Goal: Task Accomplishment & Management: Manage account settings

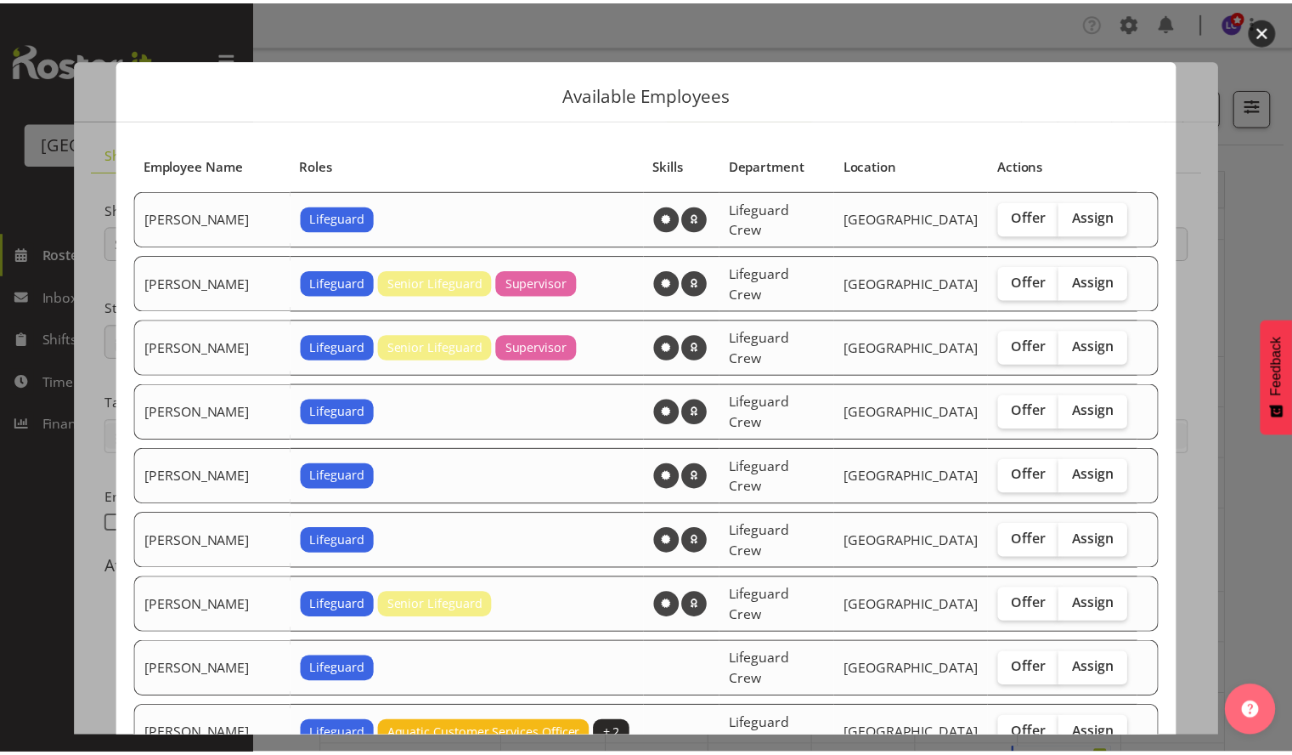
scroll to position [293, 0]
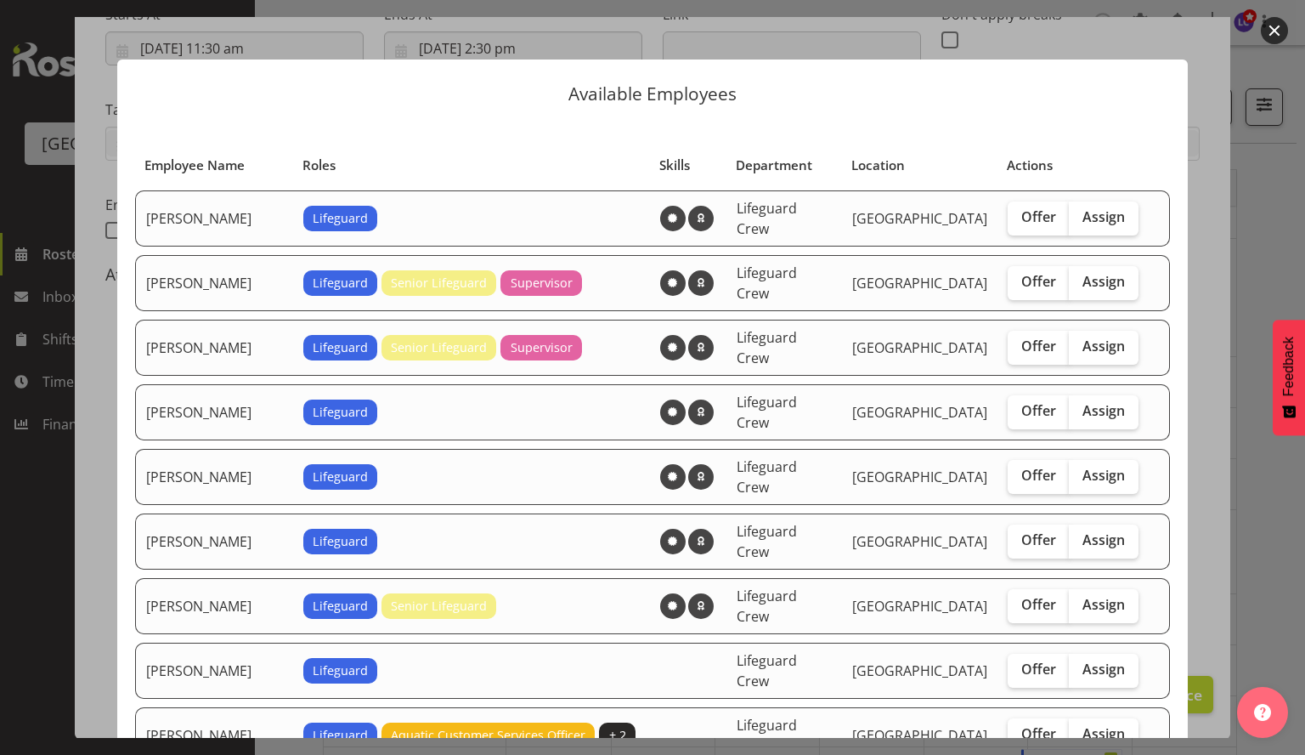
click at [1268, 37] on button "button" at bounding box center [1274, 30] width 27 height 27
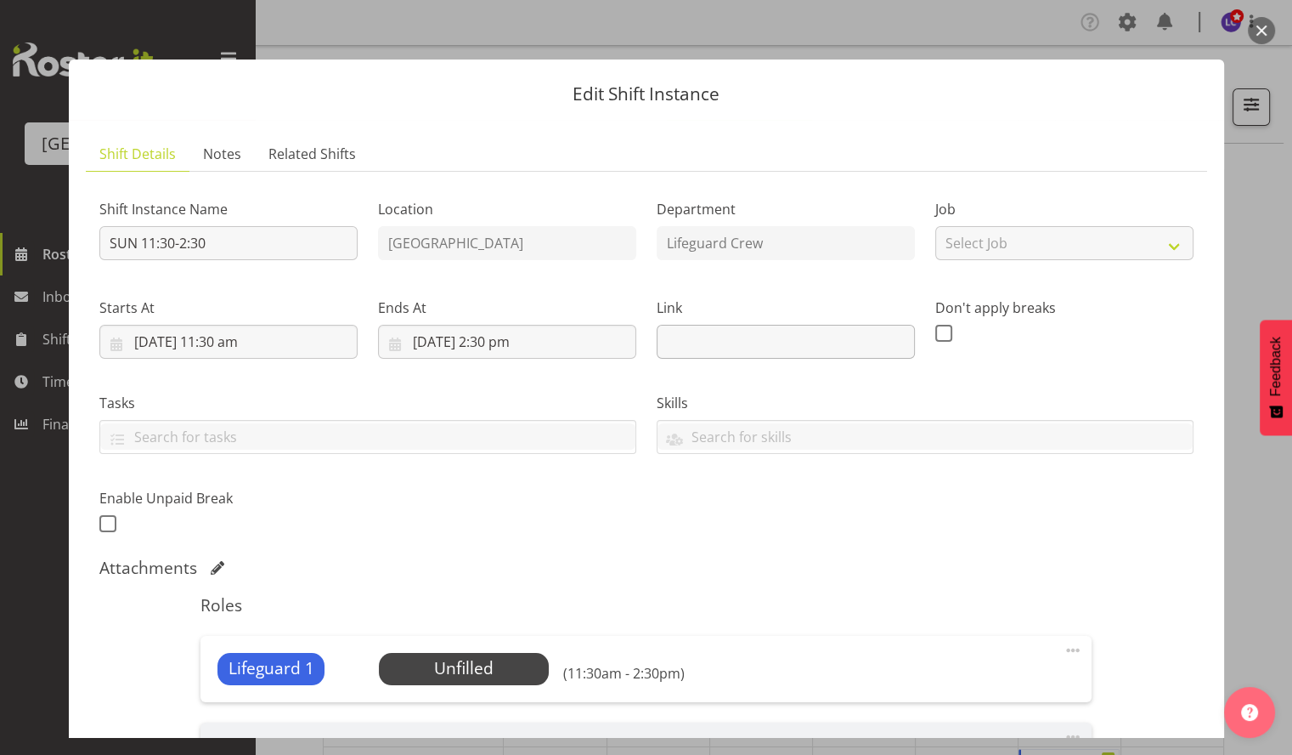
scroll to position [0, 0]
click at [1256, 24] on button "button" at bounding box center [1261, 30] width 27 height 27
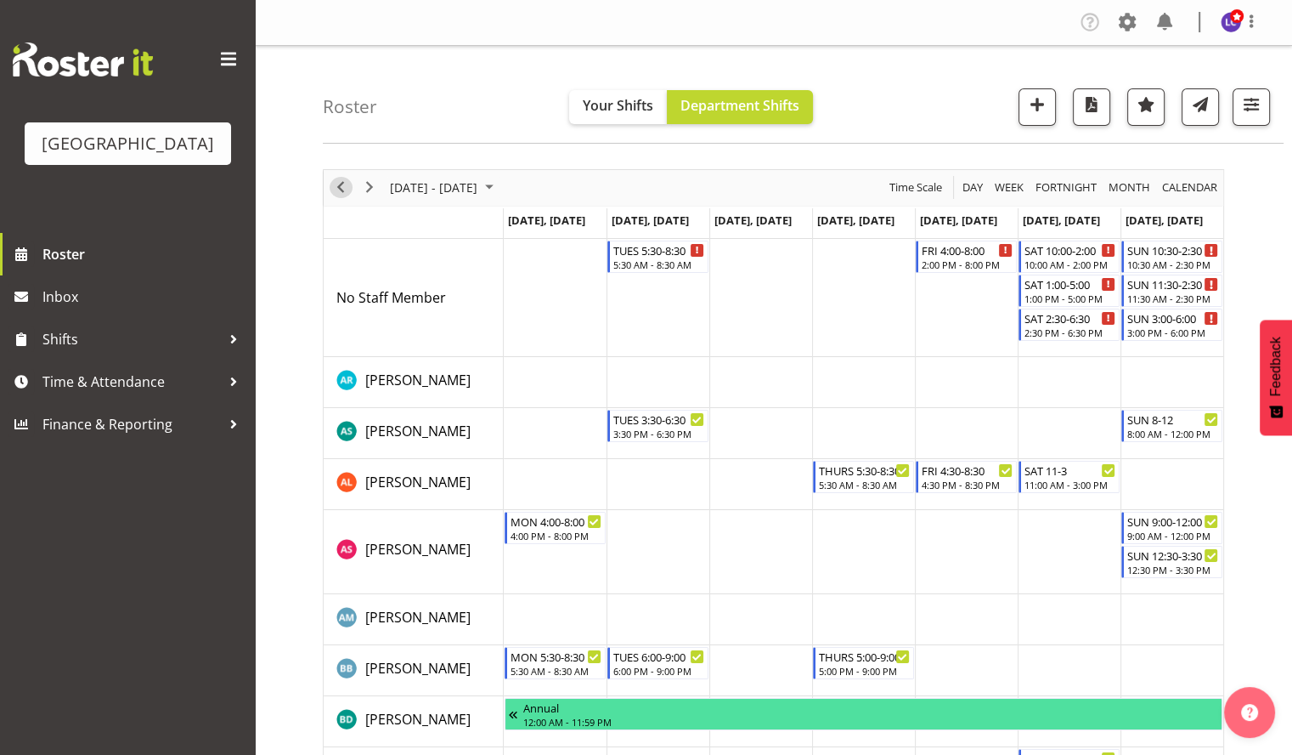
click at [332, 190] on span "Previous" at bounding box center [341, 187] width 20 height 21
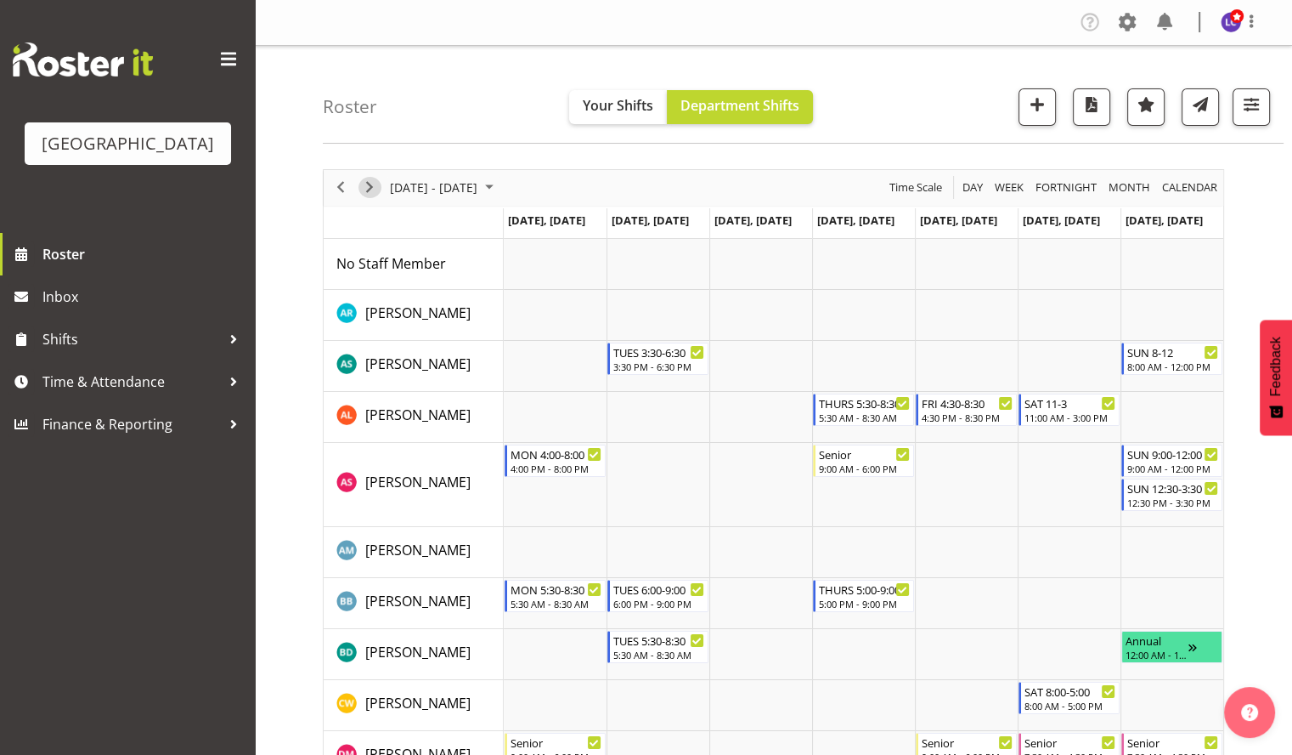
click at [376, 189] on span "Next" at bounding box center [369, 187] width 20 height 21
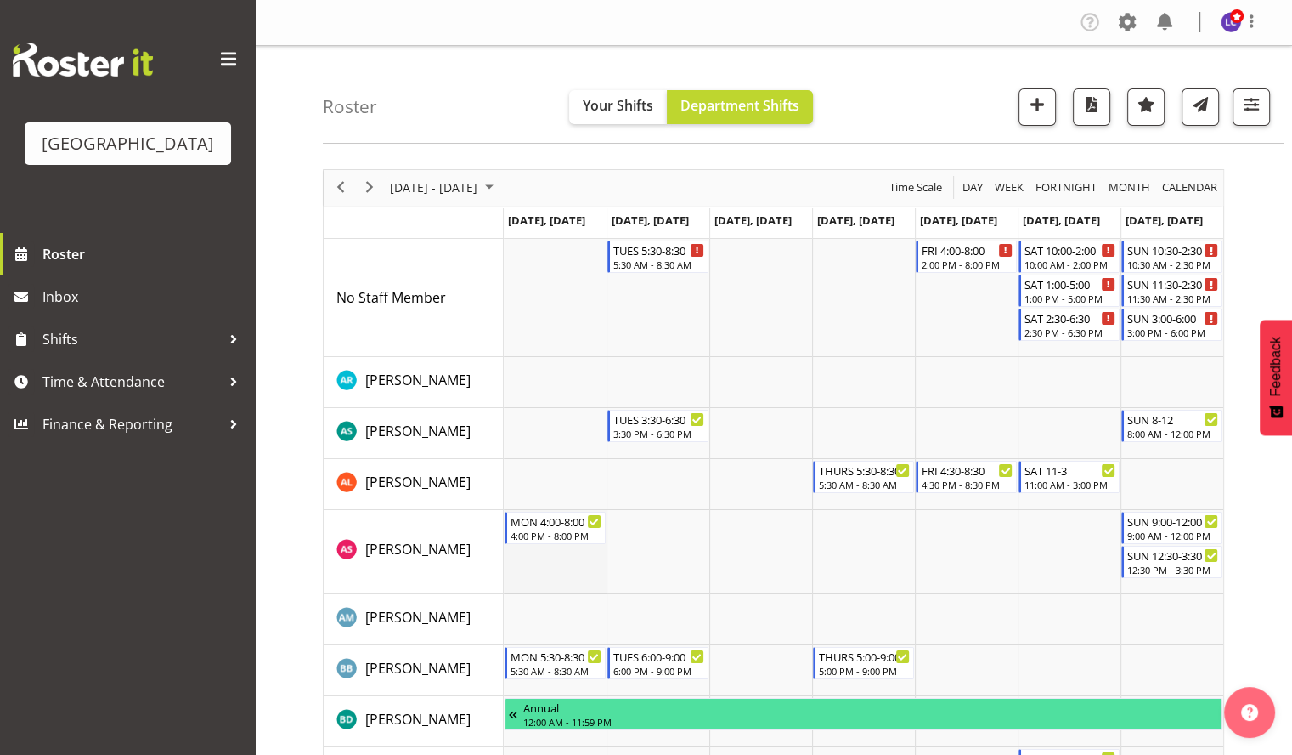
click at [537, 571] on td "Timeline Week of August 25, 2025" at bounding box center [555, 552] width 103 height 84
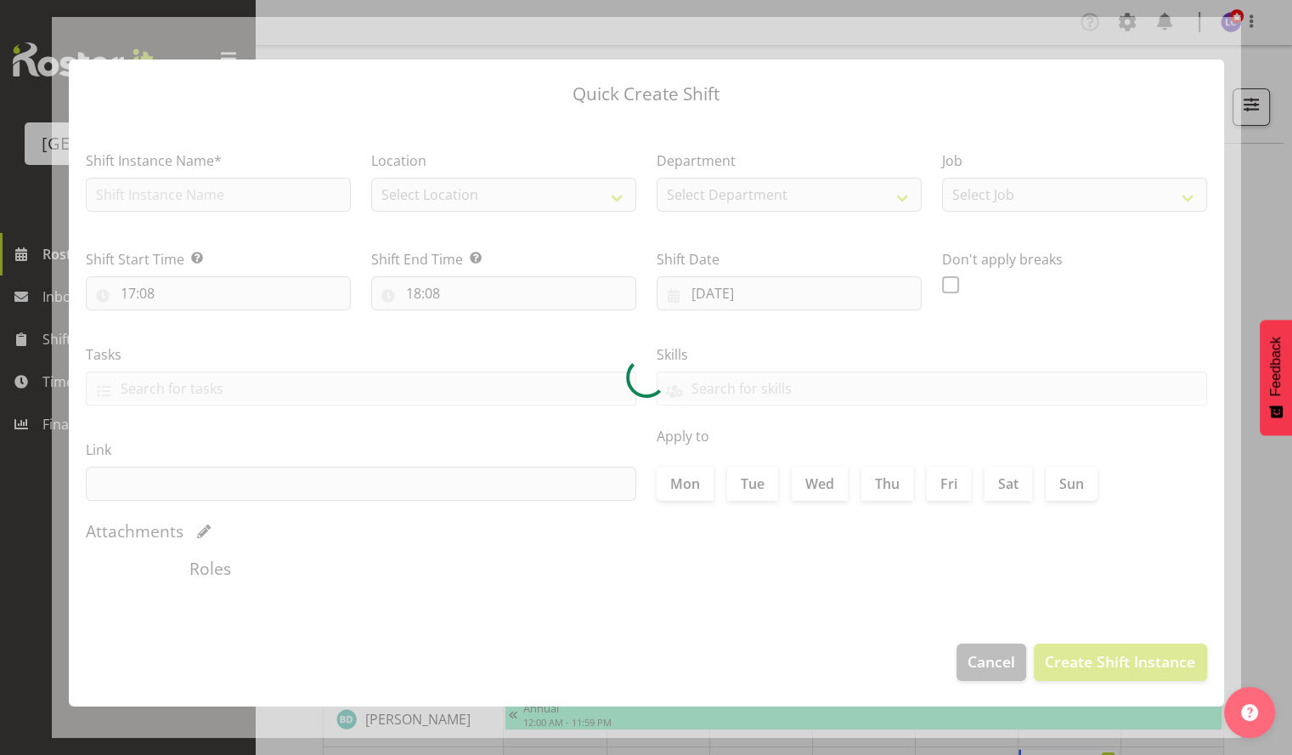
click at [537, 571] on div at bounding box center [647, 377] width 1190 height 721
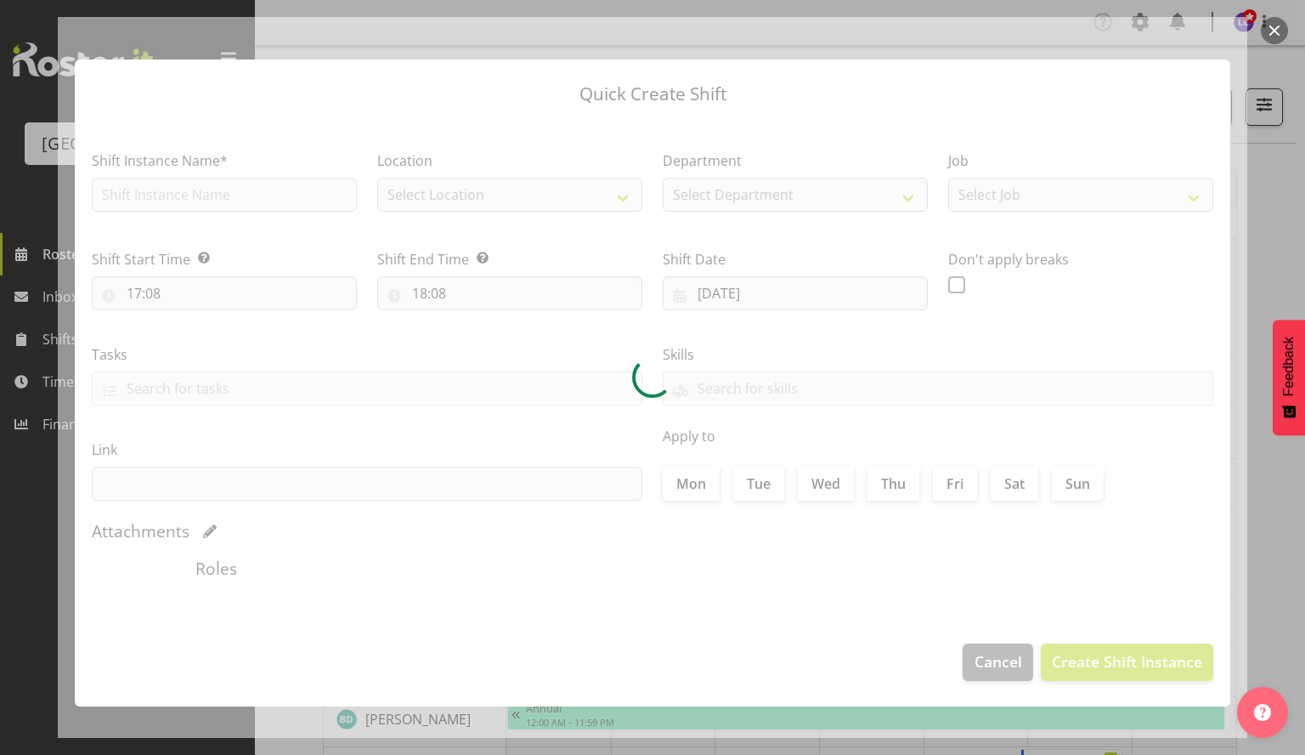
type input "[DATE]"
checkbox input "true"
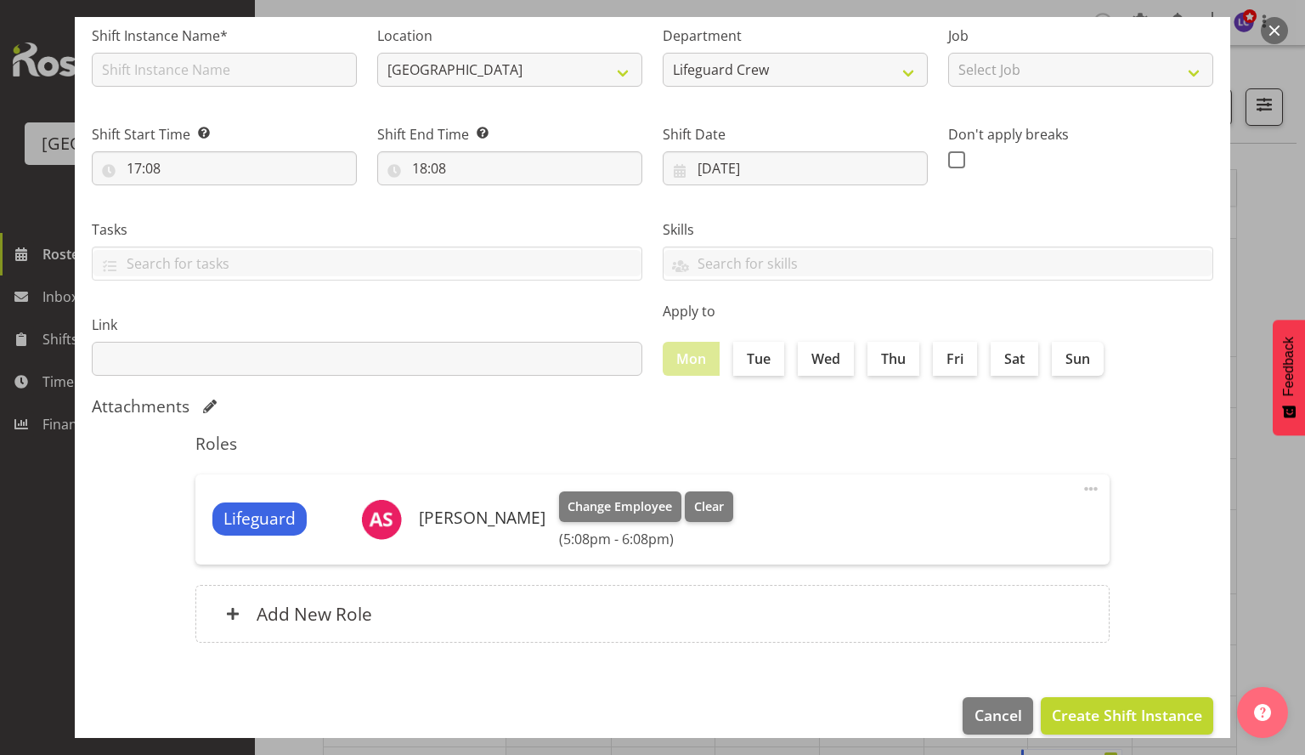
scroll to position [146, 0]
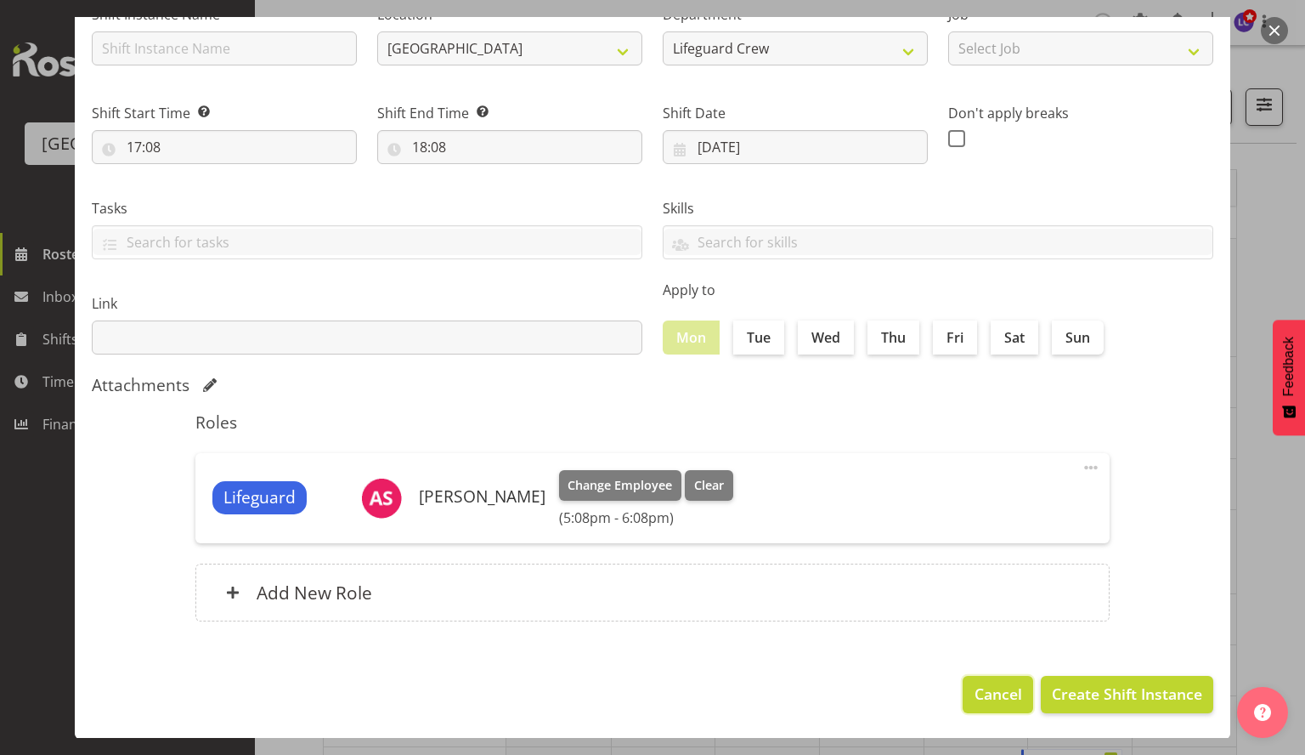
click at [983, 694] on span "Cancel" at bounding box center [999, 693] width 48 height 22
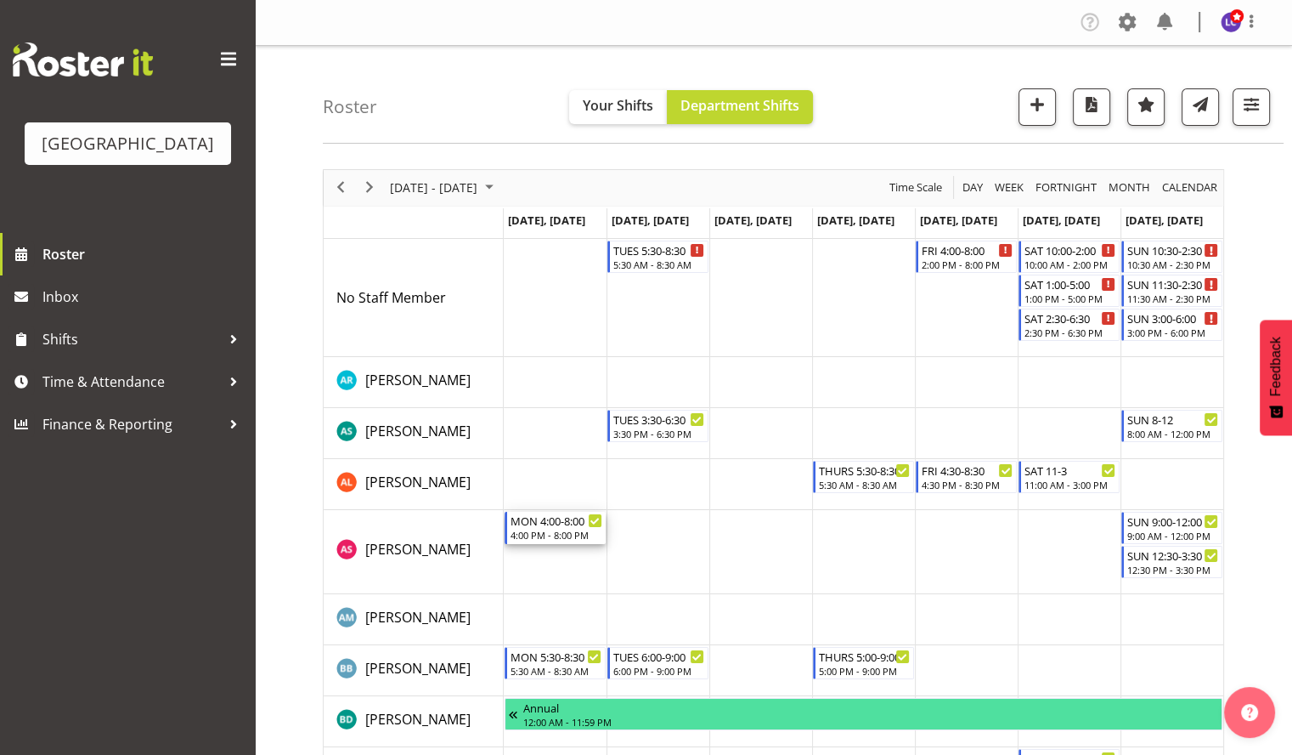
click at [542, 532] on div "4:00 PM - 8:00 PM" at bounding box center [557, 535] width 92 height 14
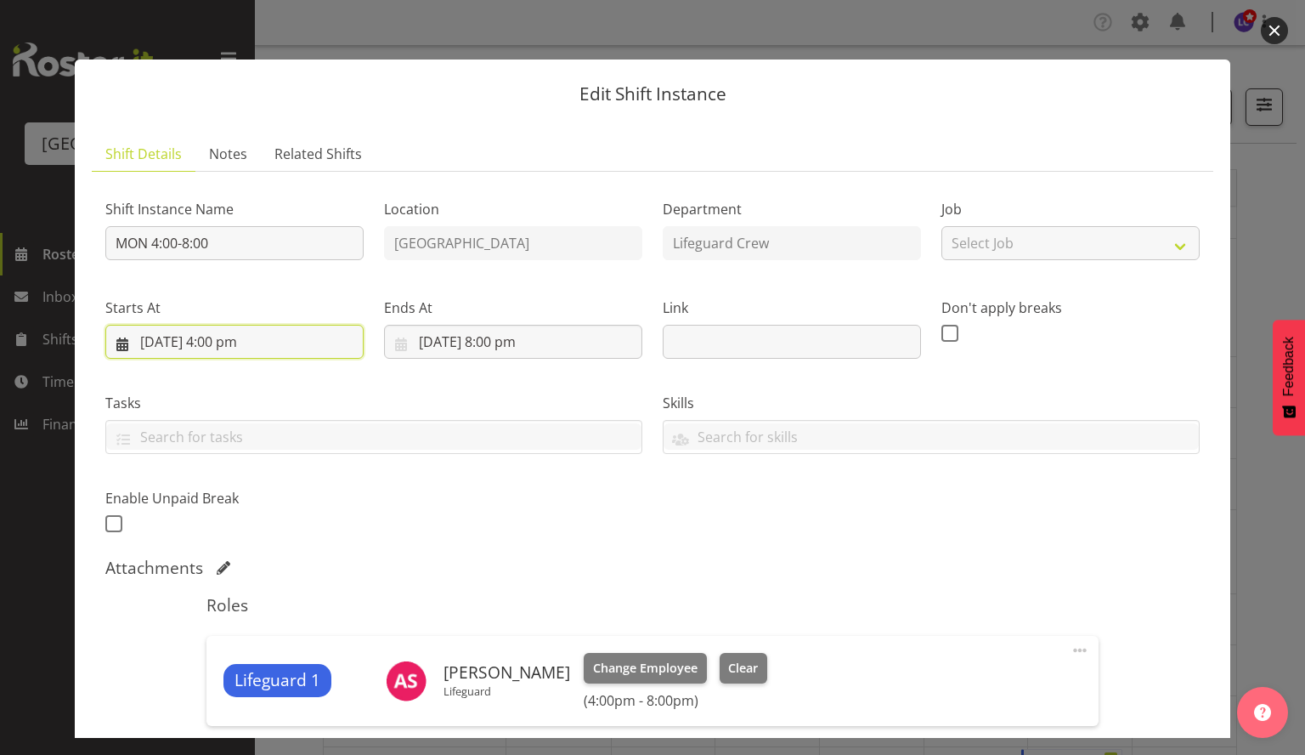
click at [230, 340] on input "[DATE] 4:00 pm" at bounding box center [234, 342] width 258 height 34
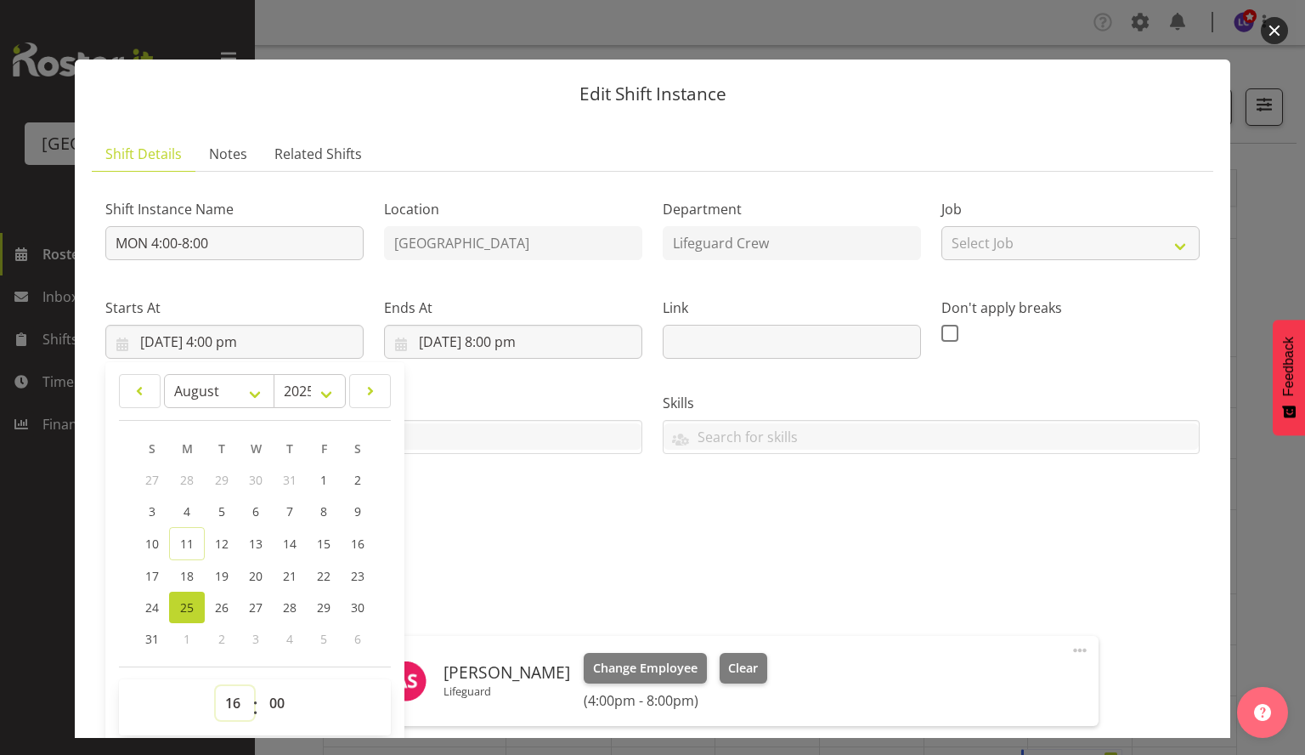
click at [227, 708] on select "00 01 02 03 04 05 06 07 08 09 10 11 12 13 14 15 16 17 18 19 20 21 22 23" at bounding box center [235, 703] width 38 height 34
select select "12"
click at [216, 686] on select "00 01 02 03 04 05 06 07 08 09 10 11 12 13 14 15 16 17 18 19 20 21 22 23" at bounding box center [235, 703] width 38 height 34
type input "[DATE] 12:00 pm"
click at [537, 508] on div "Shift Instance Name MON 4:00-8:00 Location [GEOGRAPHIC_DATA] Department Lifegua…" at bounding box center [652, 361] width 1115 height 372
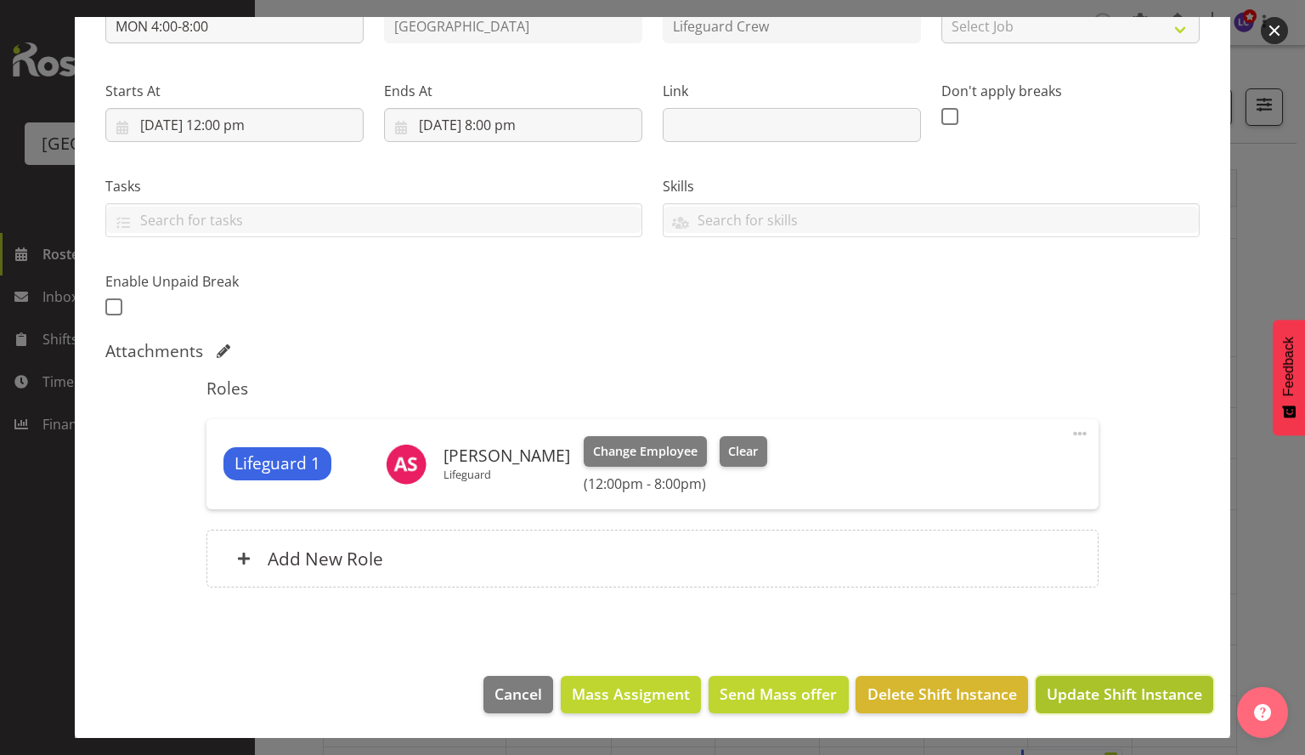
click at [1091, 693] on span "Update Shift Instance" at bounding box center [1124, 693] width 155 height 22
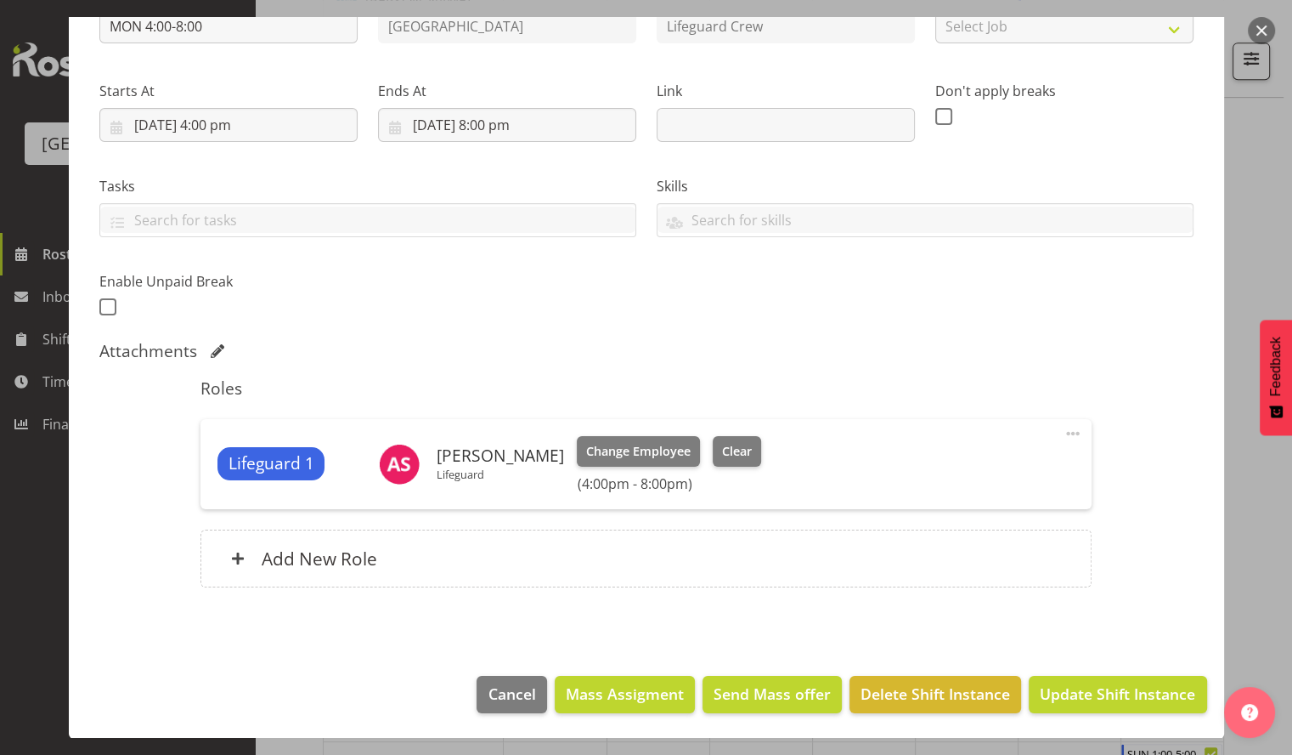
scroll to position [1105, 0]
click at [1108, 697] on span "Update Shift Instance" at bounding box center [1117, 693] width 155 height 22
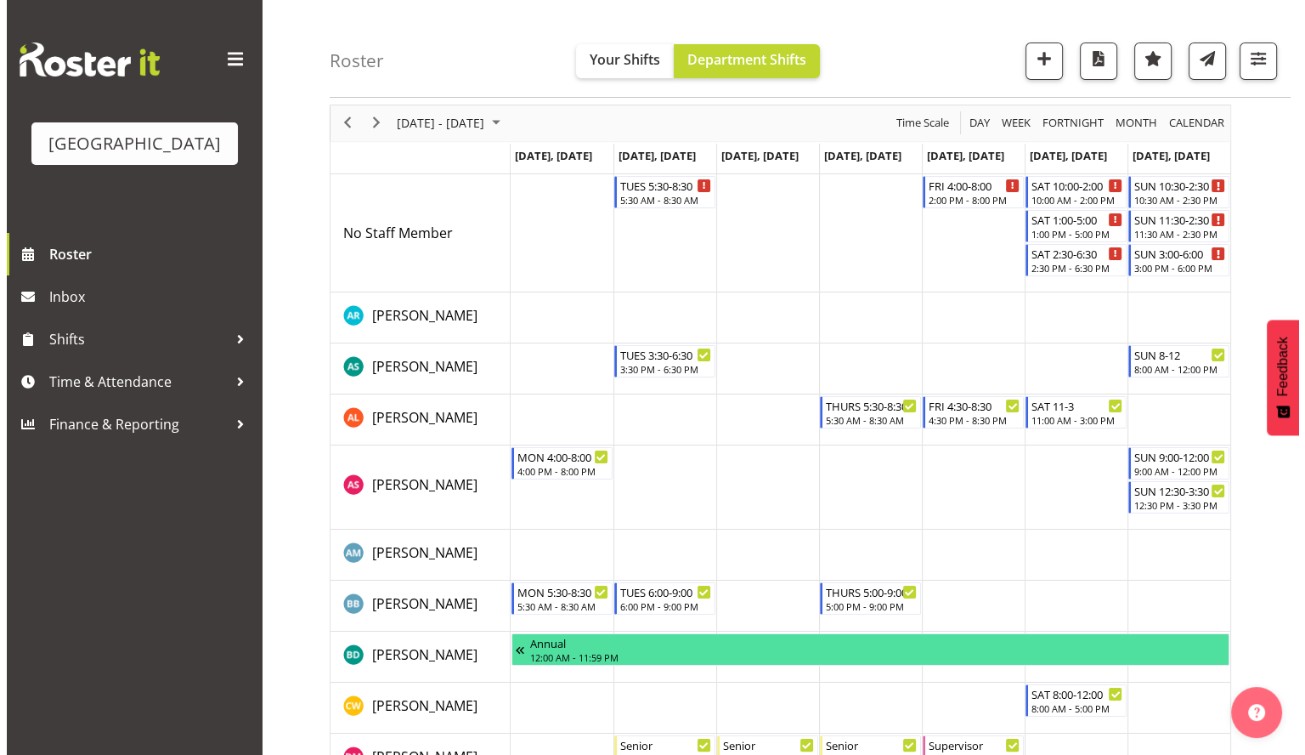
scroll to position [0, 0]
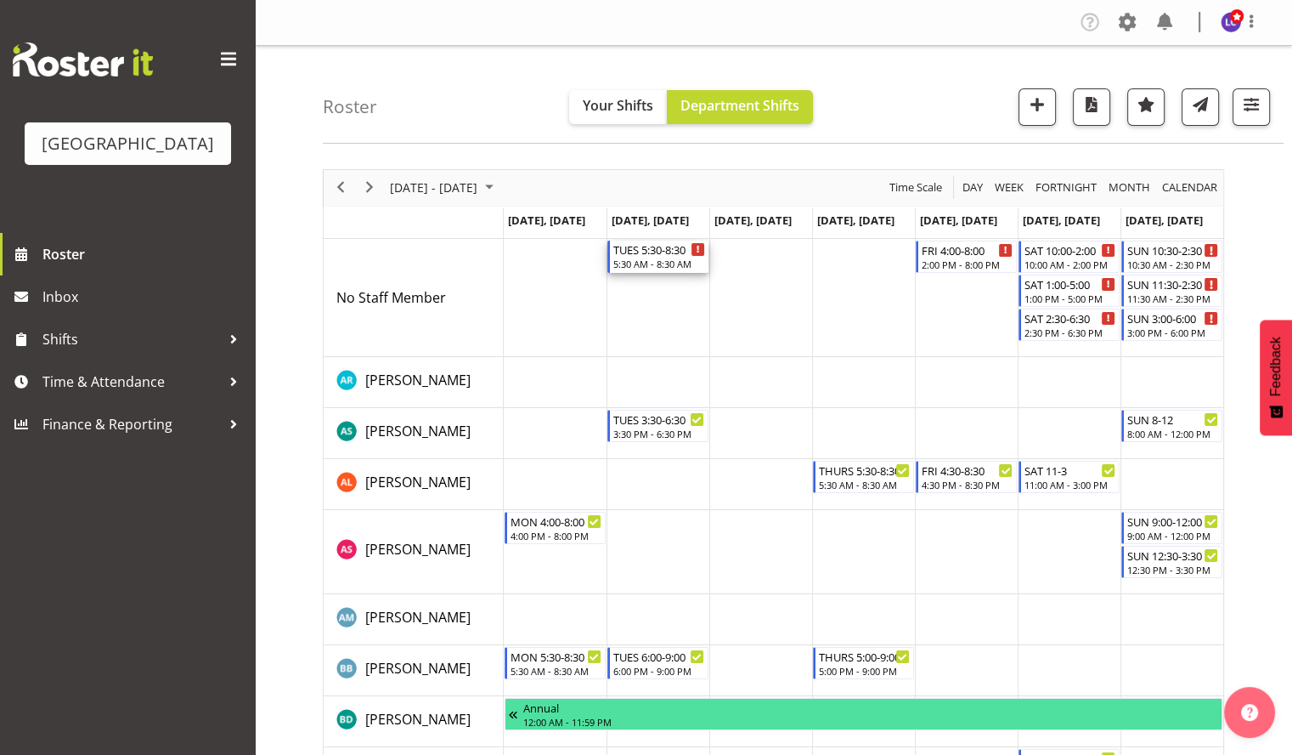
click at [642, 252] on div "TUES 5:30-8:30" at bounding box center [659, 248] width 92 height 17
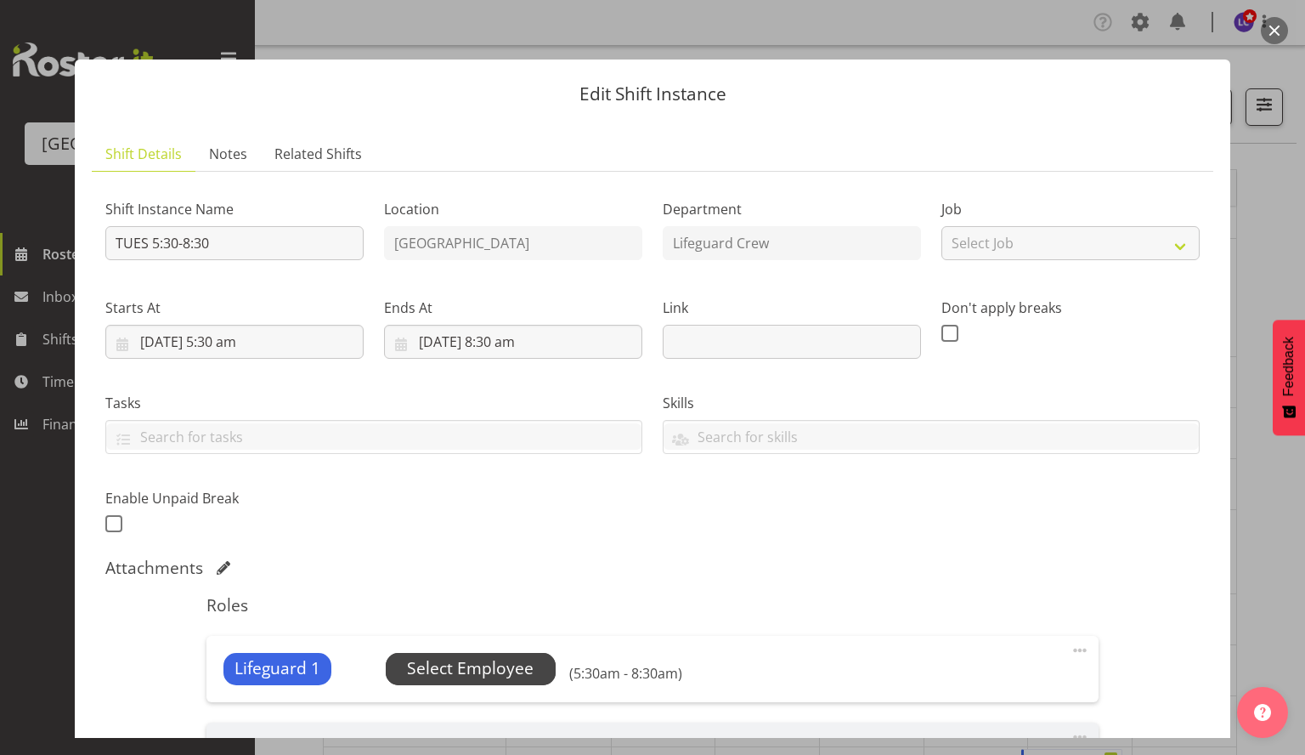
click at [491, 665] on span "Select Employee" at bounding box center [470, 668] width 127 height 25
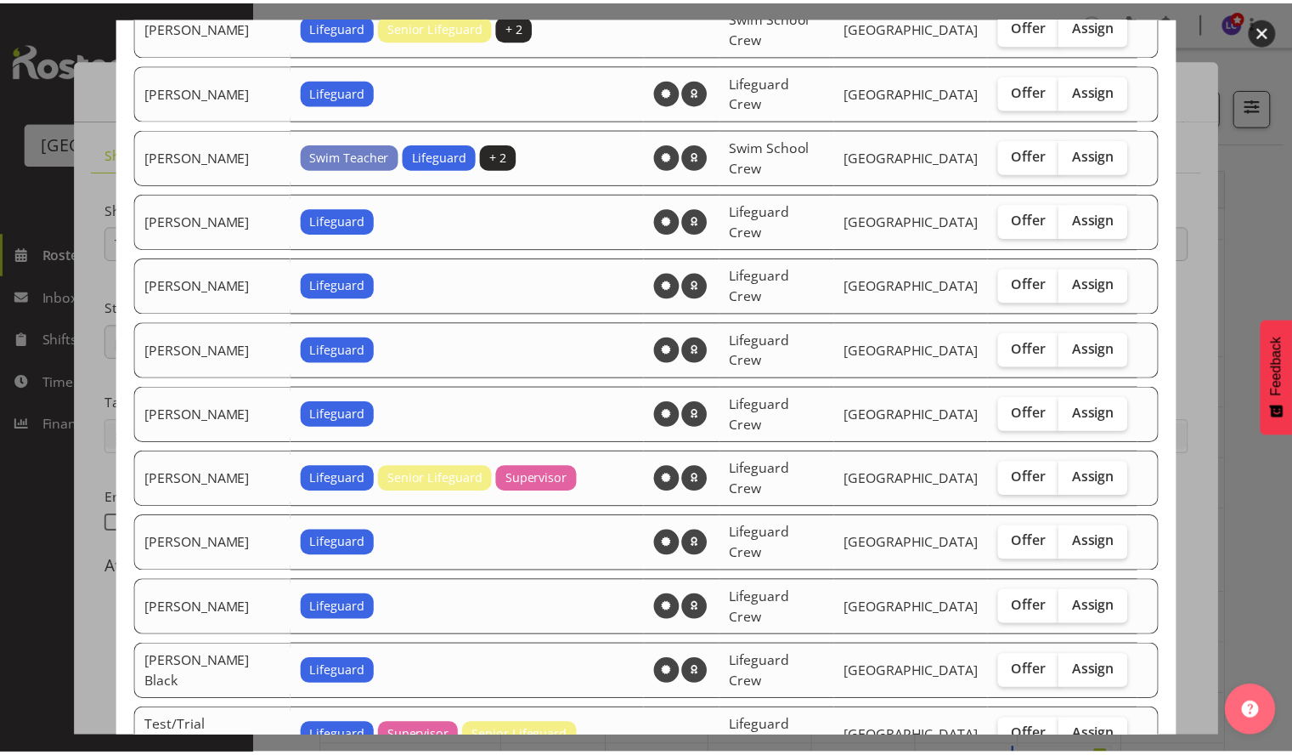
scroll to position [1662, 0]
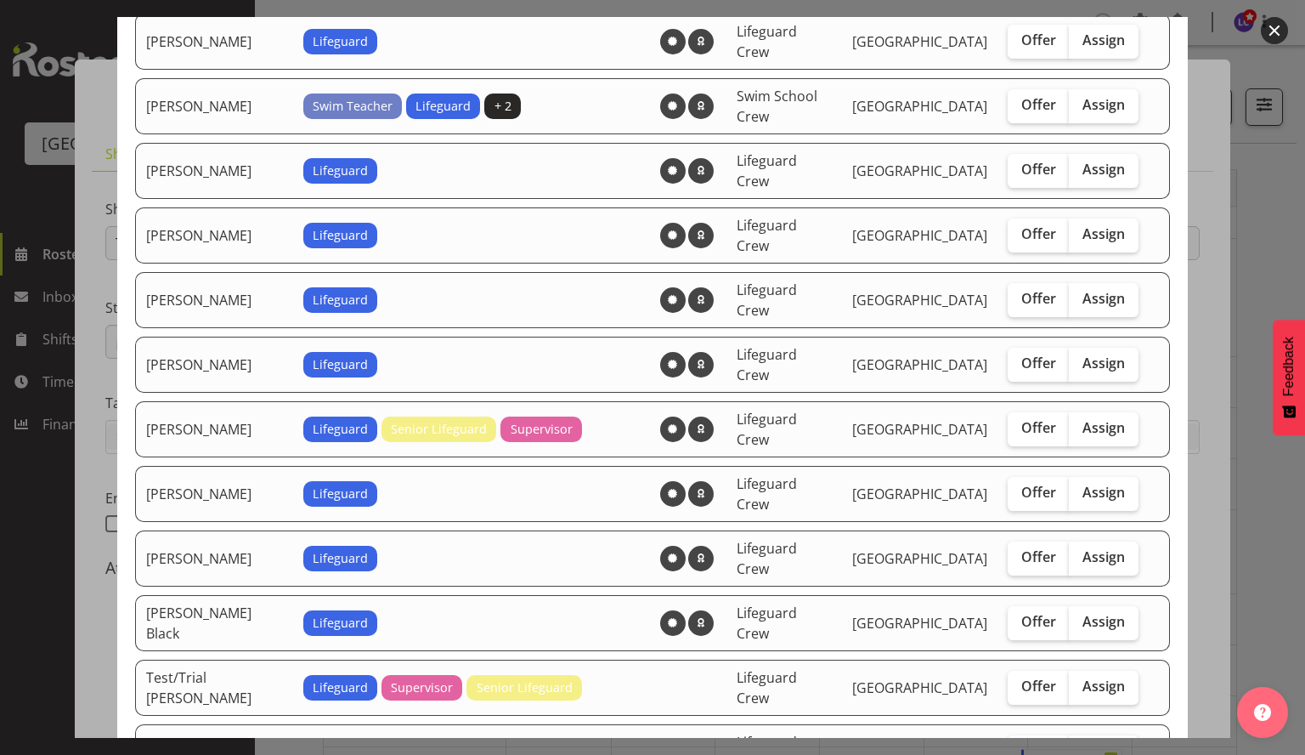
click at [1083, 735] on label "Assign" at bounding box center [1104, 752] width 70 height 34
click at [1080, 745] on input "Assign" at bounding box center [1074, 750] width 11 height 11
checkbox input "true"
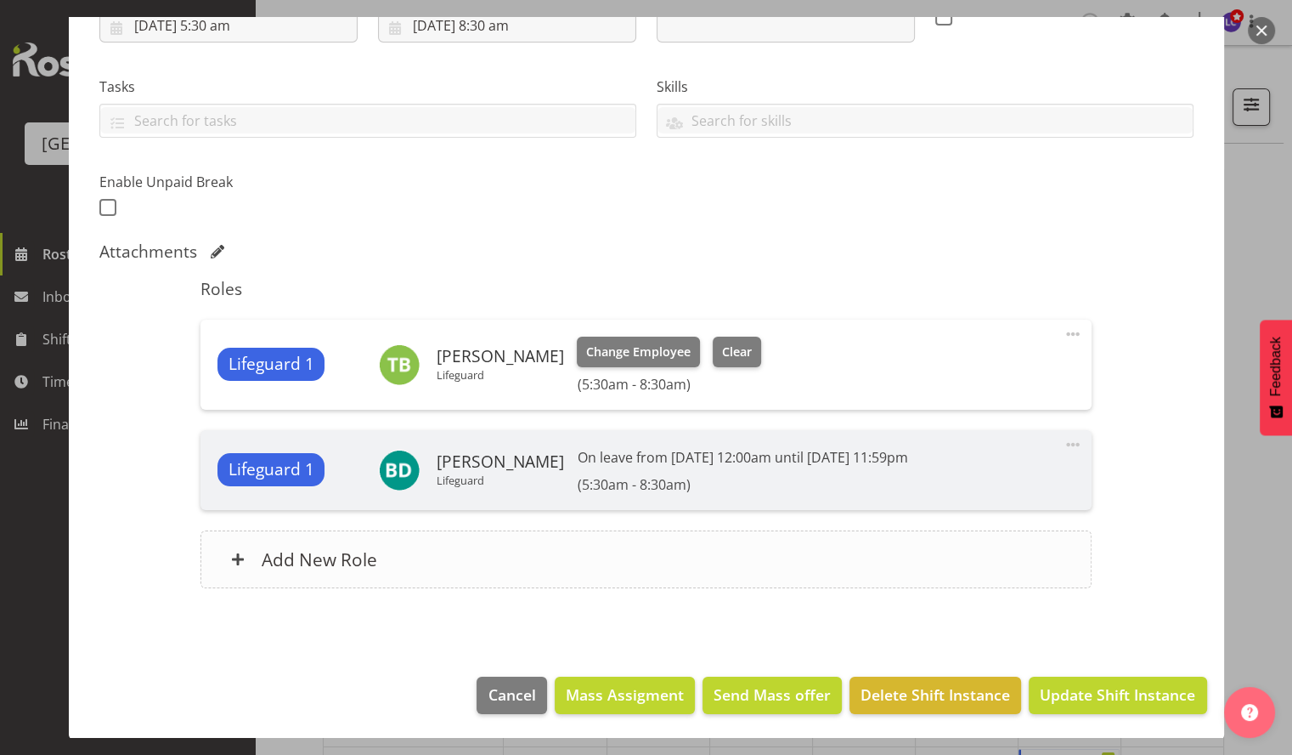
scroll to position [368, 0]
click at [1147, 697] on span "Update Shift Instance" at bounding box center [1117, 694] width 155 height 22
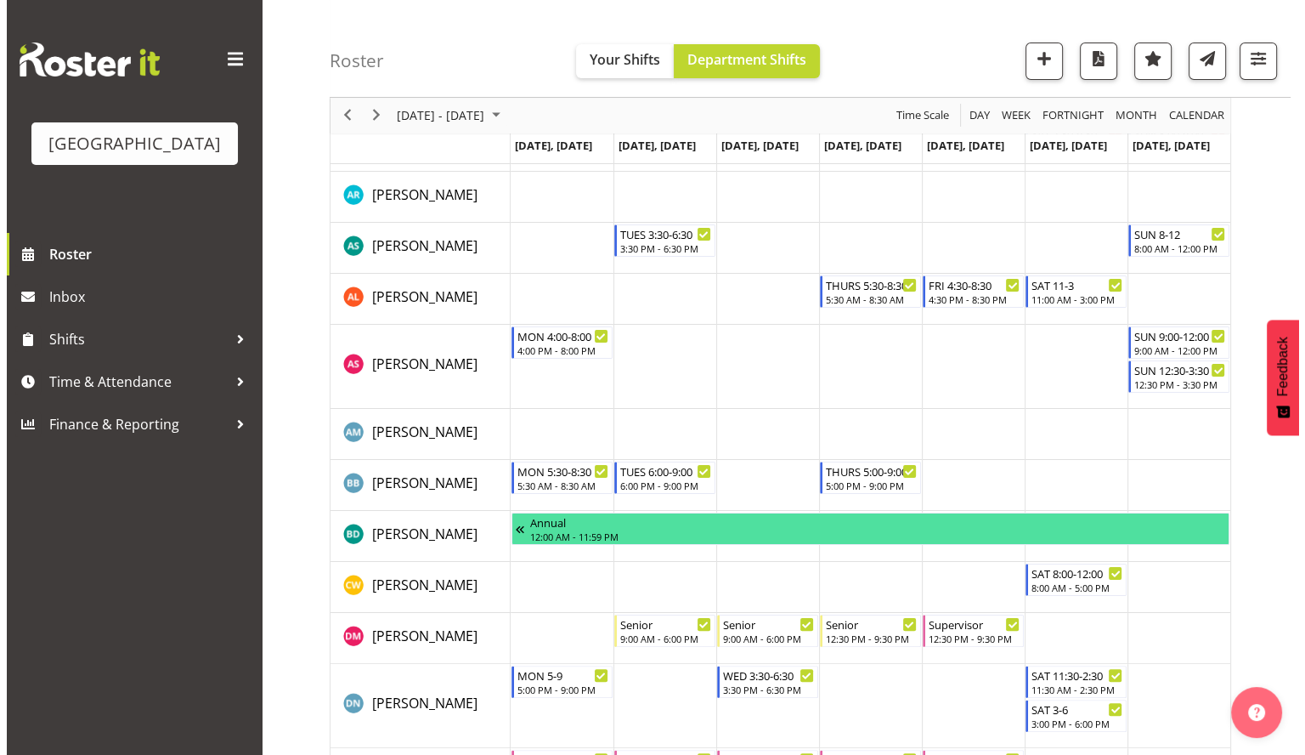
scroll to position [0, 0]
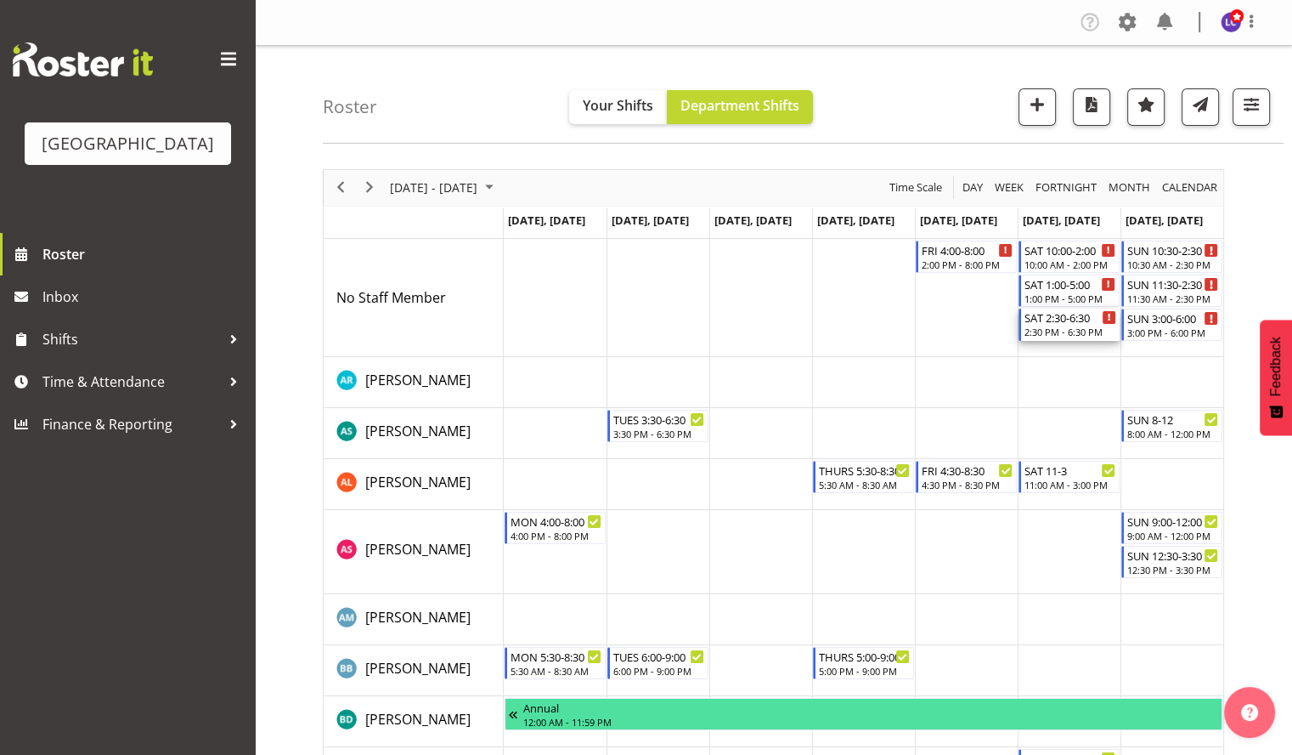
click at [1088, 330] on div "2:30 PM - 6:30 PM" at bounding box center [1071, 332] width 92 height 14
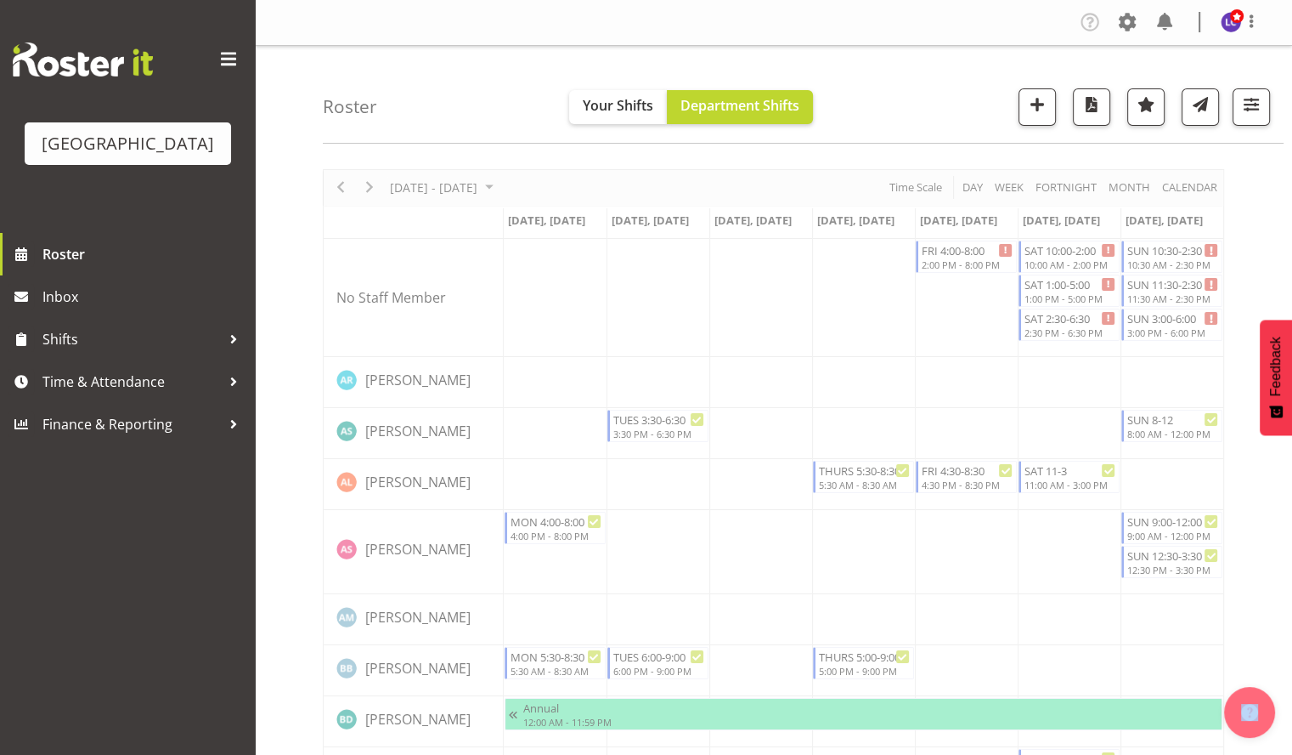
select select "7"
select select "2025"
select select "14"
select select "30"
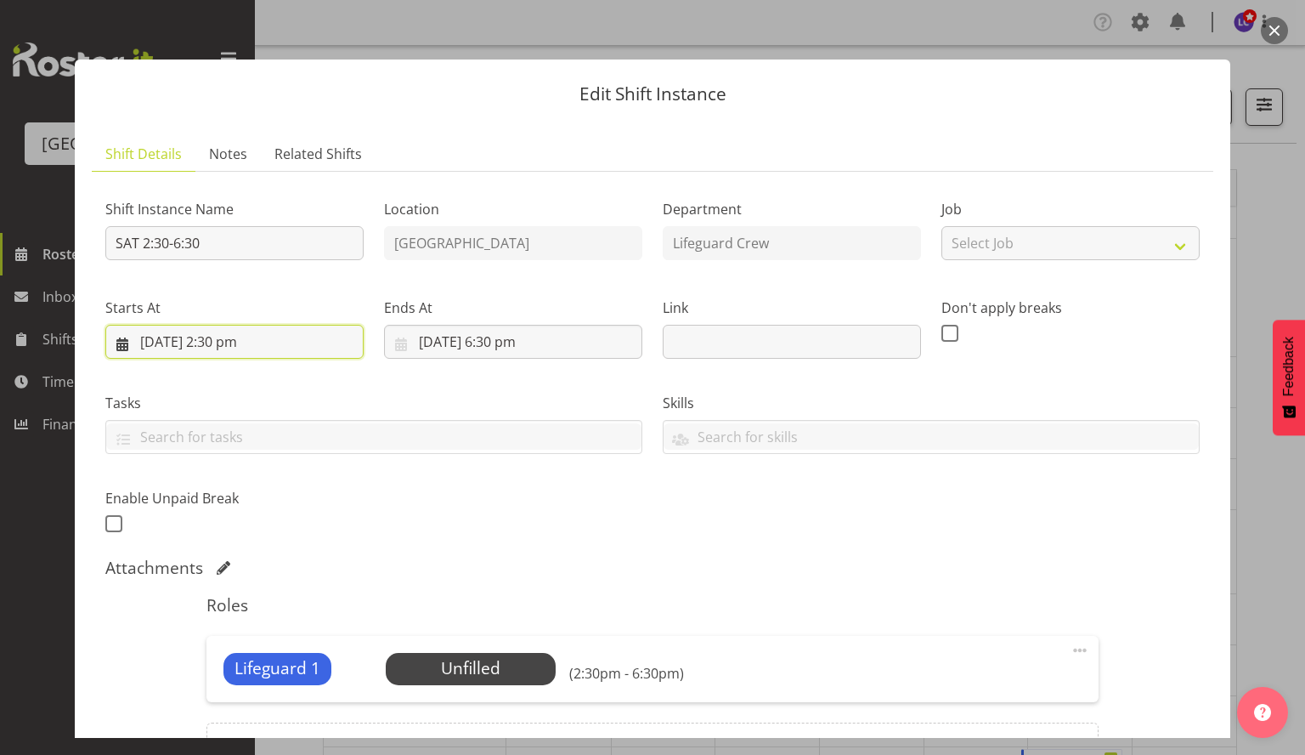
click at [313, 341] on input "[DATE] 2:30 pm" at bounding box center [234, 342] width 258 height 34
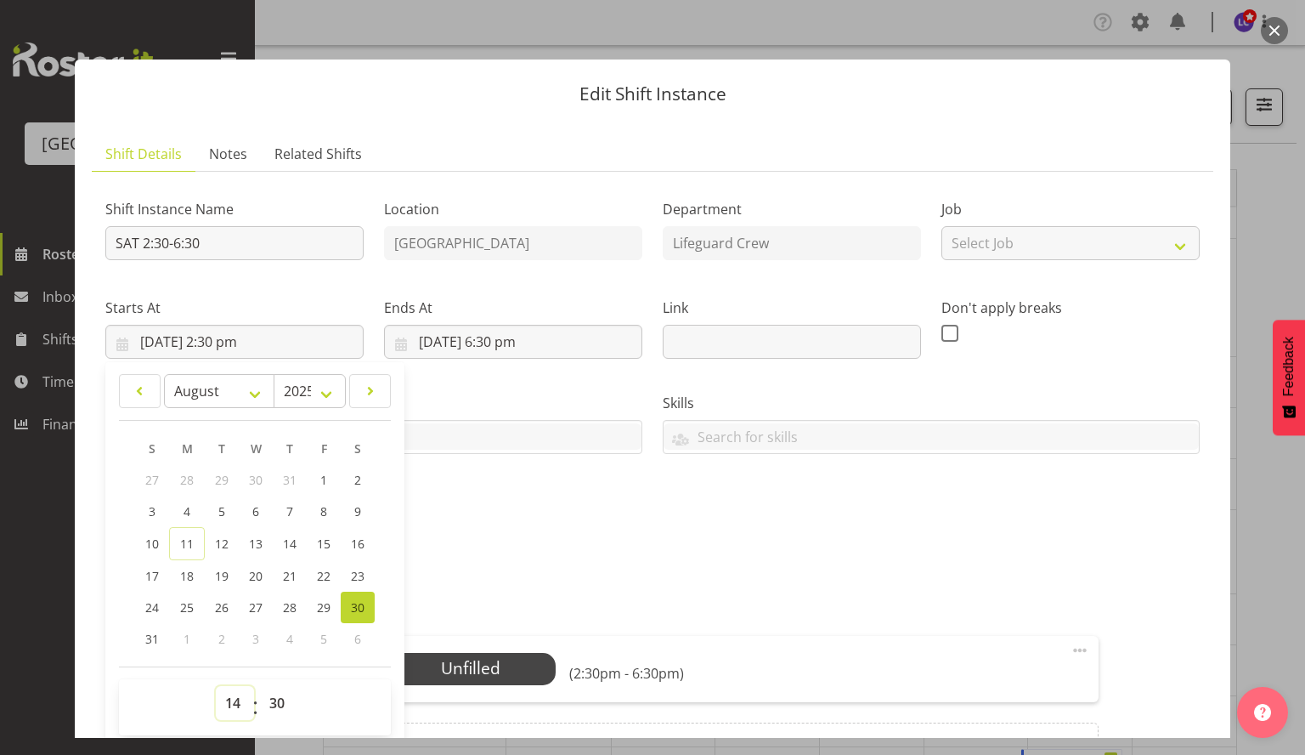
click at [233, 709] on select "00 01 02 03 04 05 06 07 08 09 10 11 12 13 14 15 16 17 18 19 20 21 22 23" at bounding box center [235, 703] width 38 height 34
select select "15"
click at [216, 686] on select "00 01 02 03 04 05 06 07 08 09 10 11 12 13 14 15 16 17 18 19 20 21 22 23" at bounding box center [235, 703] width 38 height 34
type input "[DATE] 3:30 pm"
click at [603, 587] on div "Roles Lifeguard 1 Unfilled Select Employee (3:30pm - 6:30pm) Edit Cover Role De…" at bounding box center [652, 693] width 912 height 216
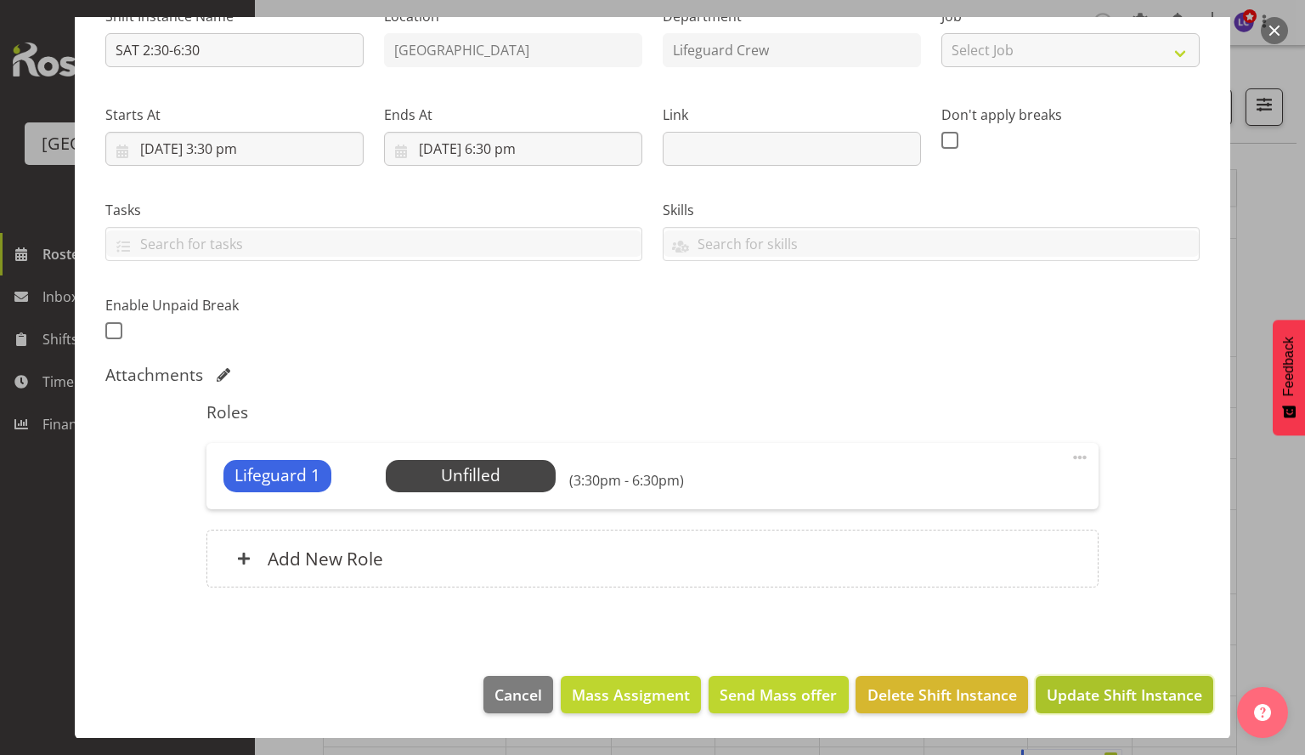
click at [1080, 686] on span "Update Shift Instance" at bounding box center [1124, 694] width 155 height 22
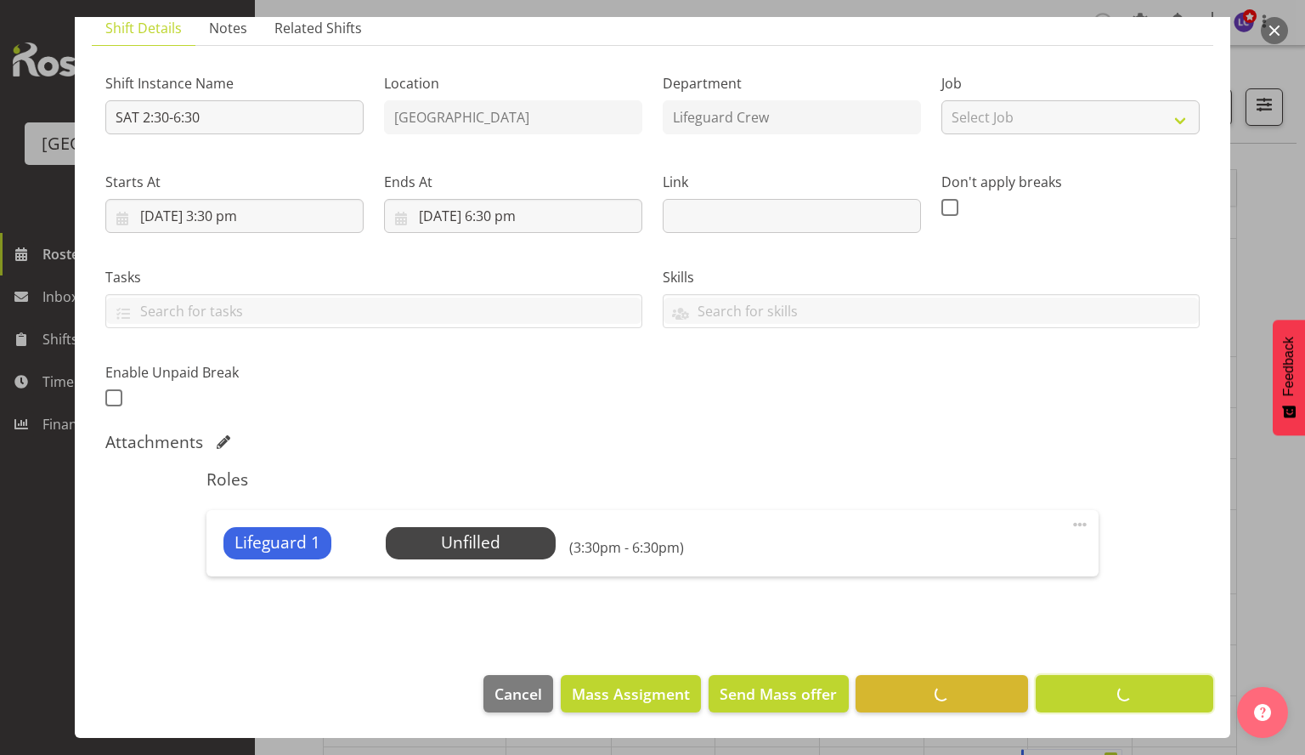
scroll to position [126, 0]
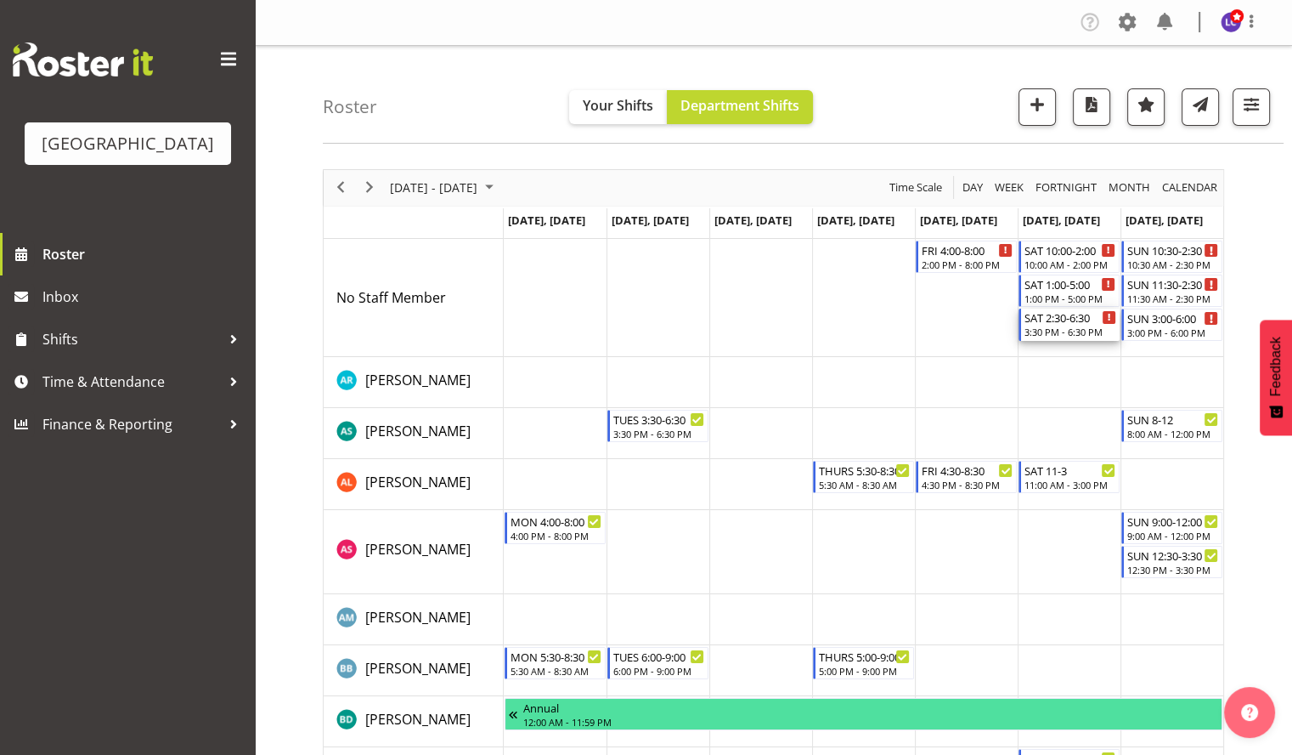
click at [1064, 330] on div "3:30 PM - 6:30 PM" at bounding box center [1071, 332] width 92 height 14
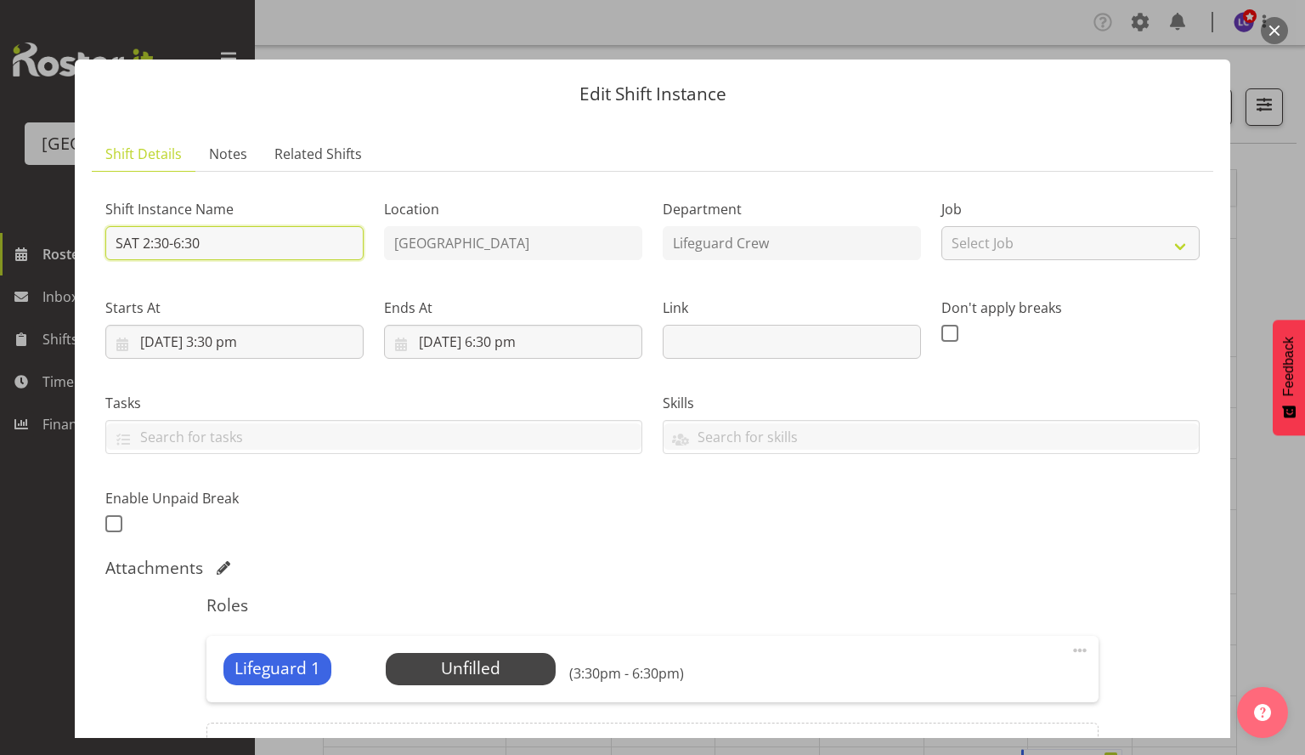
click at [148, 245] on input "SAT 2:30-6:30" at bounding box center [234, 243] width 258 height 34
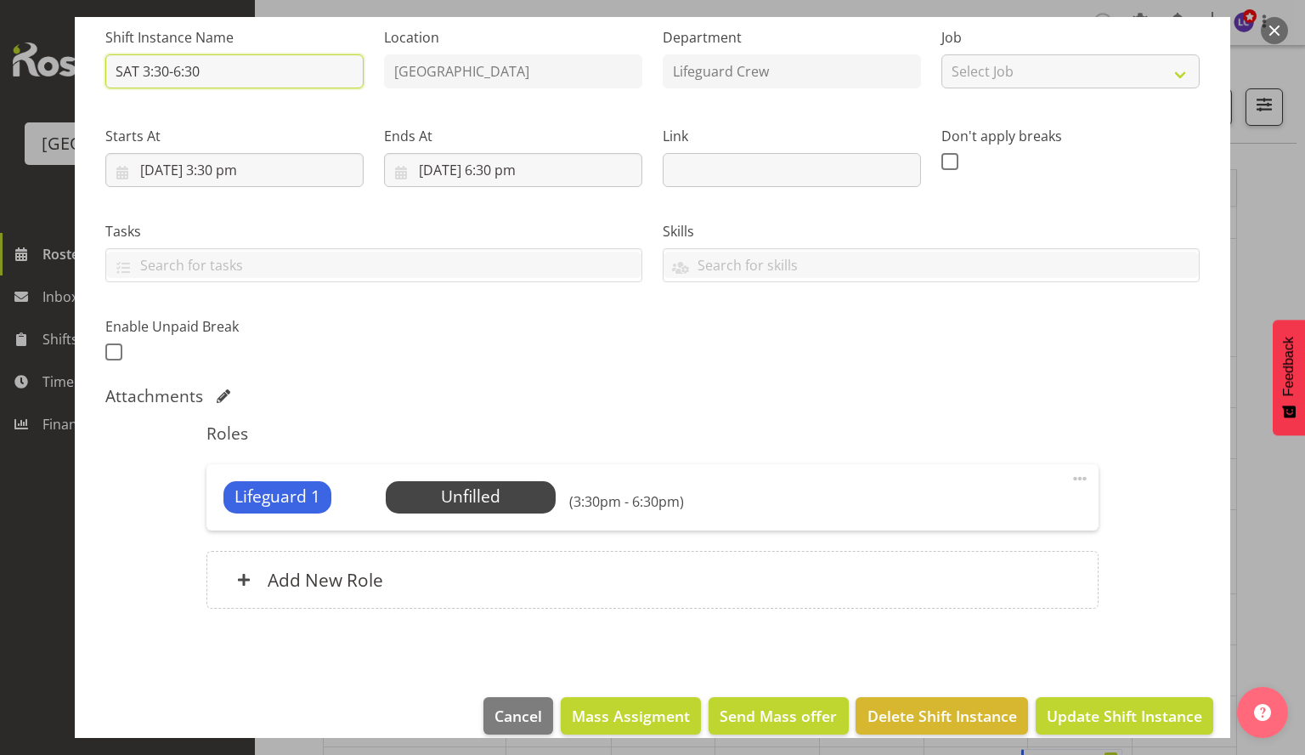
scroll to position [193, 0]
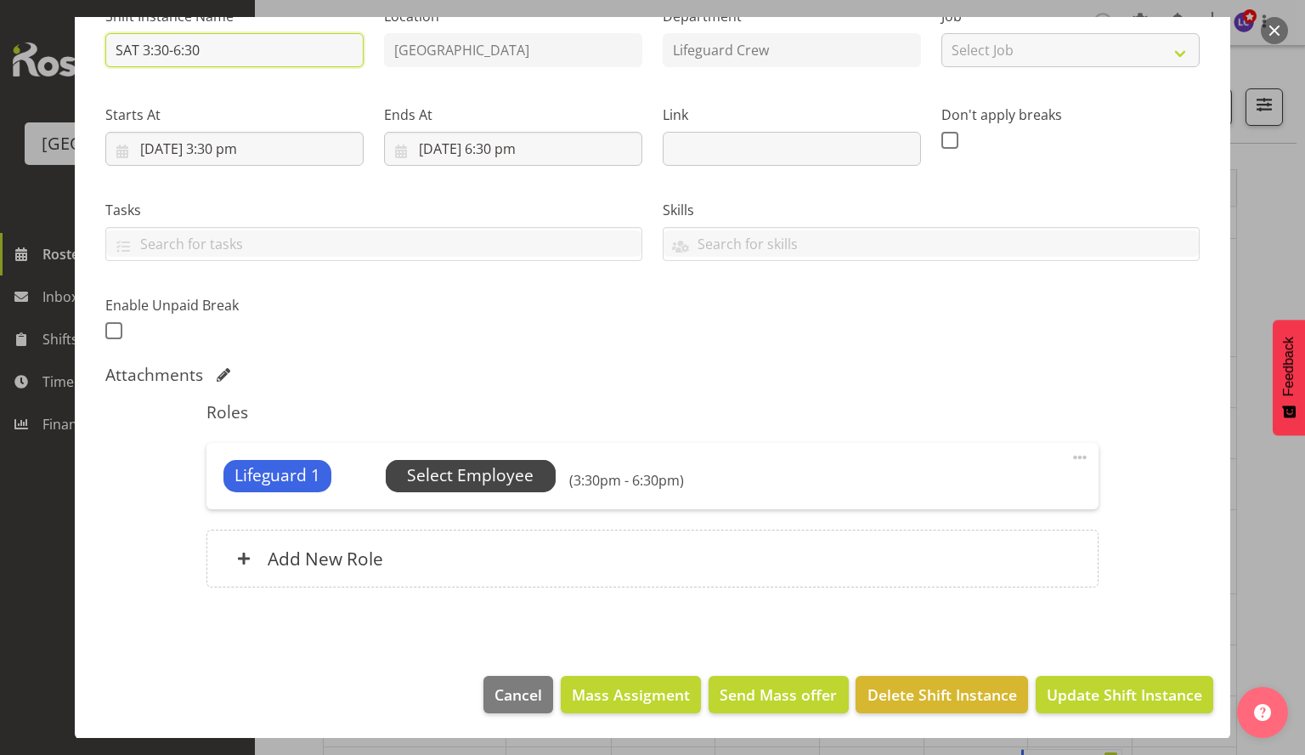
type input "SAT 3:30-6:30"
click at [495, 460] on span "Select Employee" at bounding box center [471, 476] width 170 height 32
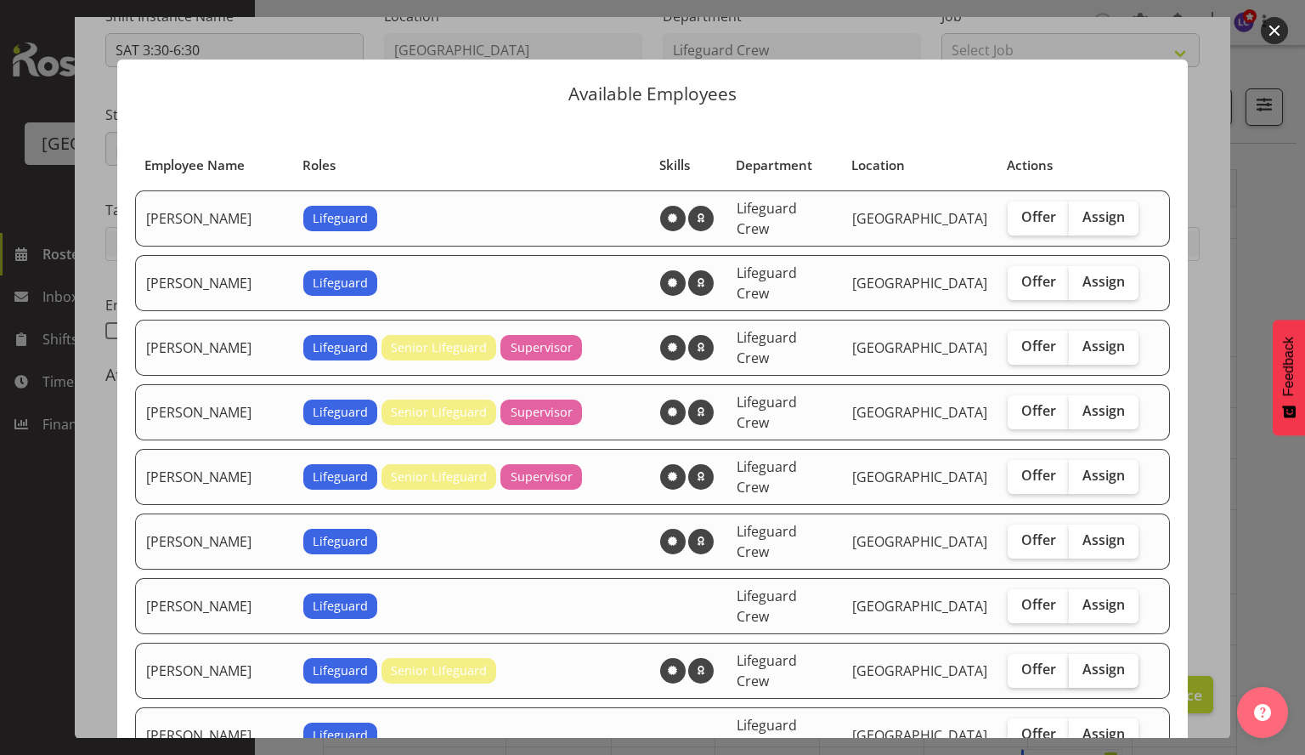
click at [1092, 660] on span "Assign" at bounding box center [1104, 668] width 42 height 17
click at [1080, 664] on input "Assign" at bounding box center [1074, 669] width 11 height 11
checkbox input "true"
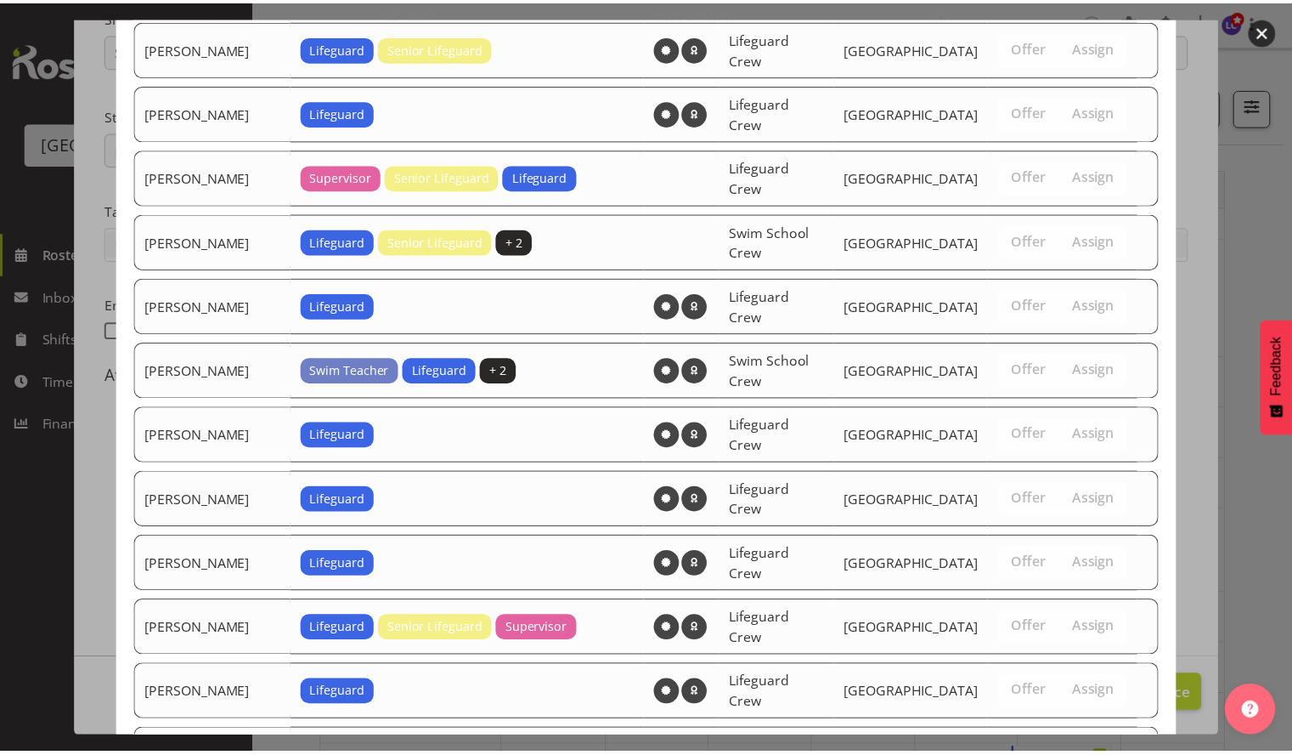
scroll to position [1433, 0]
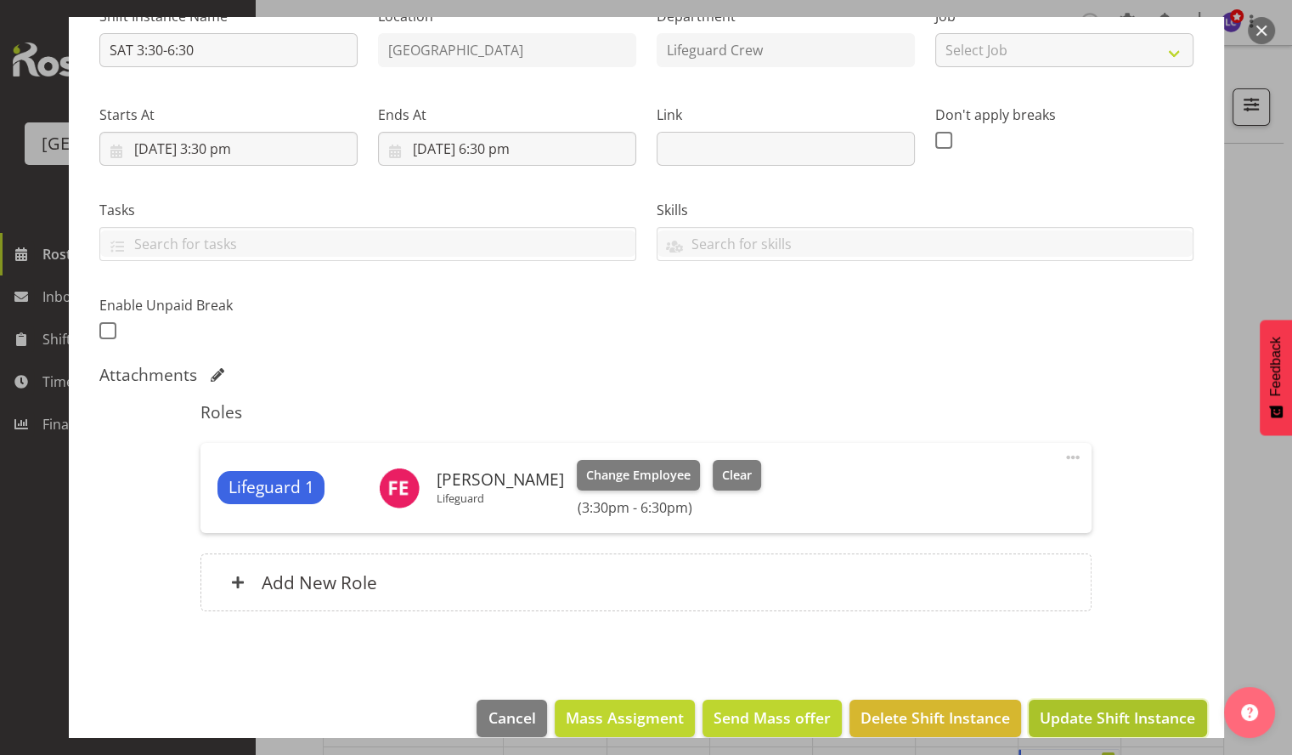
click at [1088, 704] on button "Update Shift Instance" at bounding box center [1118, 717] width 178 height 37
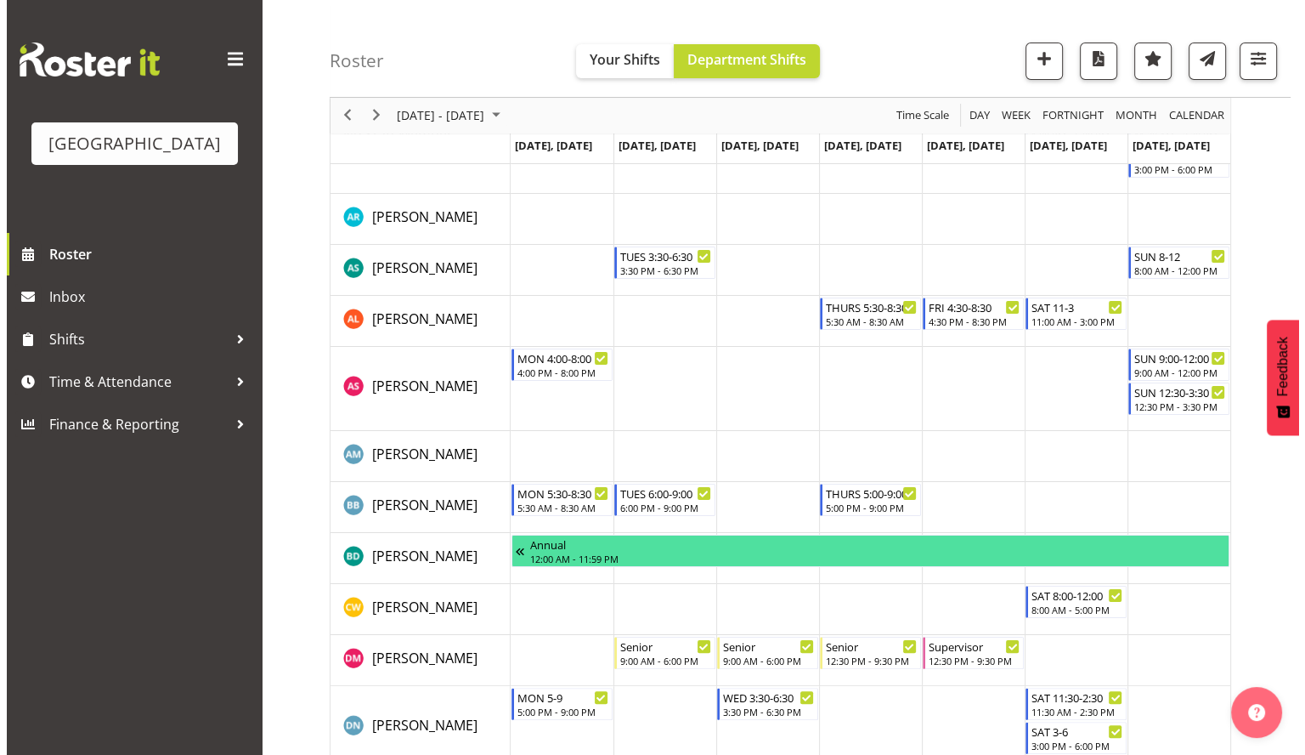
scroll to position [172, 0]
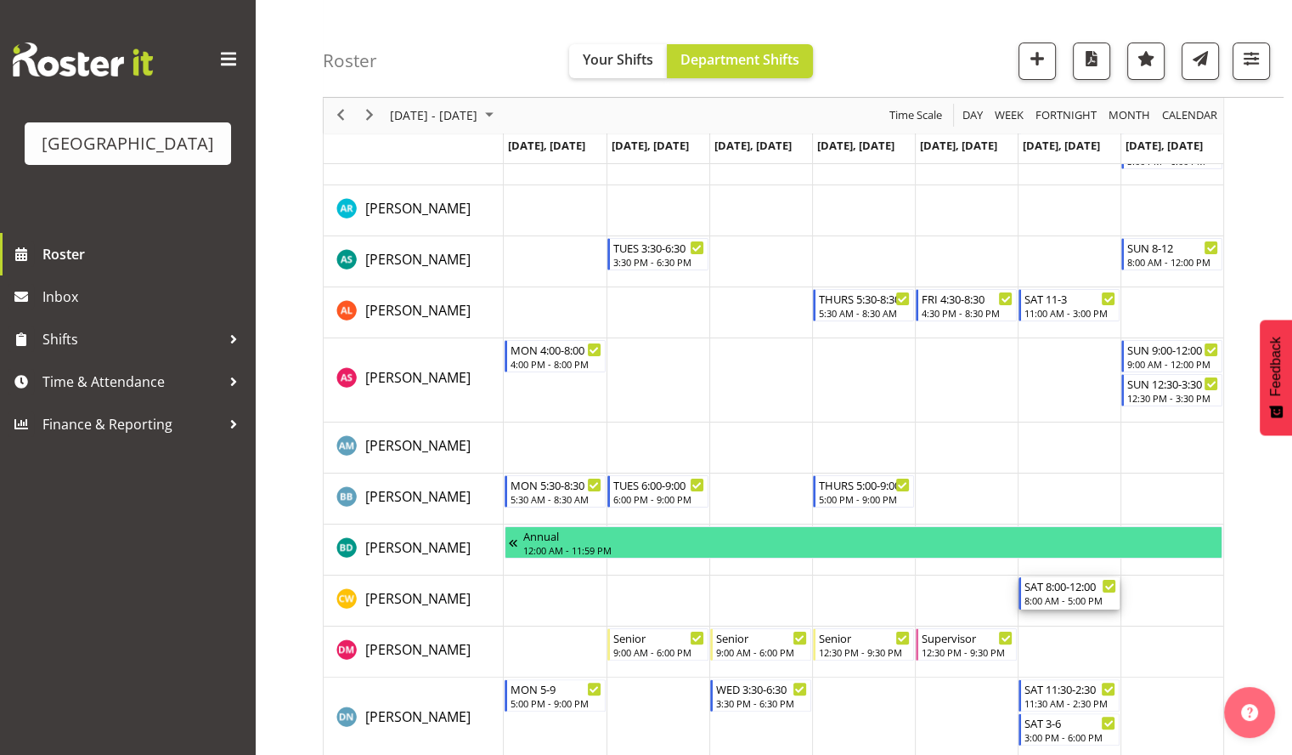
click at [1074, 592] on div "SAT 8:00-12:00" at bounding box center [1071, 585] width 92 height 17
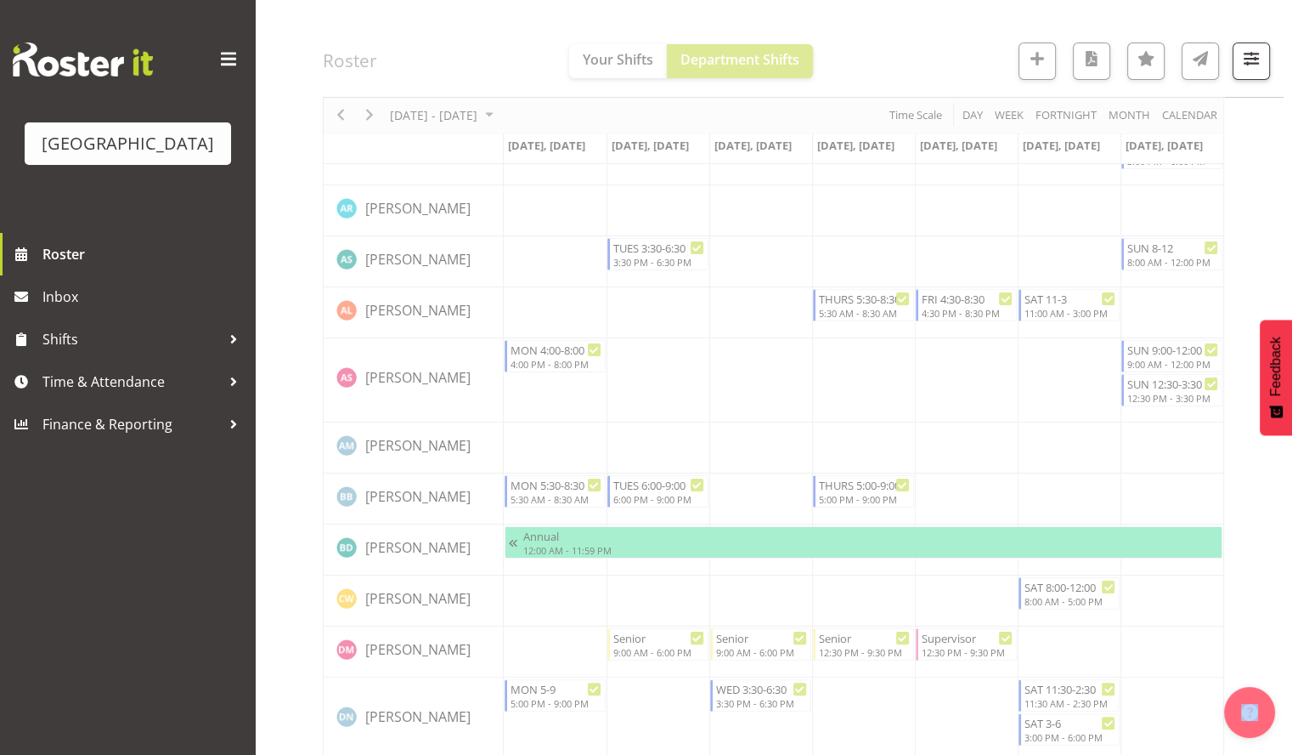
select select "7"
select select "2025"
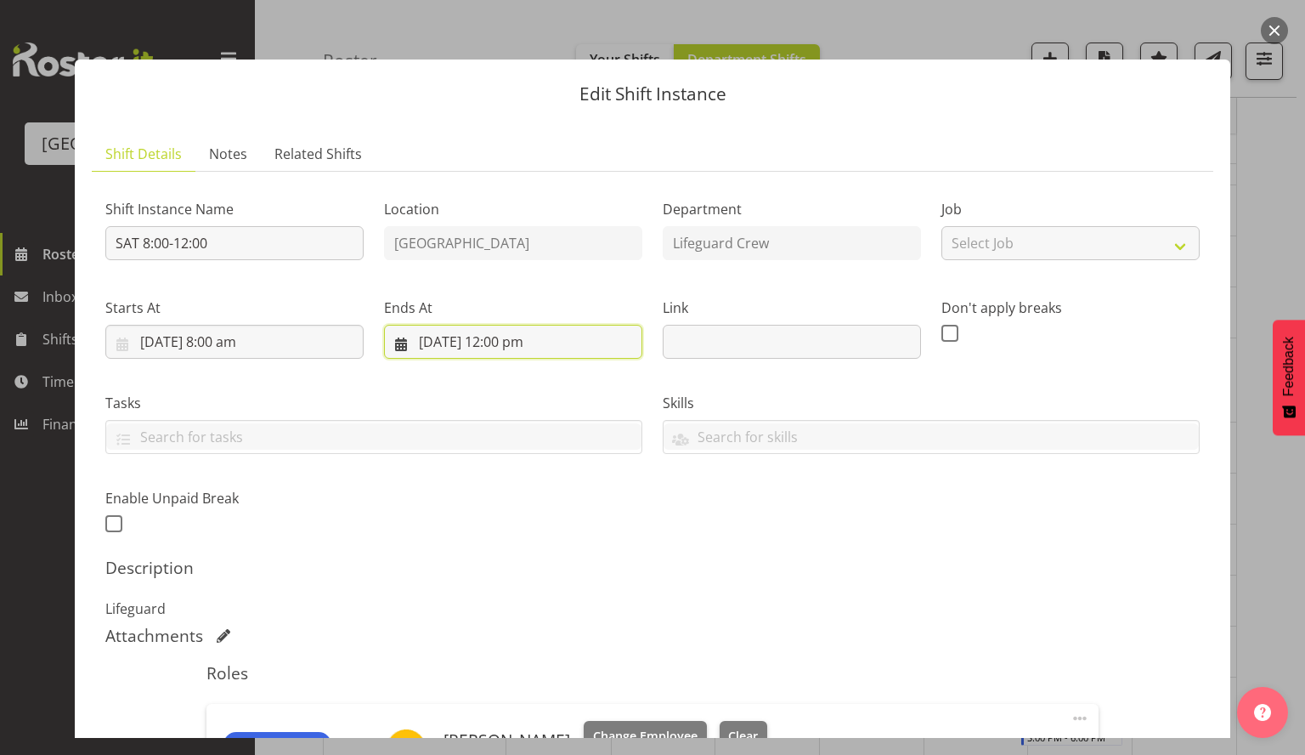
click at [513, 342] on input "[DATE] 12:00 pm" at bounding box center [513, 342] width 258 height 34
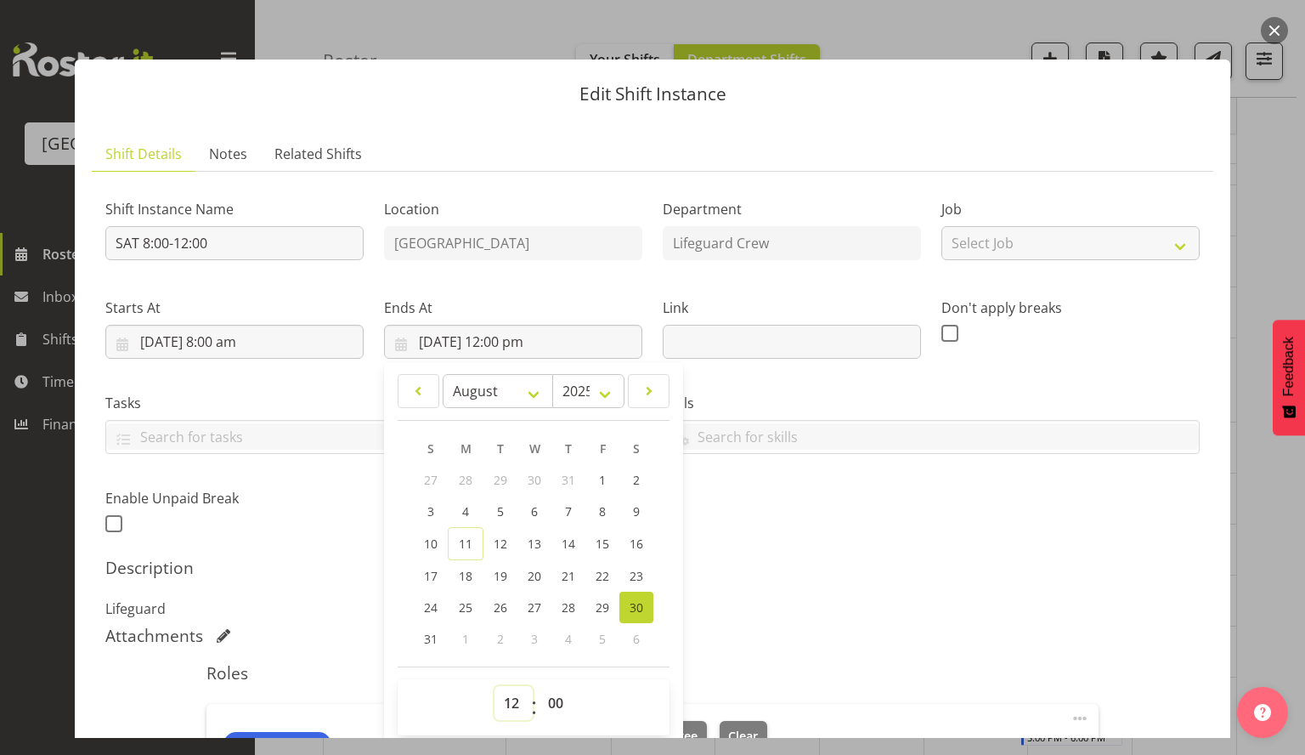
click at [505, 704] on select "00 01 02 03 04 05 06 07 08 09 10 11 12 13 14 15 16 17 18 19 20 21 22 23" at bounding box center [514, 703] width 38 height 34
select select "17"
click at [495, 686] on select "00 01 02 03 04 05 06 07 08 09 10 11 12 13 14 15 16 17 18 19 20 21 22 23" at bounding box center [514, 703] width 38 height 34
type input "[DATE] 5:00 pm"
click at [790, 553] on div "Shift Instance Name SAT 8:00-12:00 Location [GEOGRAPHIC_DATA] Department Lifegu…" at bounding box center [652, 538] width 1094 height 707
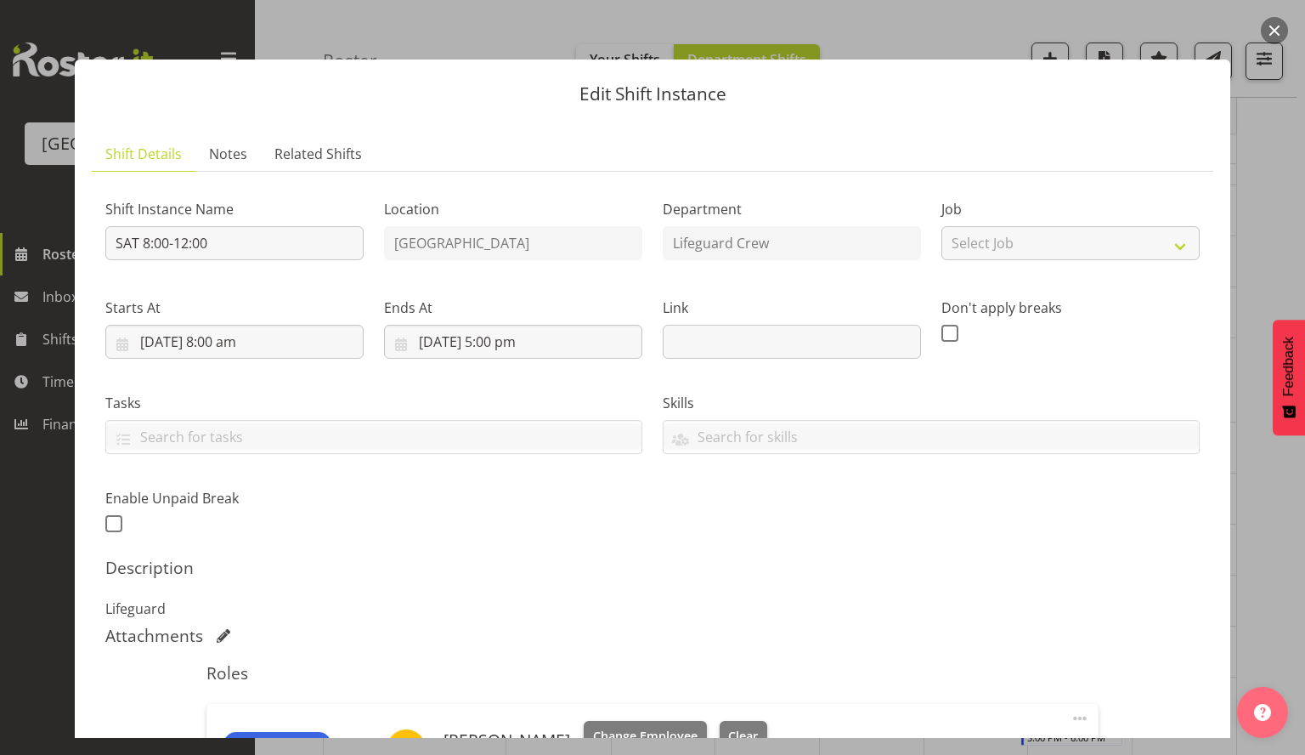
scroll to position [285, 0]
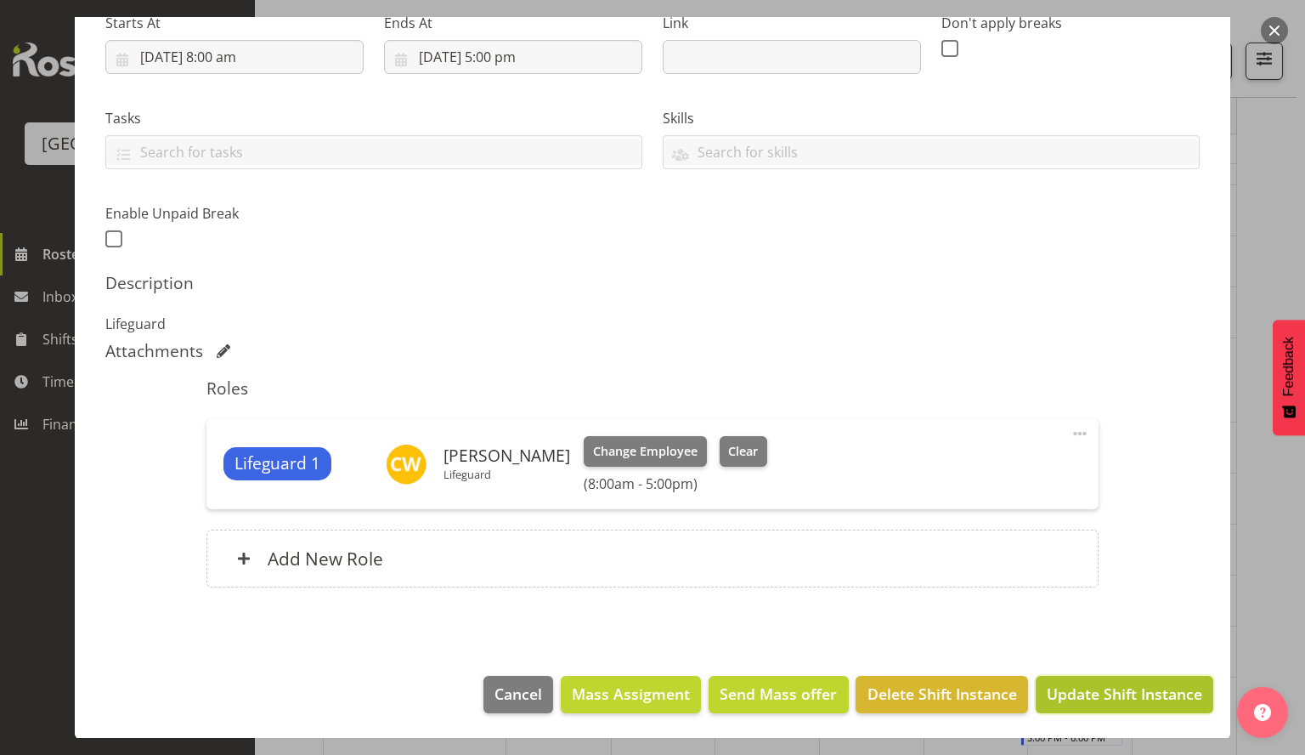
click at [1081, 686] on span "Update Shift Instance" at bounding box center [1124, 693] width 155 height 22
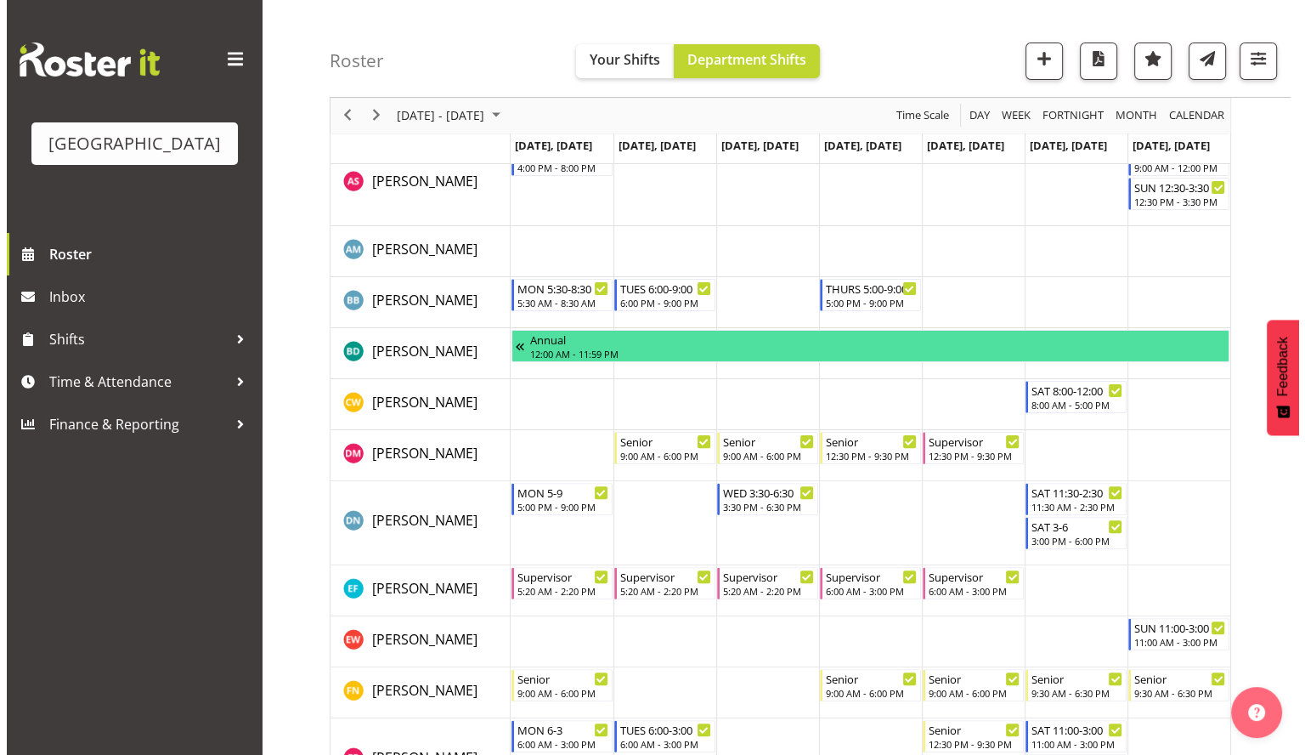
scroll to position [0, 0]
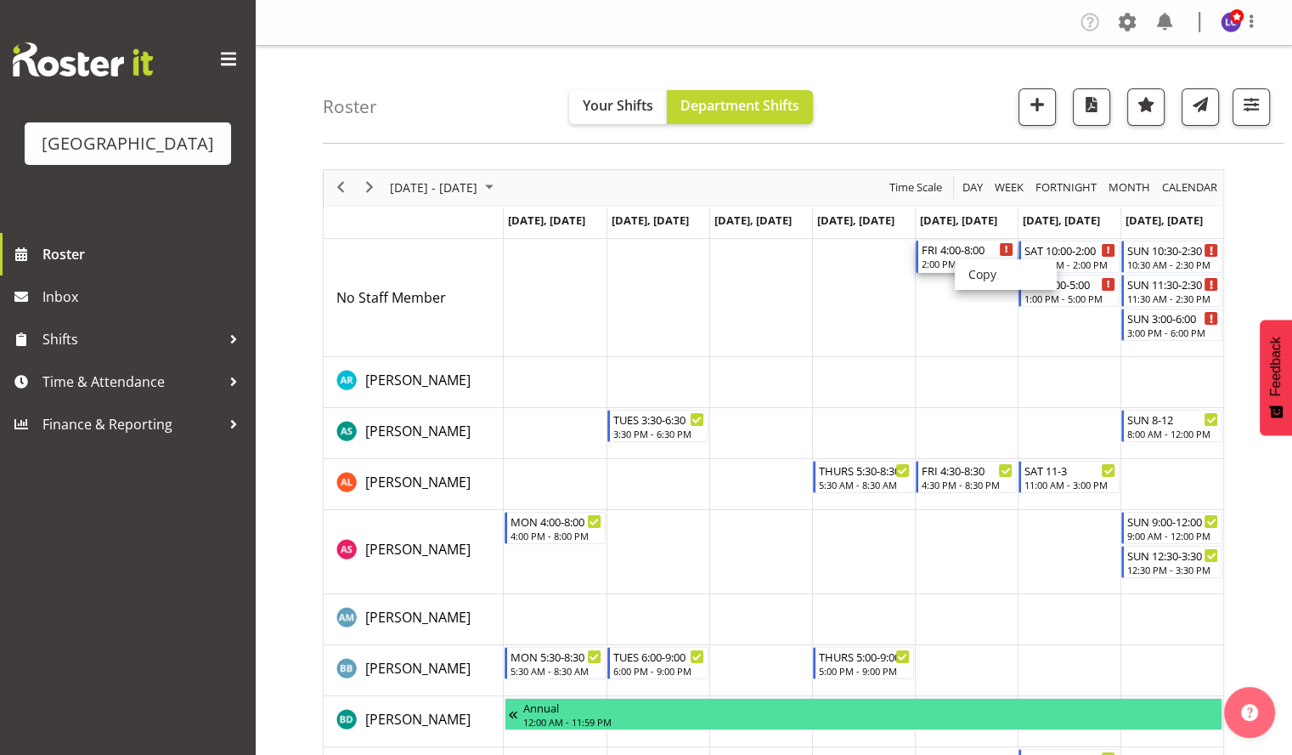
click at [955, 256] on div "FRI 4:00-8:00" at bounding box center [968, 248] width 92 height 17
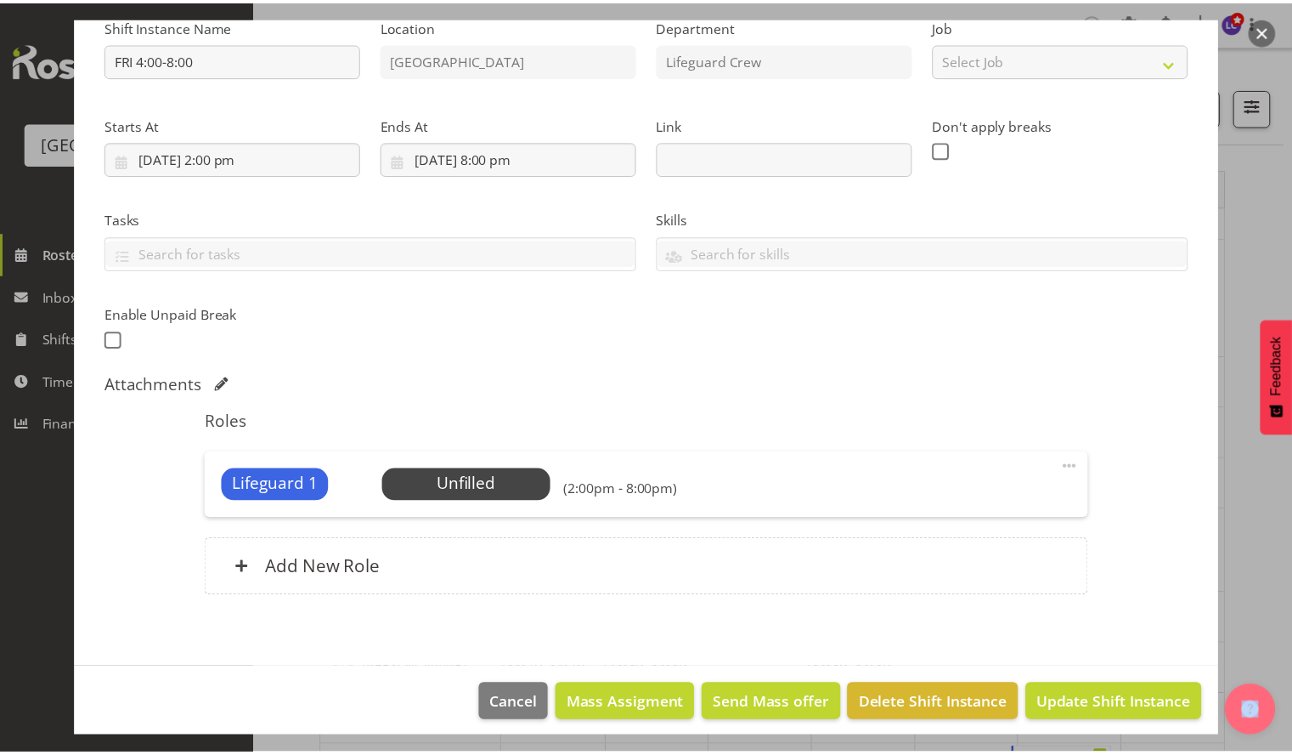
scroll to position [193, 0]
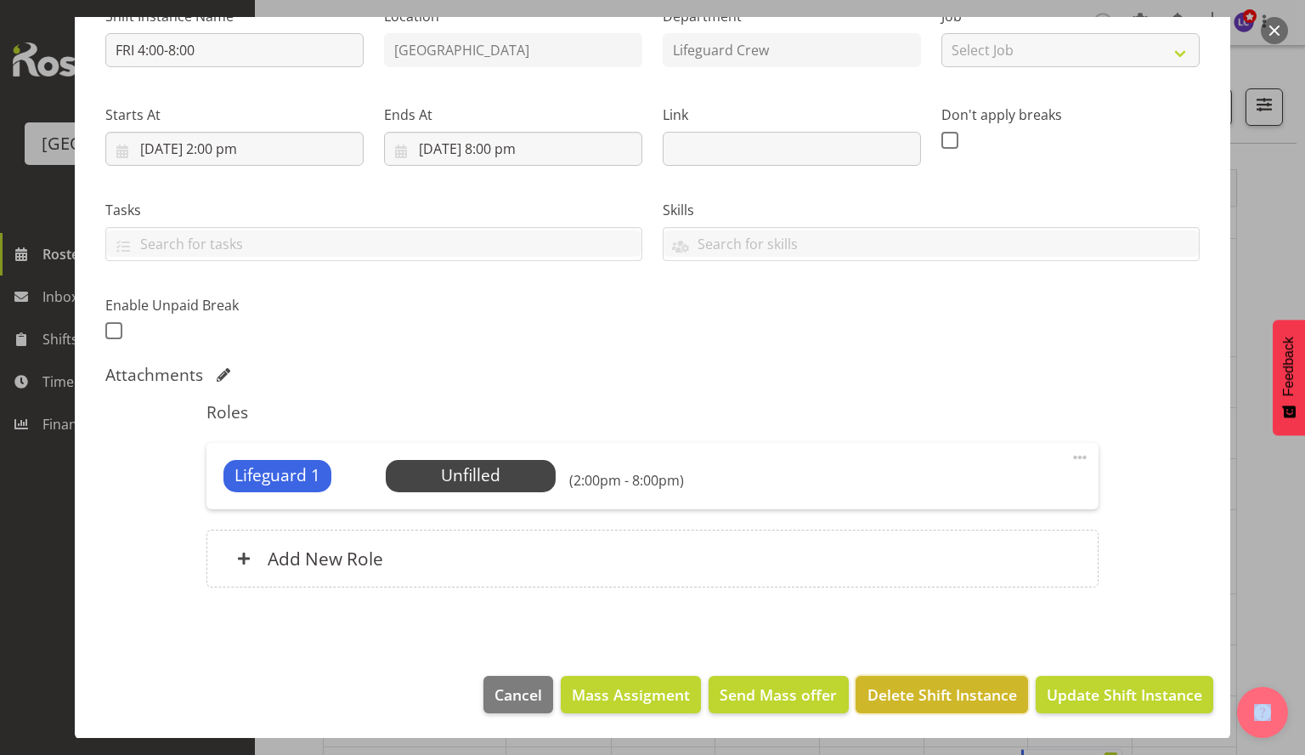
click at [943, 706] on button "Delete Shift Instance" at bounding box center [942, 694] width 172 height 37
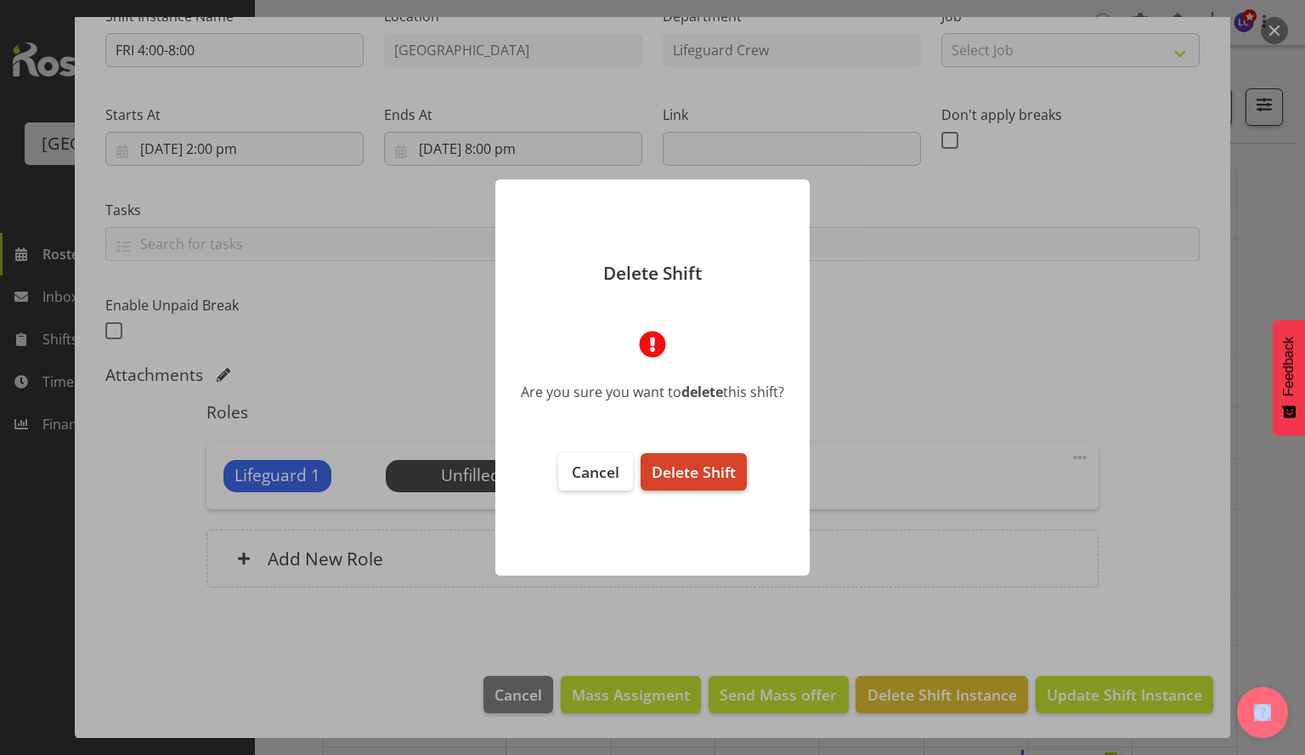
click at [714, 480] on span "Delete Shift" at bounding box center [694, 471] width 84 height 20
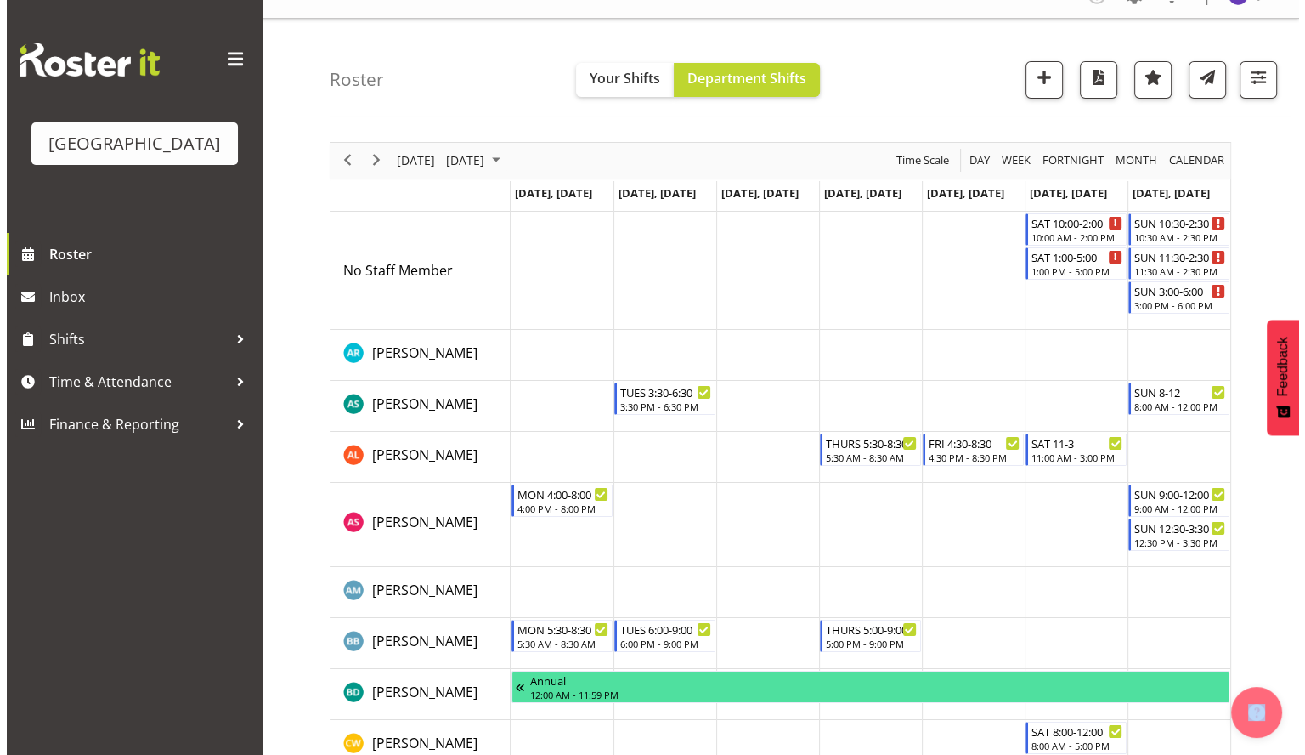
scroll to position [0, 0]
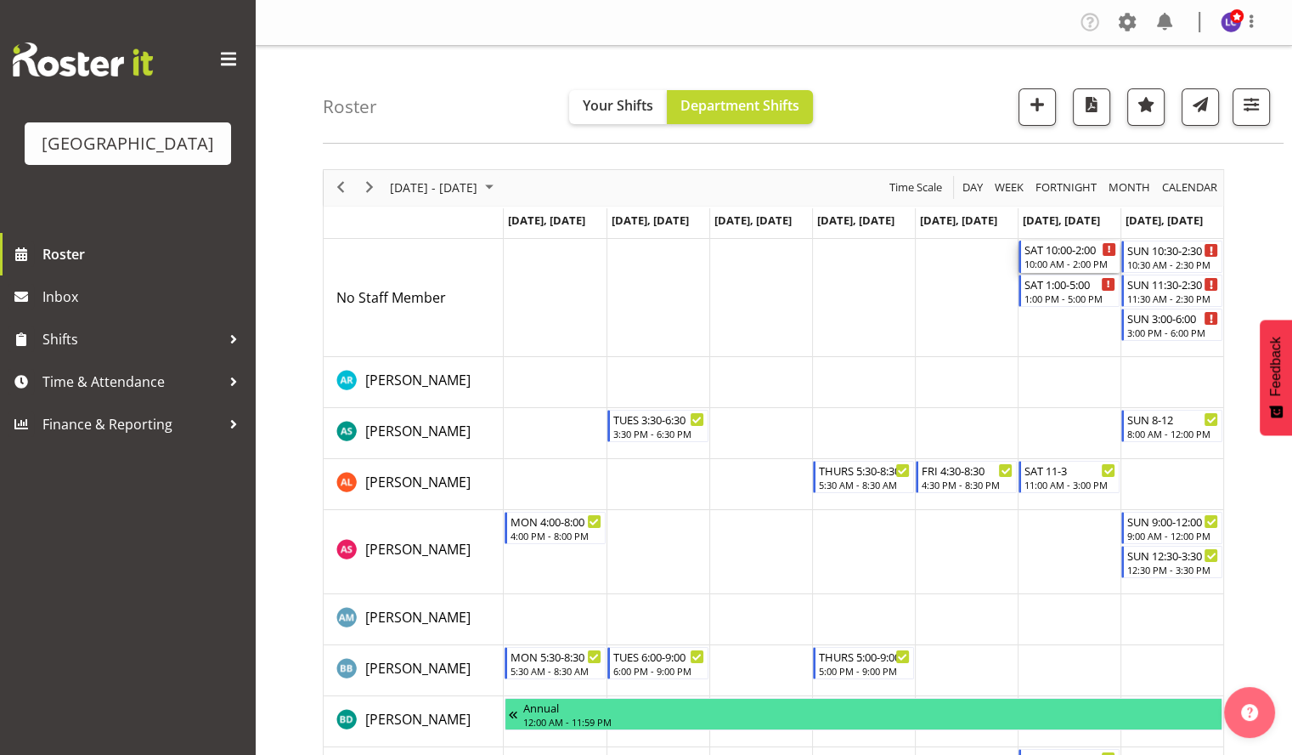
click at [1074, 262] on div "10:00 AM - 2:00 PM" at bounding box center [1071, 264] width 92 height 14
click at [0, 0] on div at bounding box center [0, 0] width 0 height 0
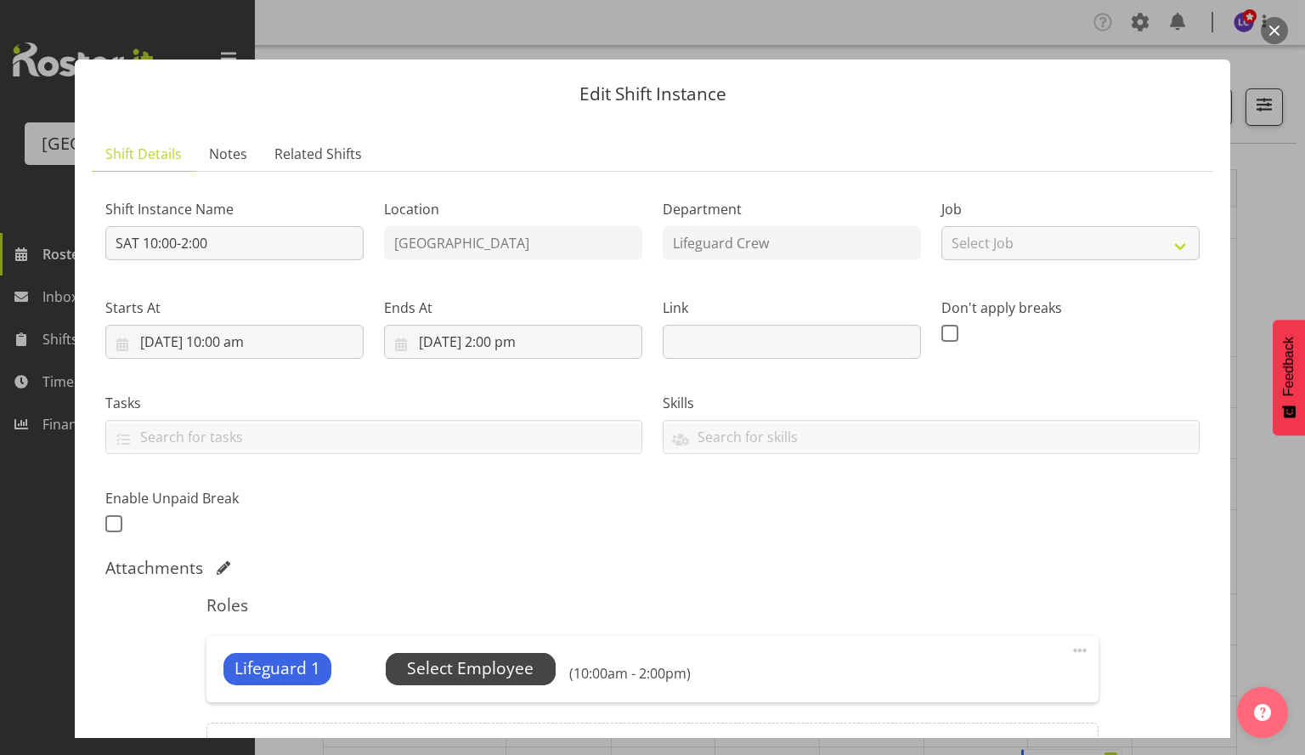
click at [478, 657] on span "Select Employee" at bounding box center [470, 668] width 127 height 25
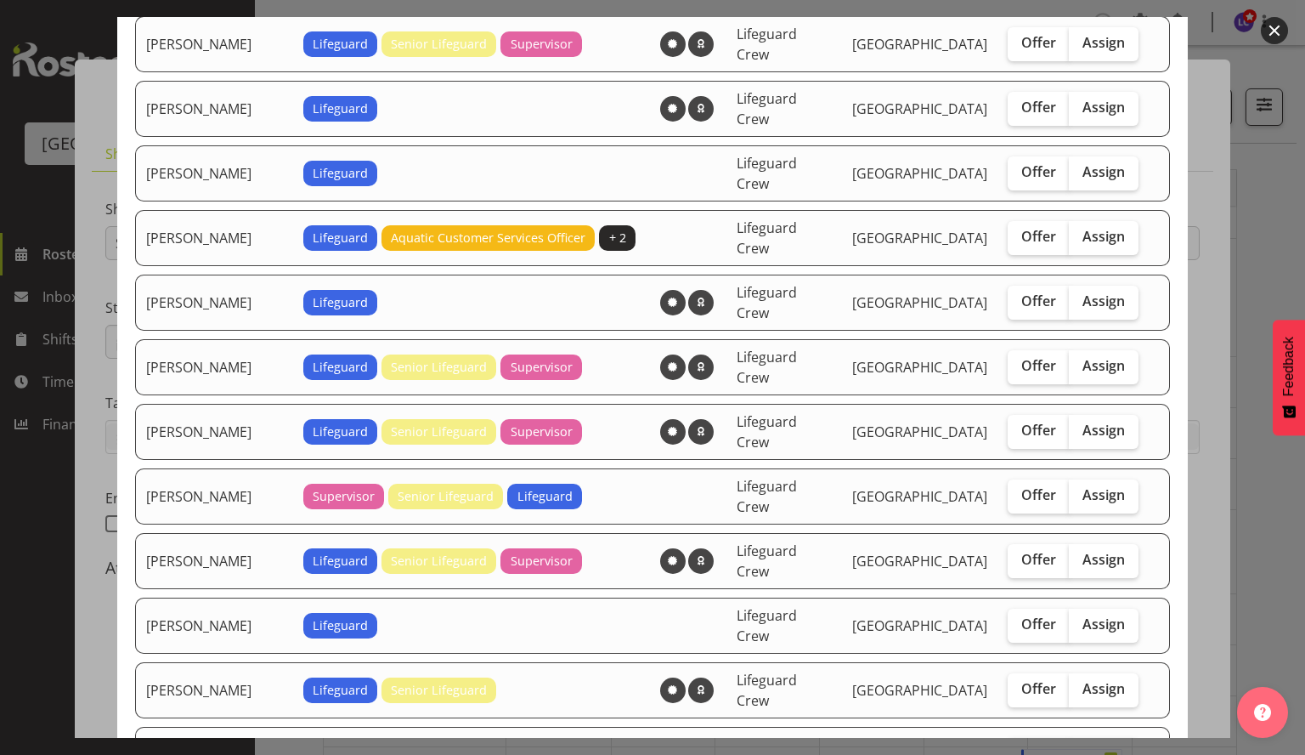
scroll to position [736, 0]
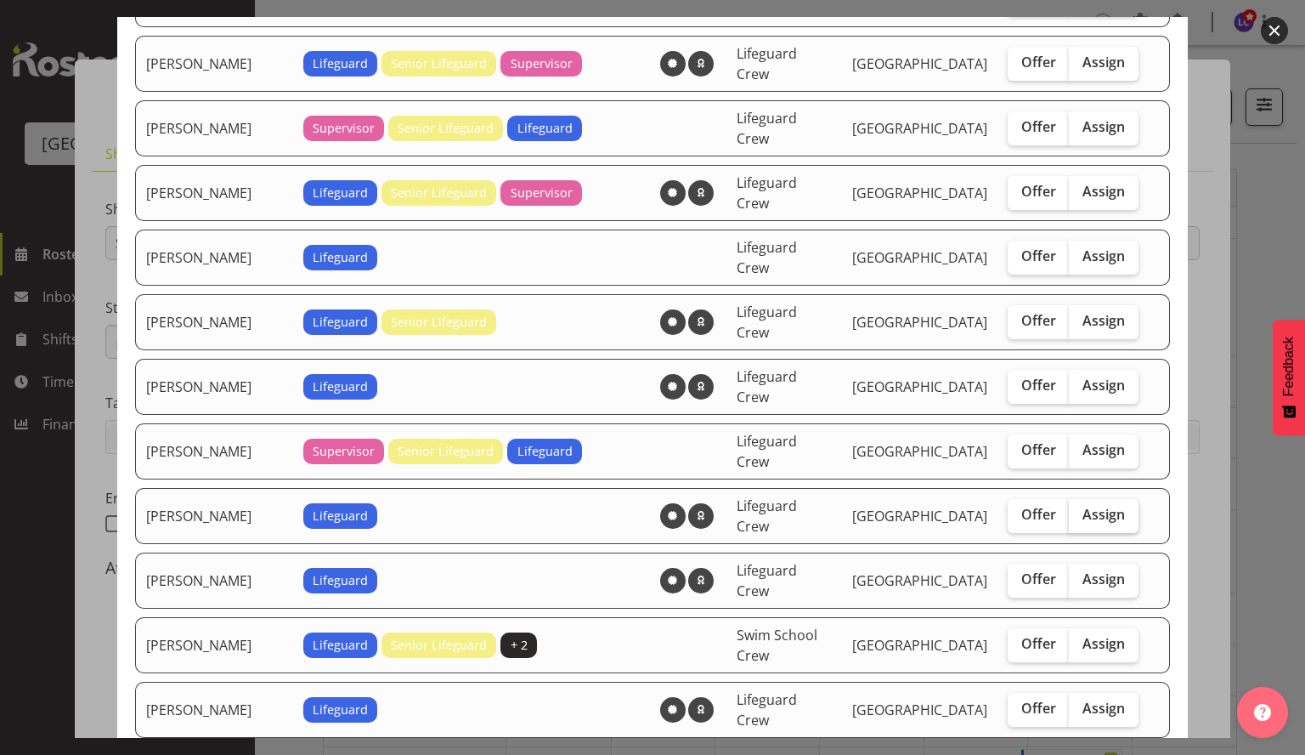
click at [1096, 506] on span "Assign" at bounding box center [1104, 514] width 42 height 17
click at [1080, 509] on input "Assign" at bounding box center [1074, 514] width 11 height 11
checkbox input "true"
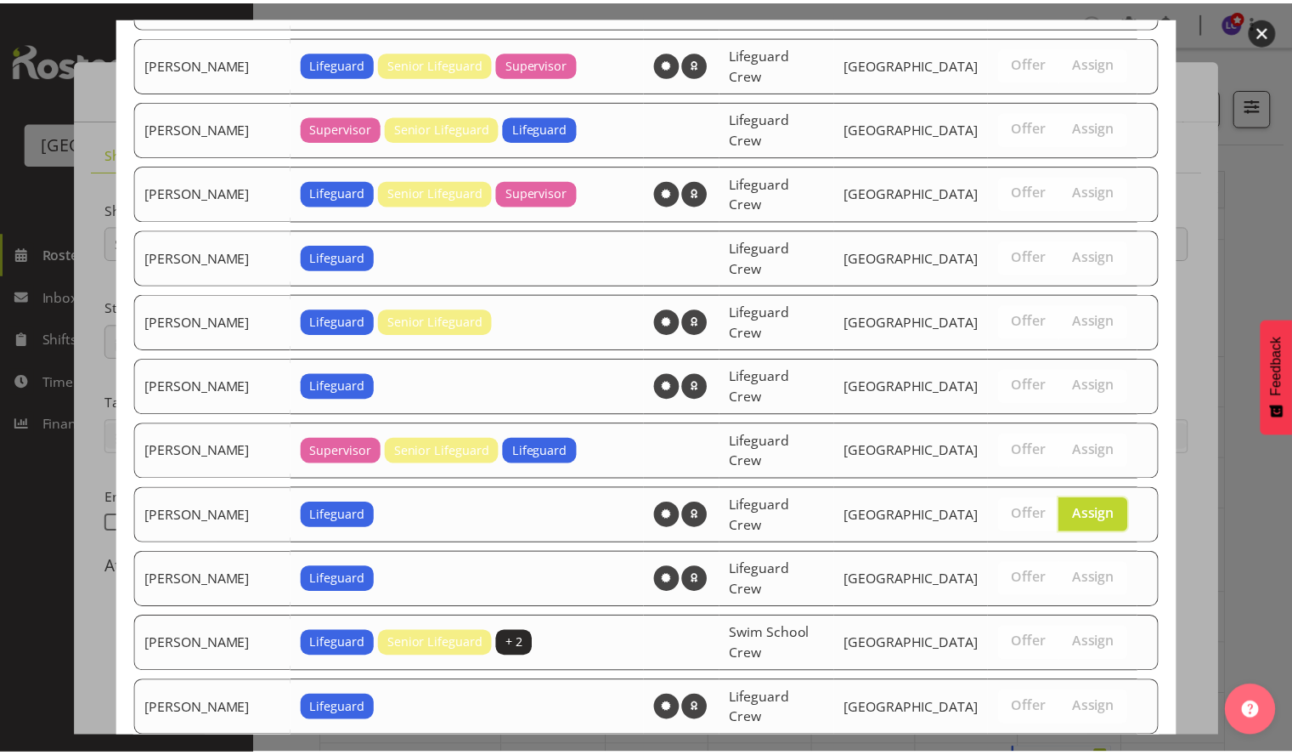
scroll to position [1091, 0]
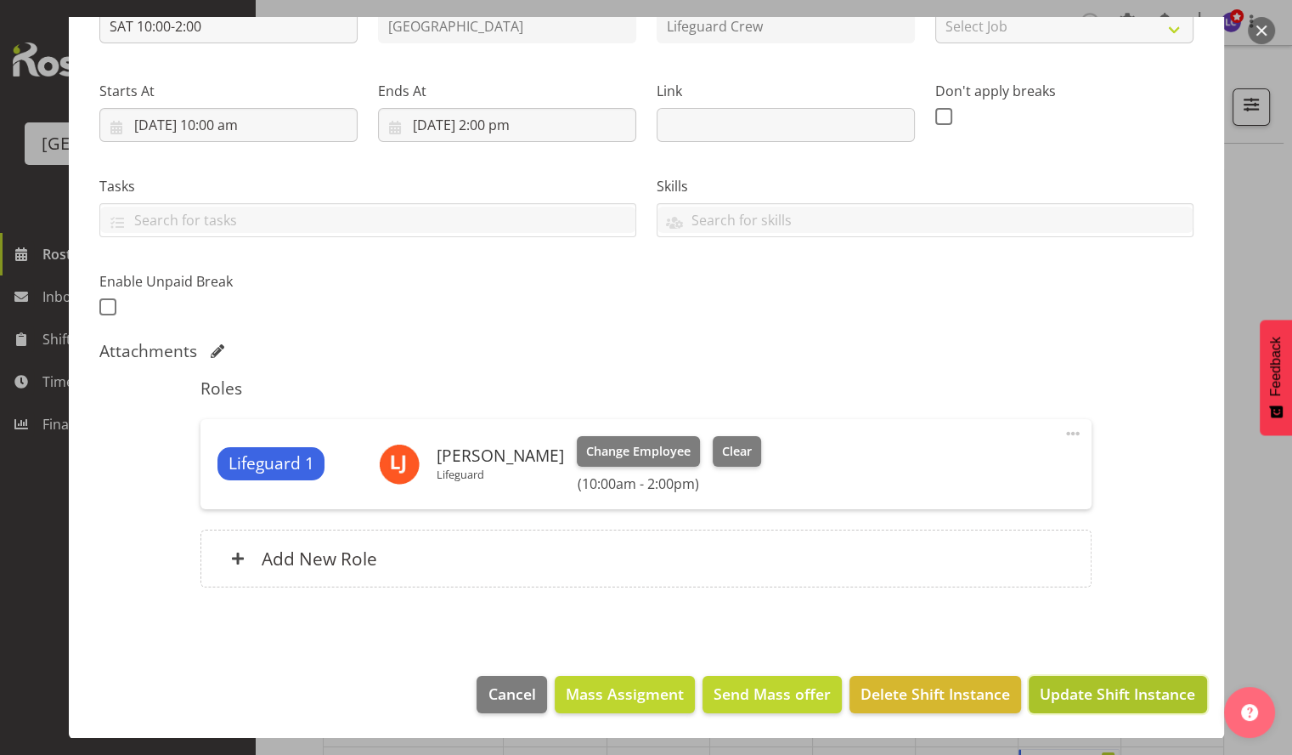
click at [1117, 687] on span "Update Shift Instance" at bounding box center [1117, 693] width 155 height 22
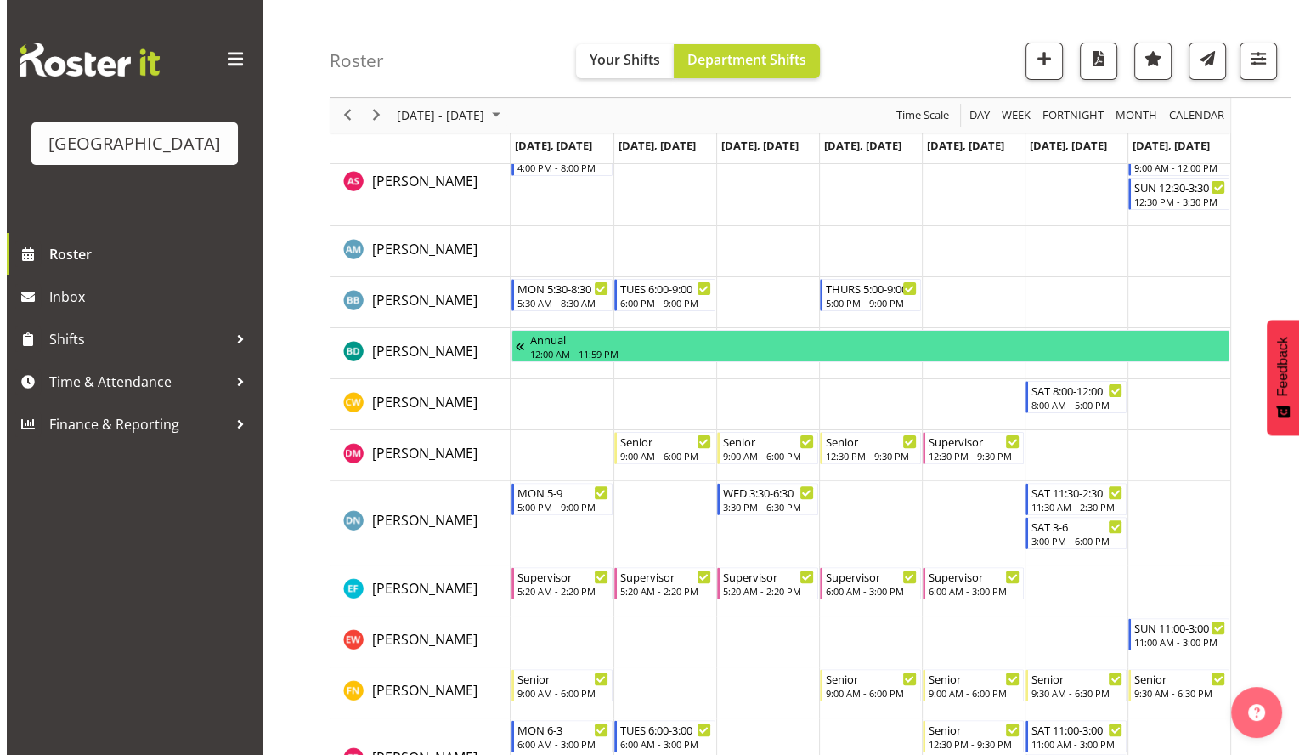
scroll to position [0, 0]
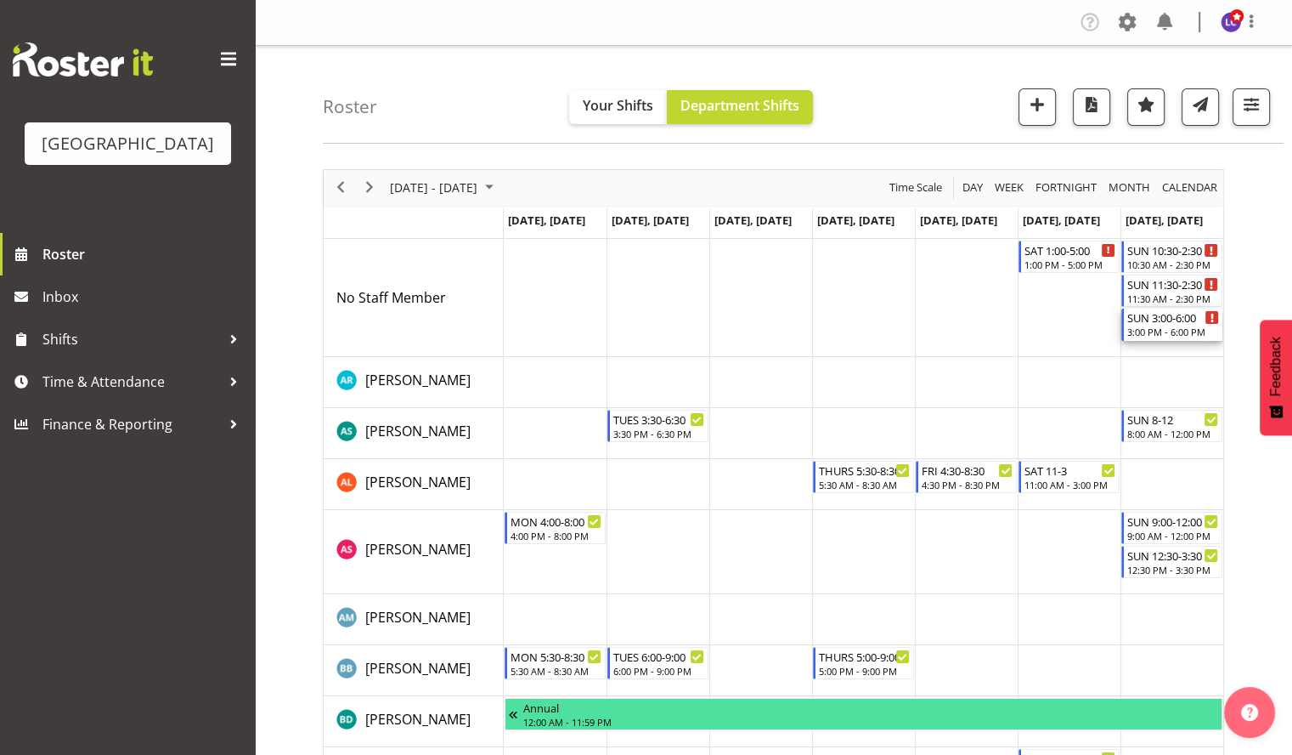
click at [1164, 325] on div "SUN 3:00-6:00 3:00 PM - 6:00 PM" at bounding box center [1174, 324] width 92 height 32
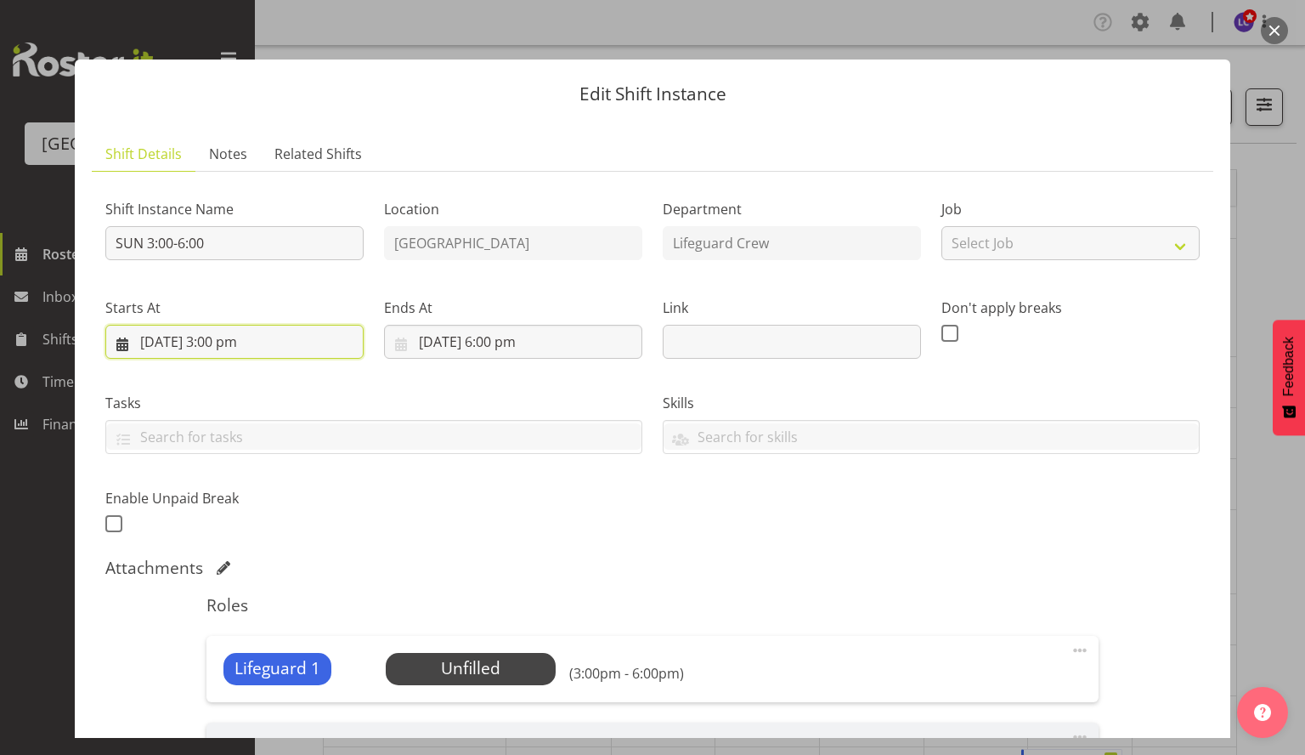
click at [220, 335] on input "[DATE] 3:00 pm" at bounding box center [234, 342] width 258 height 34
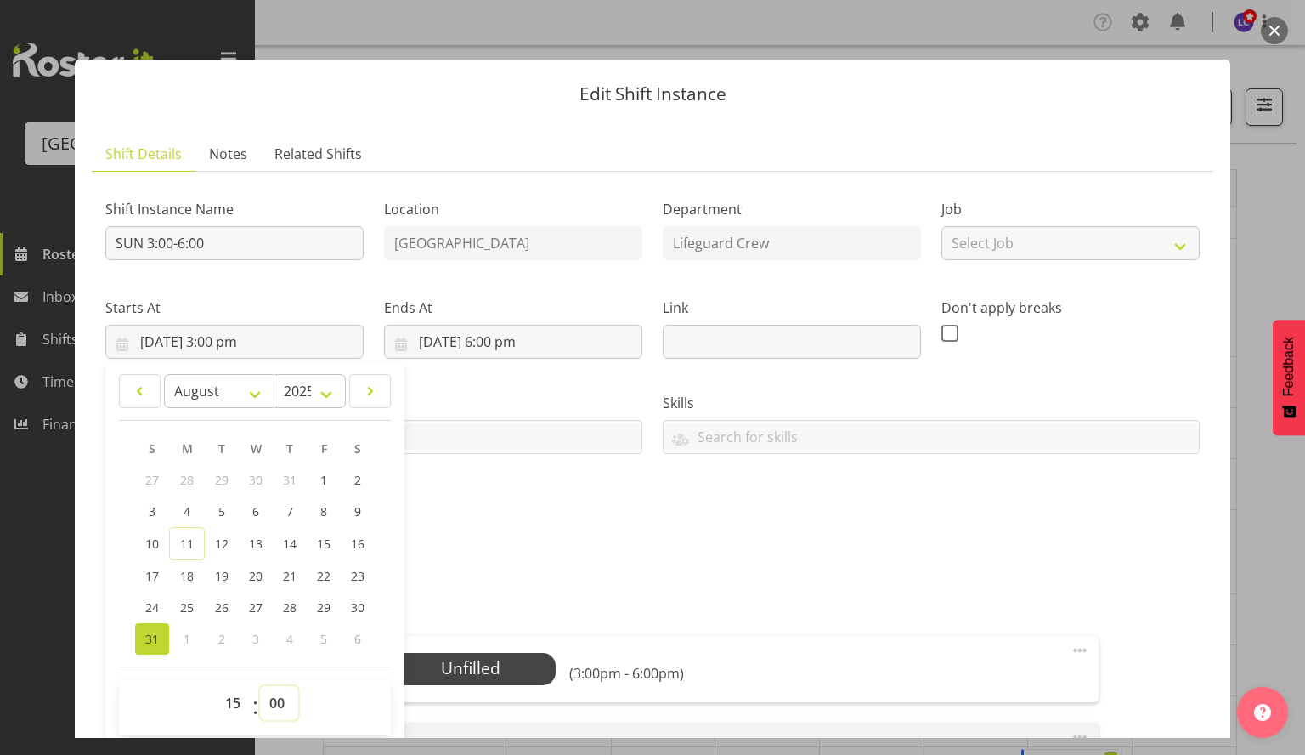
click at [266, 703] on select "00 01 02 03 04 05 06 07 08 09 10 11 12 13 14 15 16 17 18 19 20 21 22 23 24 25 2…" at bounding box center [279, 703] width 38 height 34
select select "30"
click at [260, 686] on select "00 01 02 03 04 05 06 07 08 09 10 11 12 13 14 15 16 17 18 19 20 21 22 23 24 25 2…" at bounding box center [279, 703] width 38 height 34
type input "[DATE] 3:30 pm"
click at [608, 546] on div "Shift Instance Name SUN 3:00-6:00 Location [GEOGRAPHIC_DATA] Department Lifegua…" at bounding box center [652, 361] width 1115 height 372
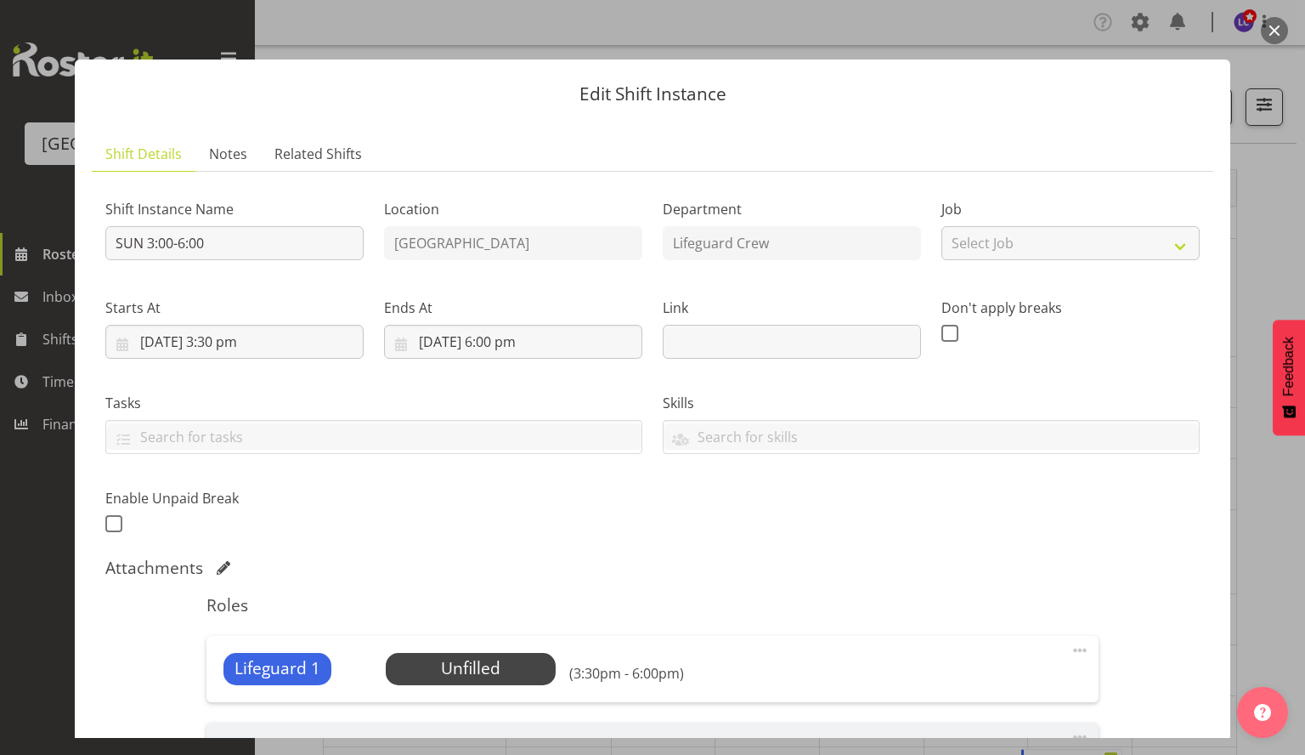
scroll to position [293, 0]
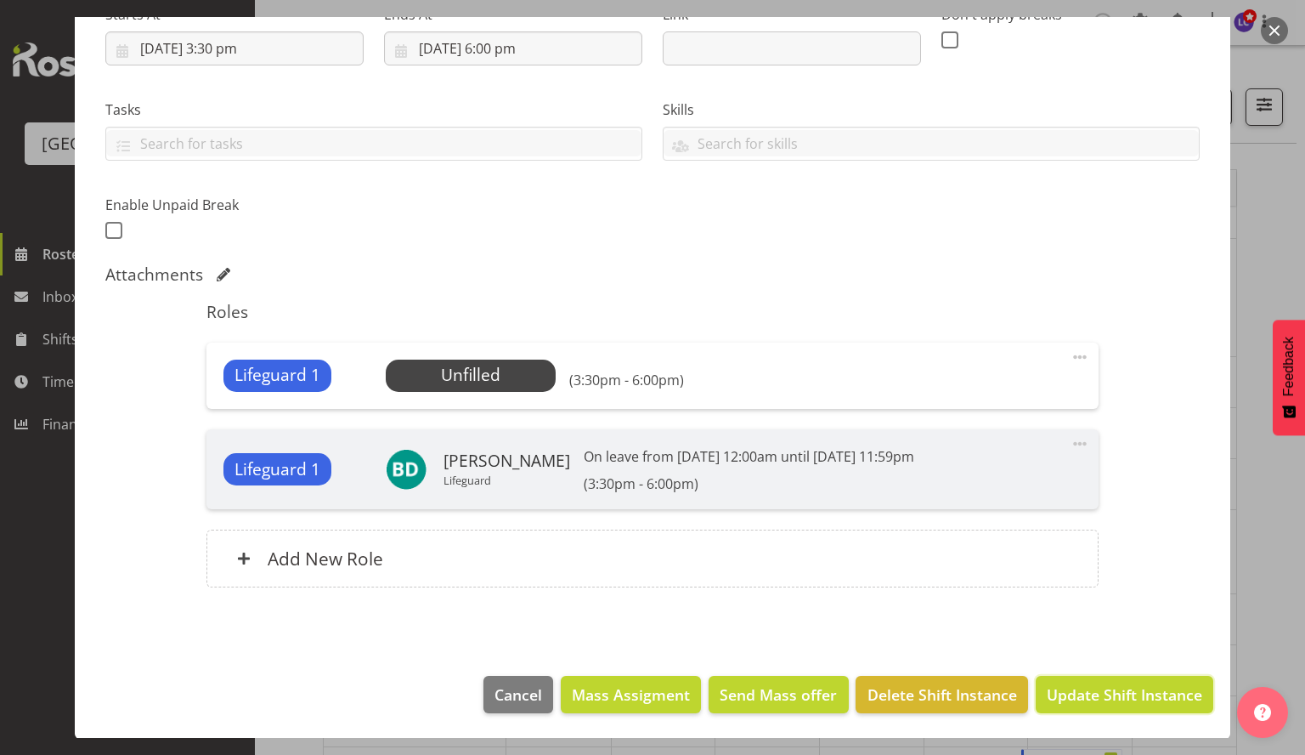
click at [1102, 697] on span "Update Shift Instance" at bounding box center [1124, 694] width 155 height 22
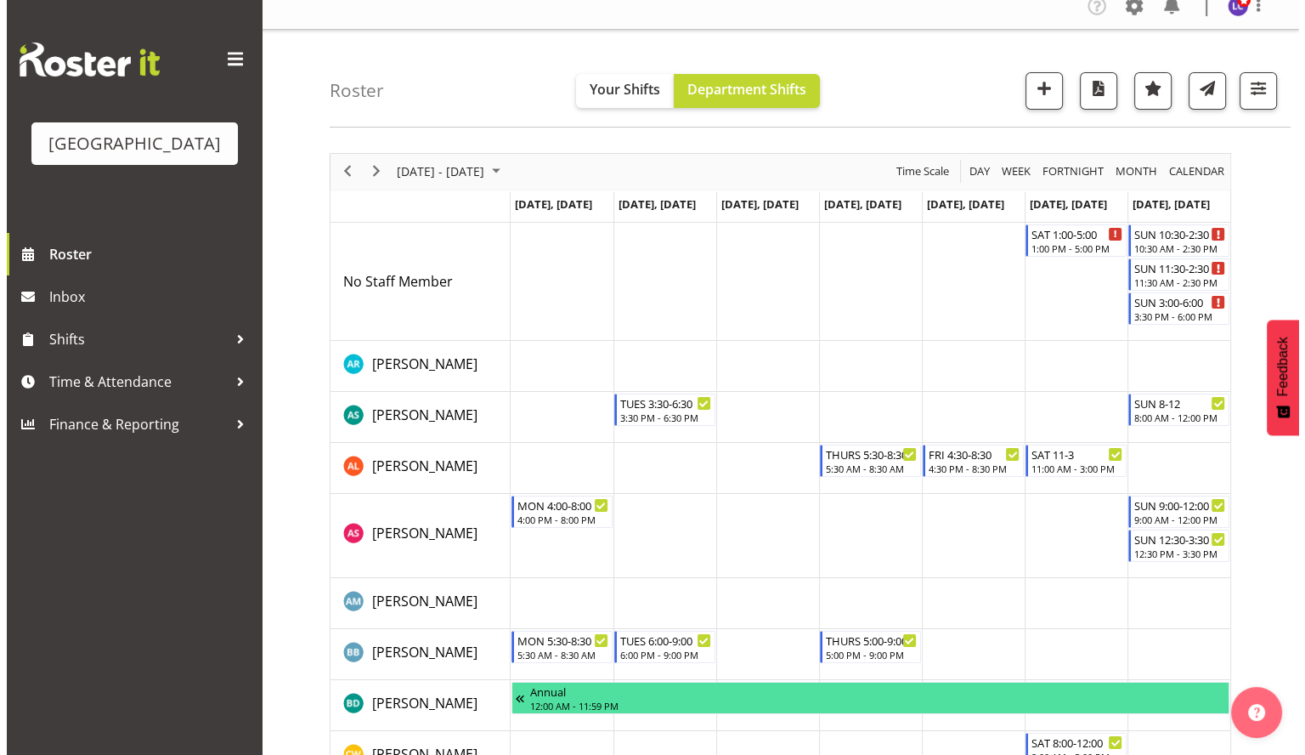
scroll to position [0, 0]
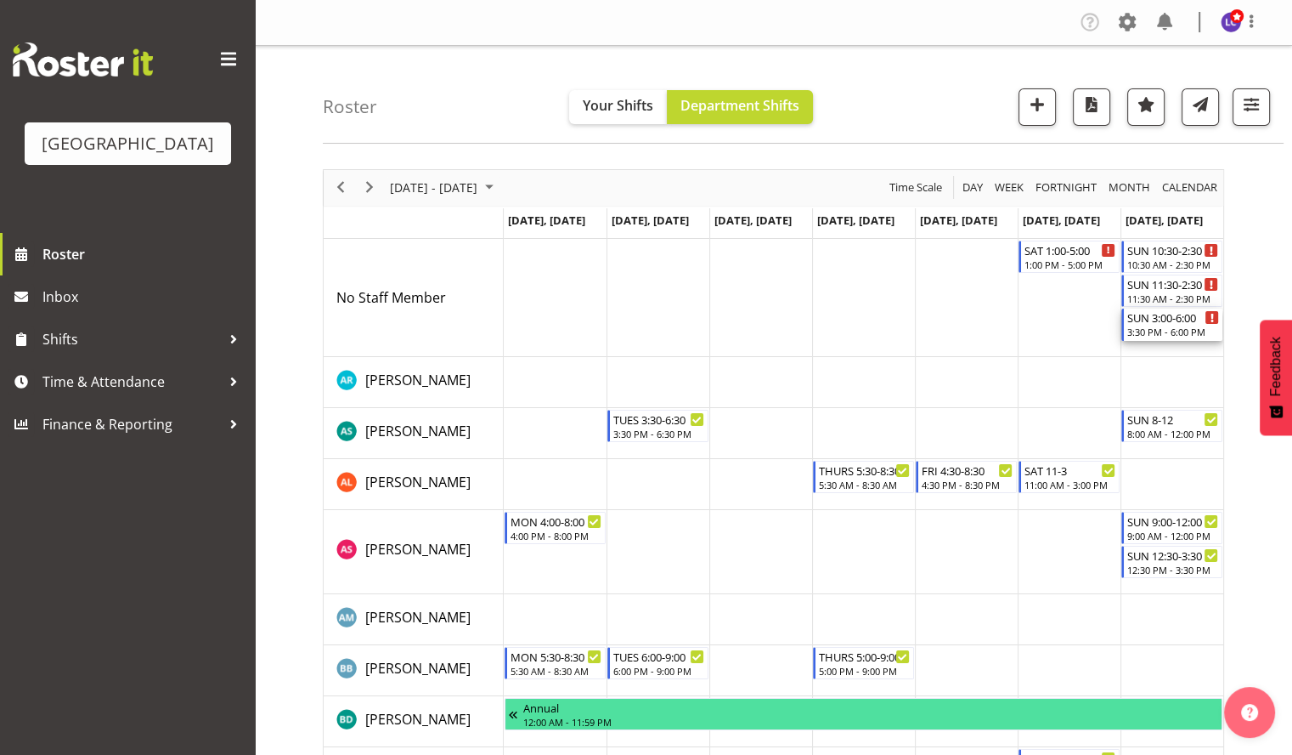
click at [1177, 326] on div "3:30 PM - 6:00 PM" at bounding box center [1174, 332] width 92 height 14
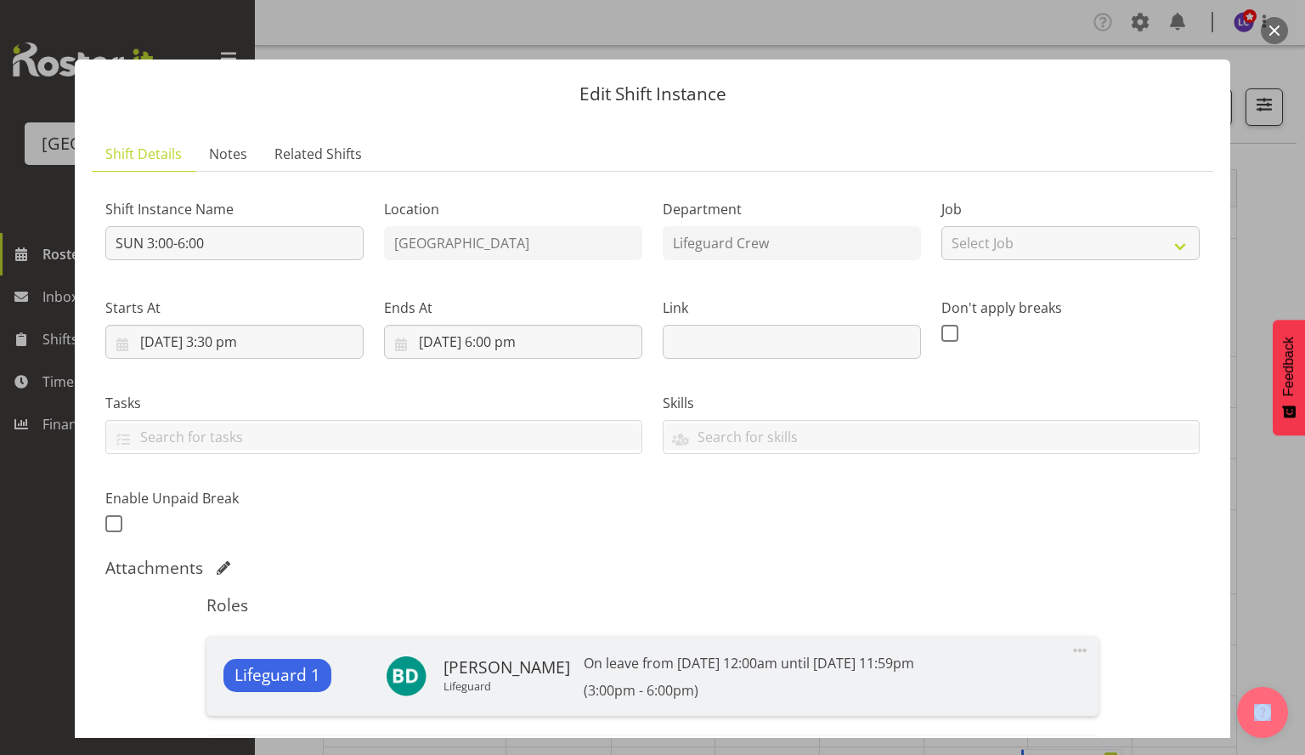
scroll to position [293, 0]
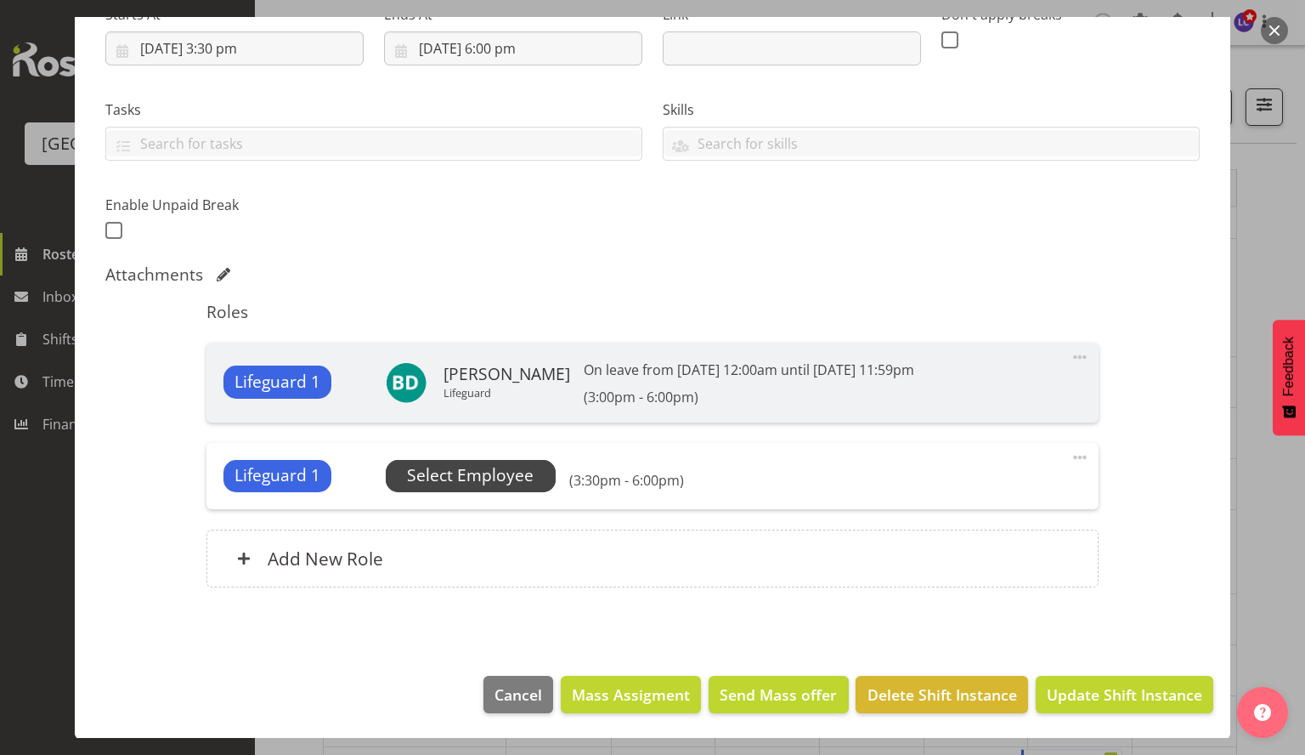
click at [479, 486] on span "Select Employee" at bounding box center [470, 475] width 127 height 25
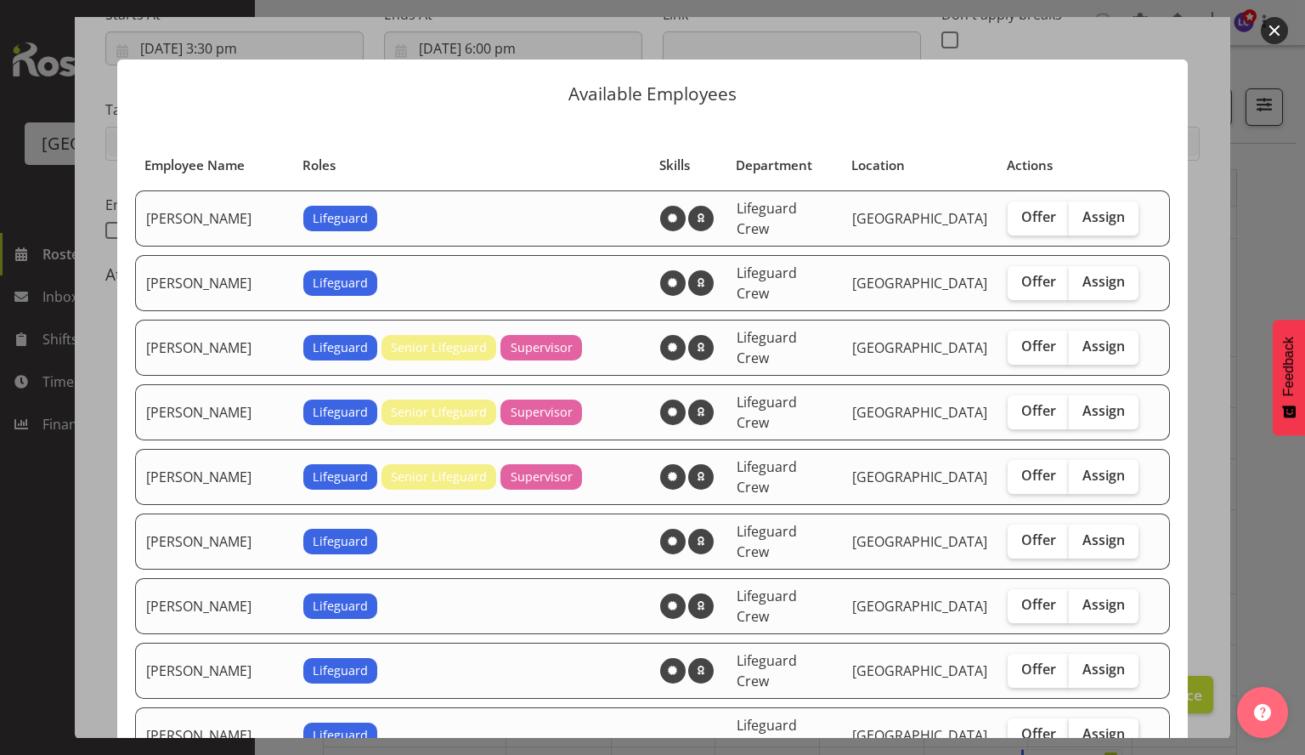
click at [1093, 718] on label "Assign" at bounding box center [1104, 735] width 70 height 34
click at [1080, 728] on input "Assign" at bounding box center [1074, 733] width 11 height 11
checkbox input "true"
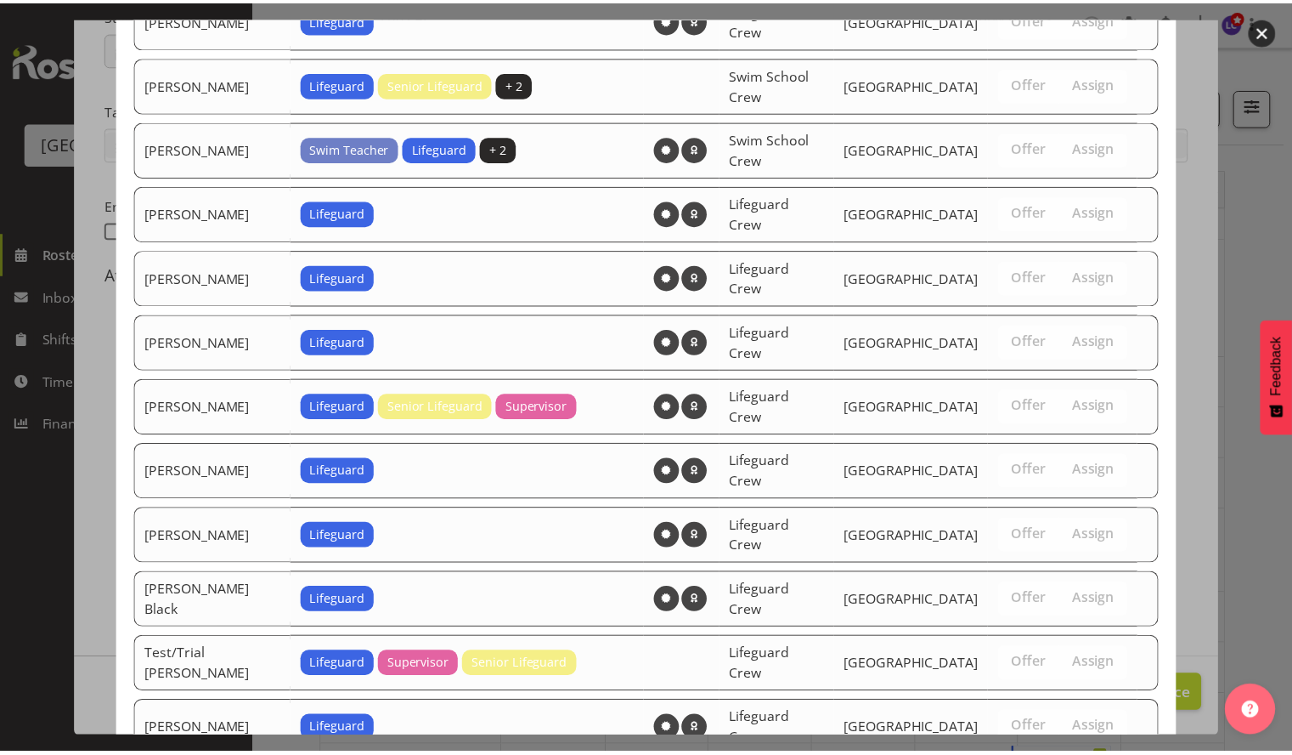
scroll to position [1433, 0]
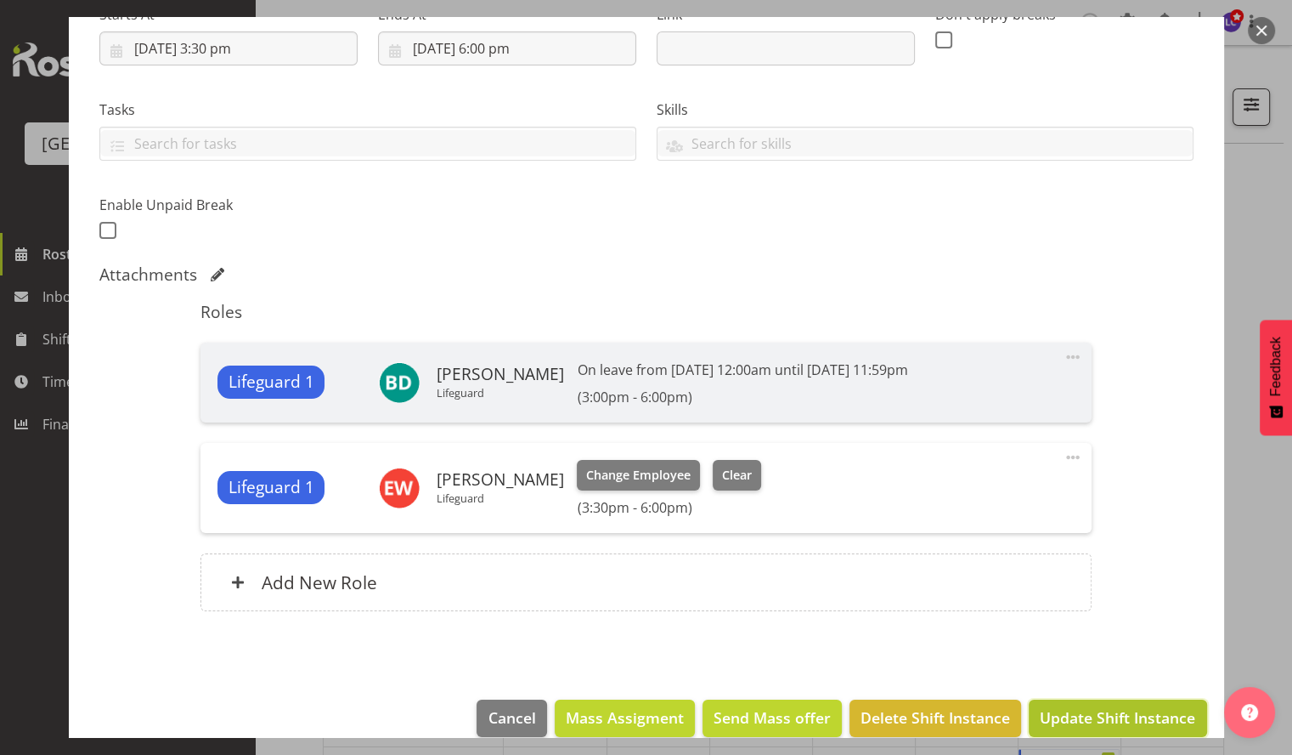
click at [1089, 709] on span "Update Shift Instance" at bounding box center [1117, 717] width 155 height 22
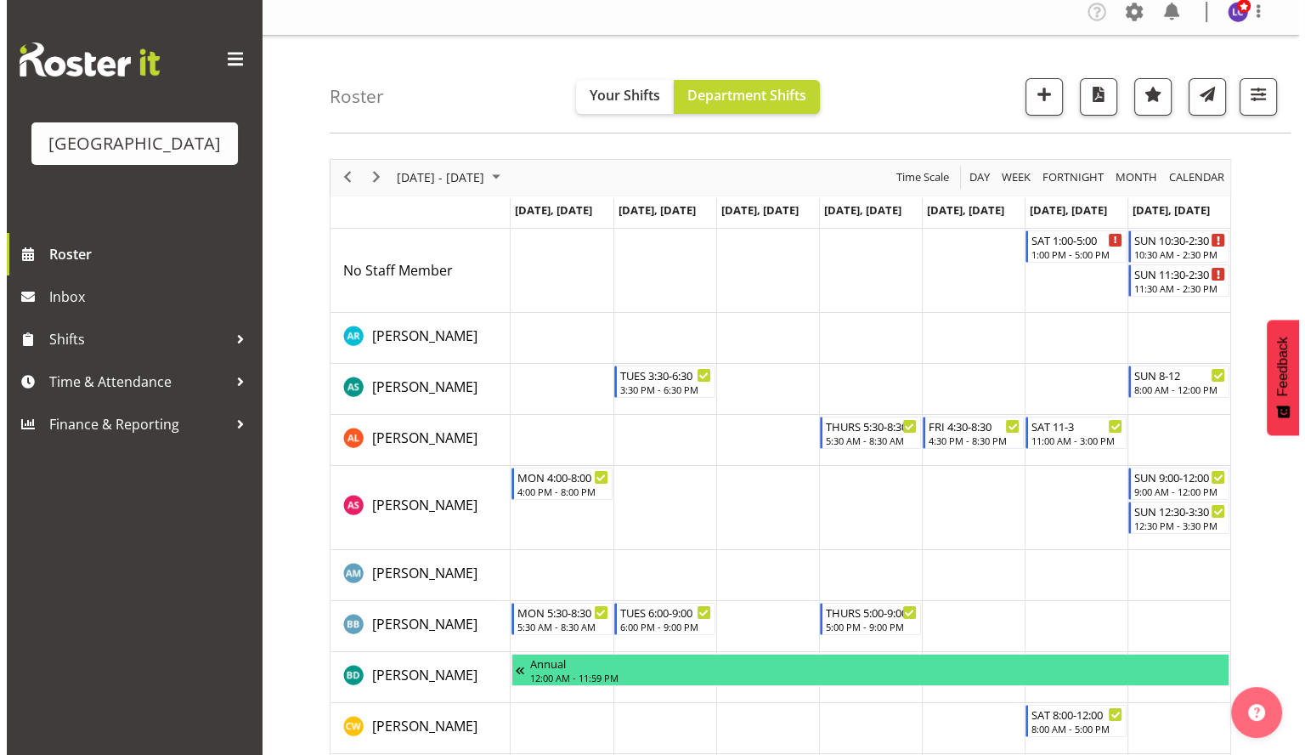
scroll to position [0, 0]
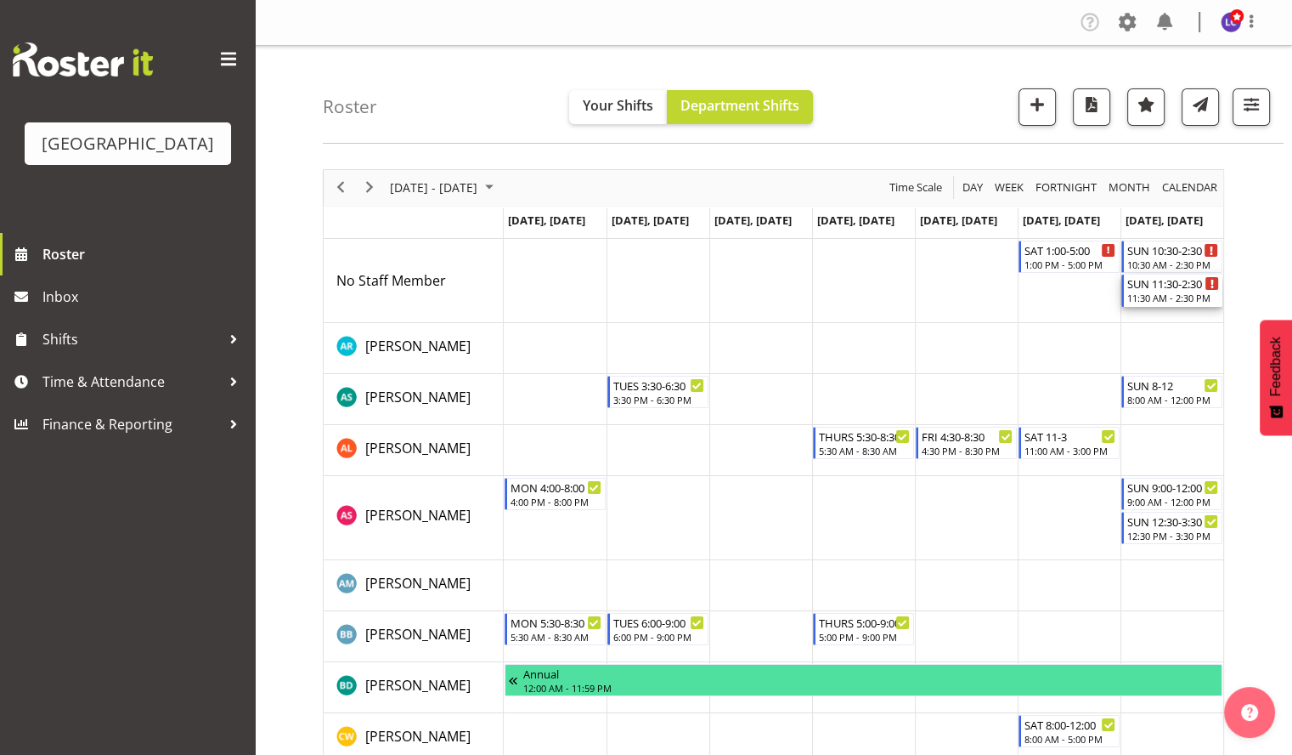
click at [1167, 291] on div "11:30 AM - 2:30 PM" at bounding box center [1174, 298] width 92 height 14
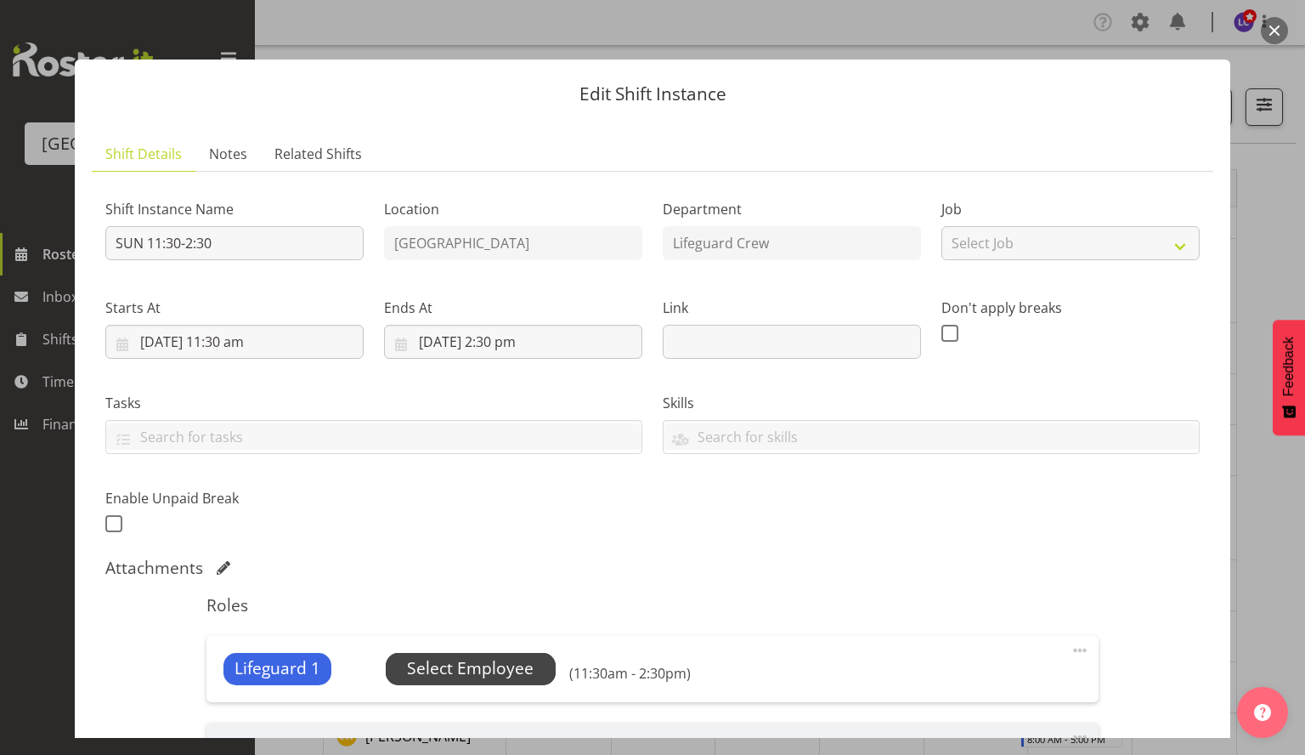
click at [418, 680] on span "Select Employee" at bounding box center [471, 669] width 170 height 32
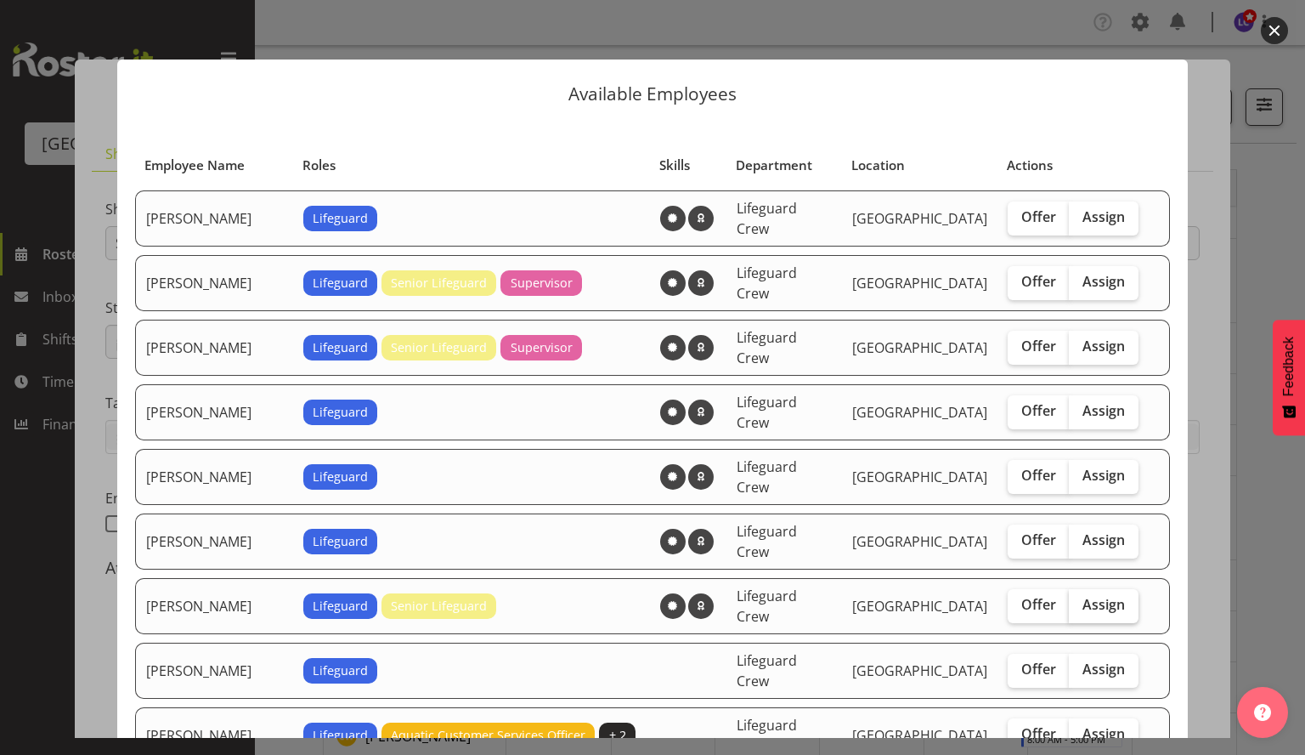
click at [1101, 596] on span "Assign" at bounding box center [1104, 604] width 42 height 17
click at [1080, 599] on input "Assign" at bounding box center [1074, 604] width 11 height 11
checkbox input "true"
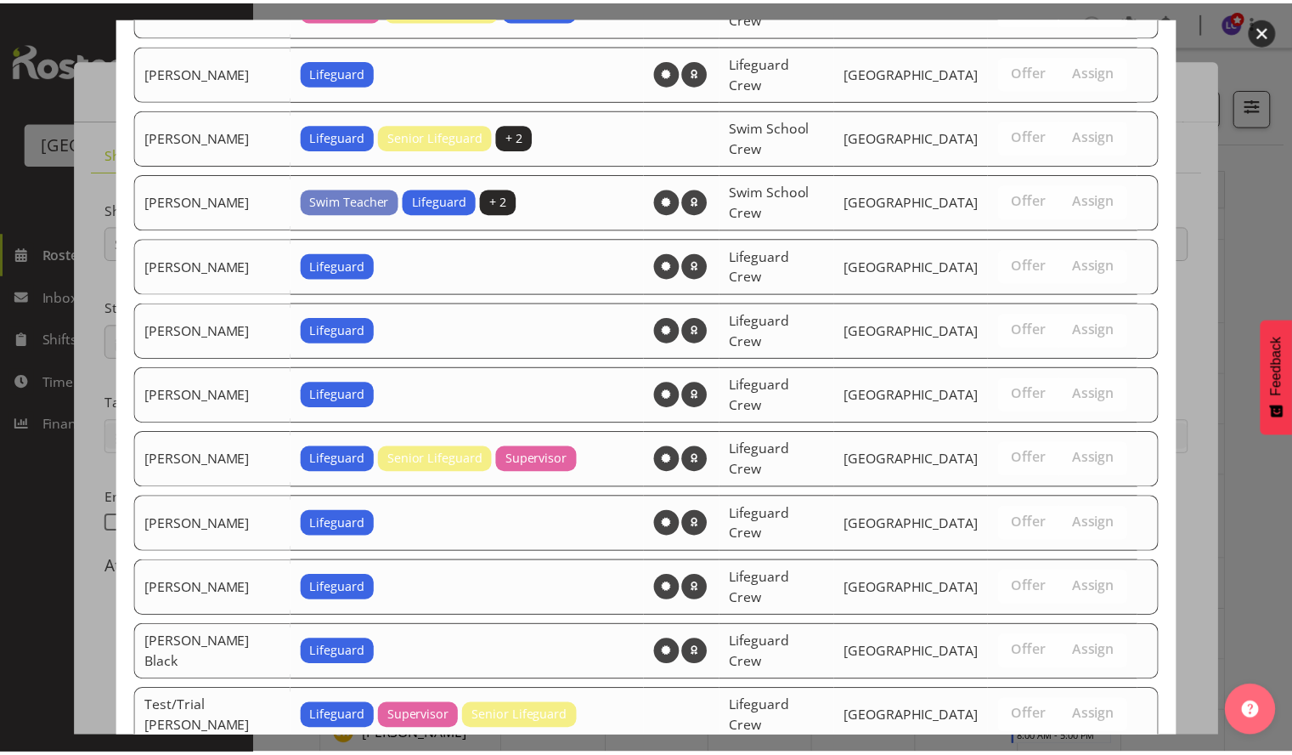
scroll to position [1205, 0]
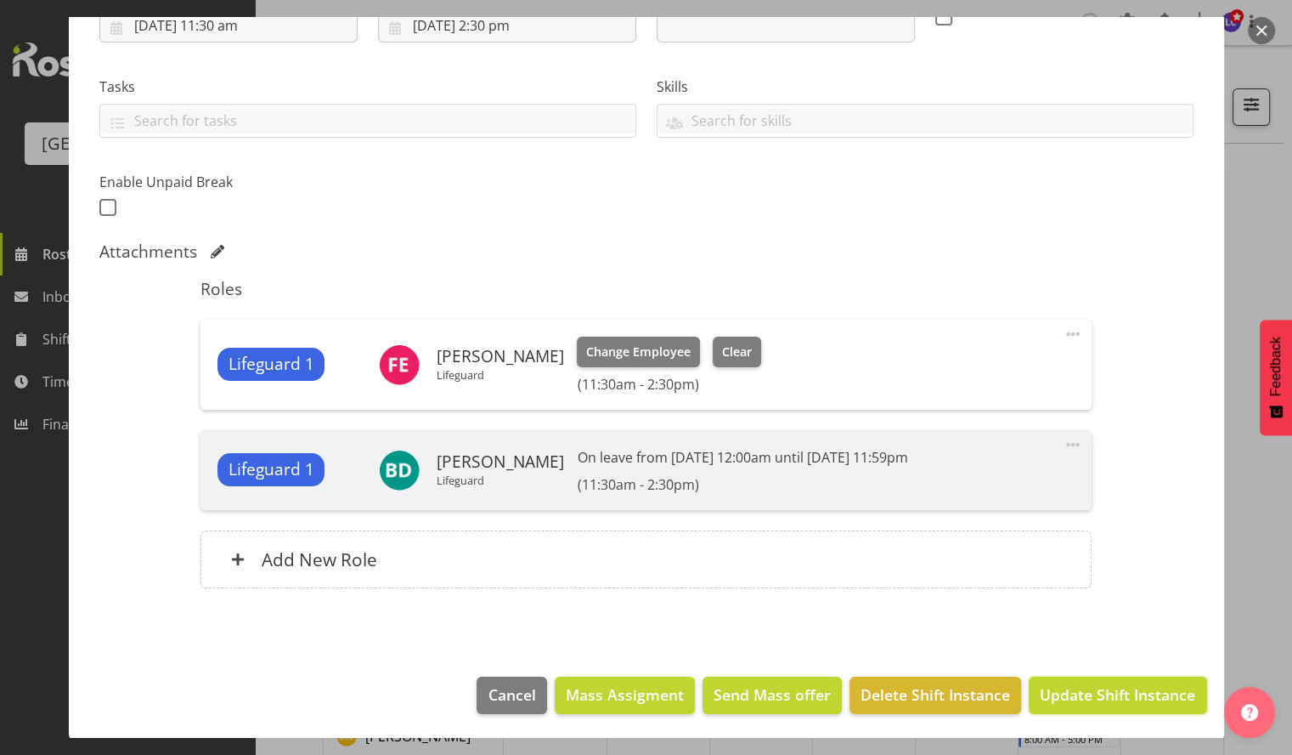
click at [1100, 688] on span "Update Shift Instance" at bounding box center [1117, 694] width 155 height 22
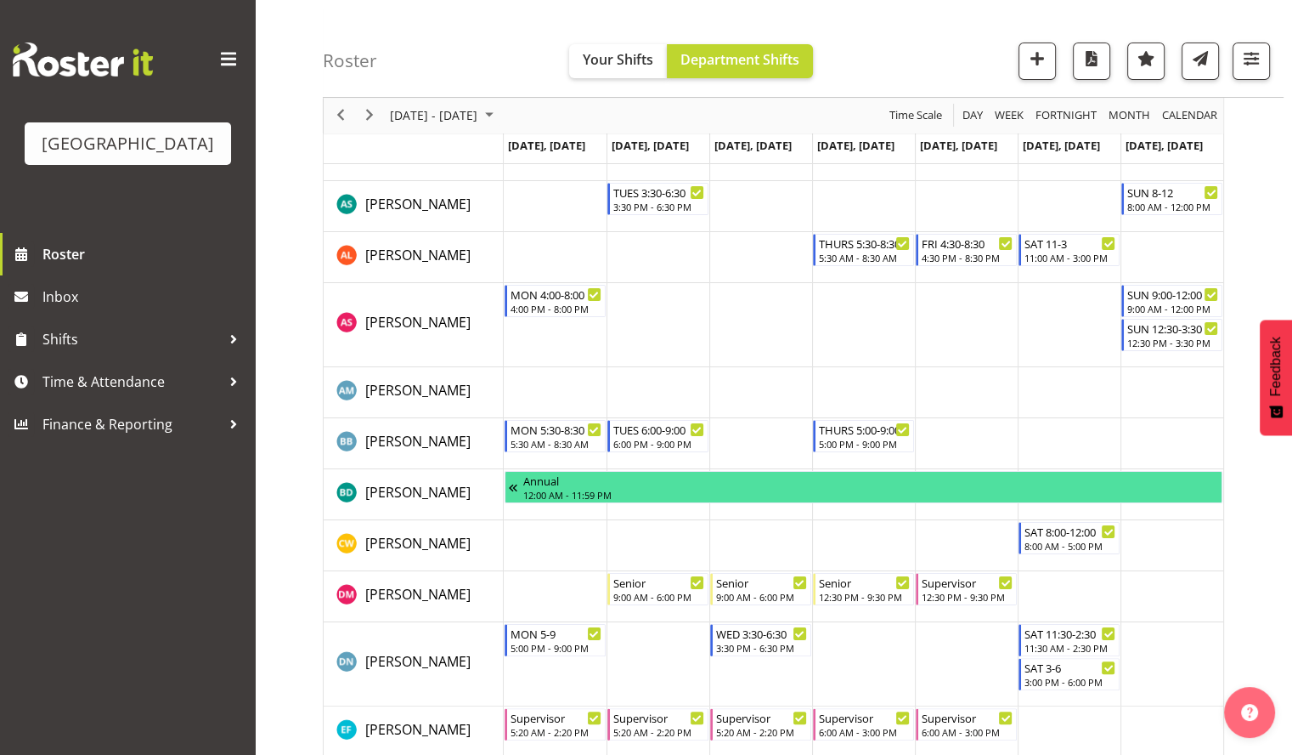
scroll to position [162, 0]
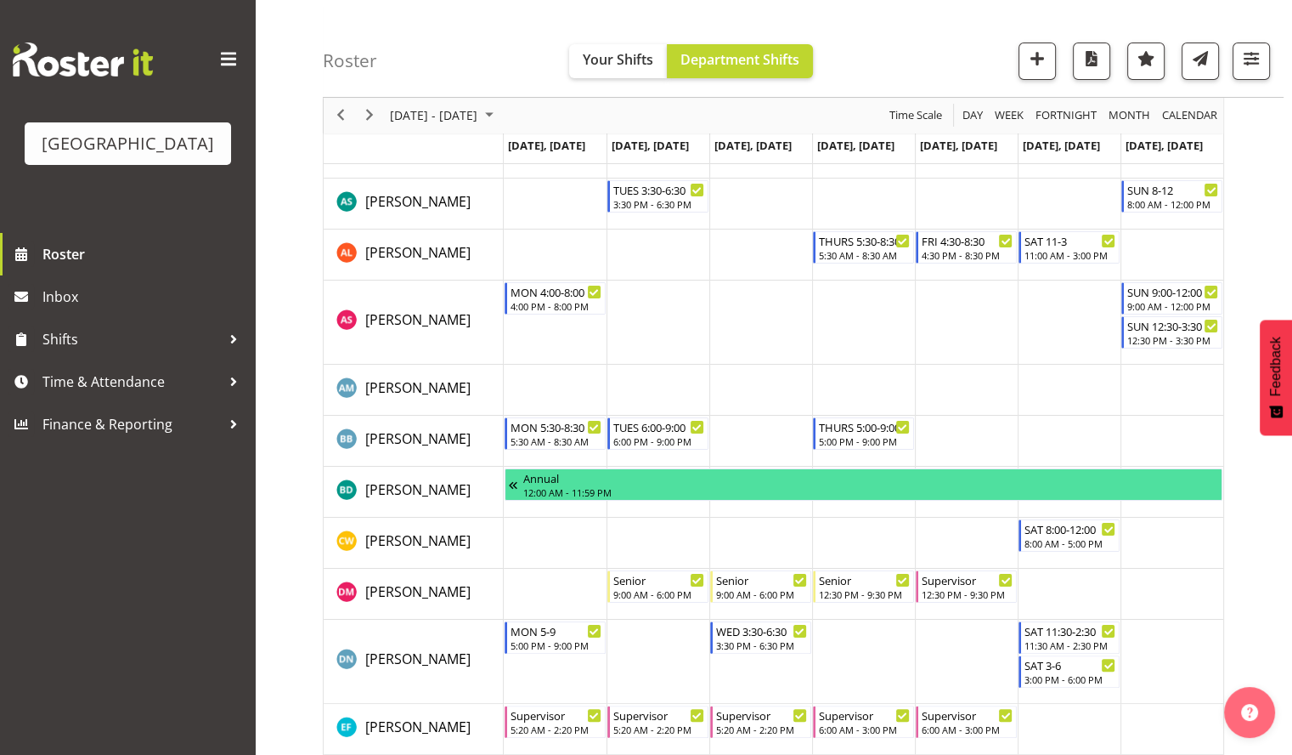
drag, startPoint x: 84, startPoint y: 92, endPoint x: 127, endPoint y: 228, distance: 142.7
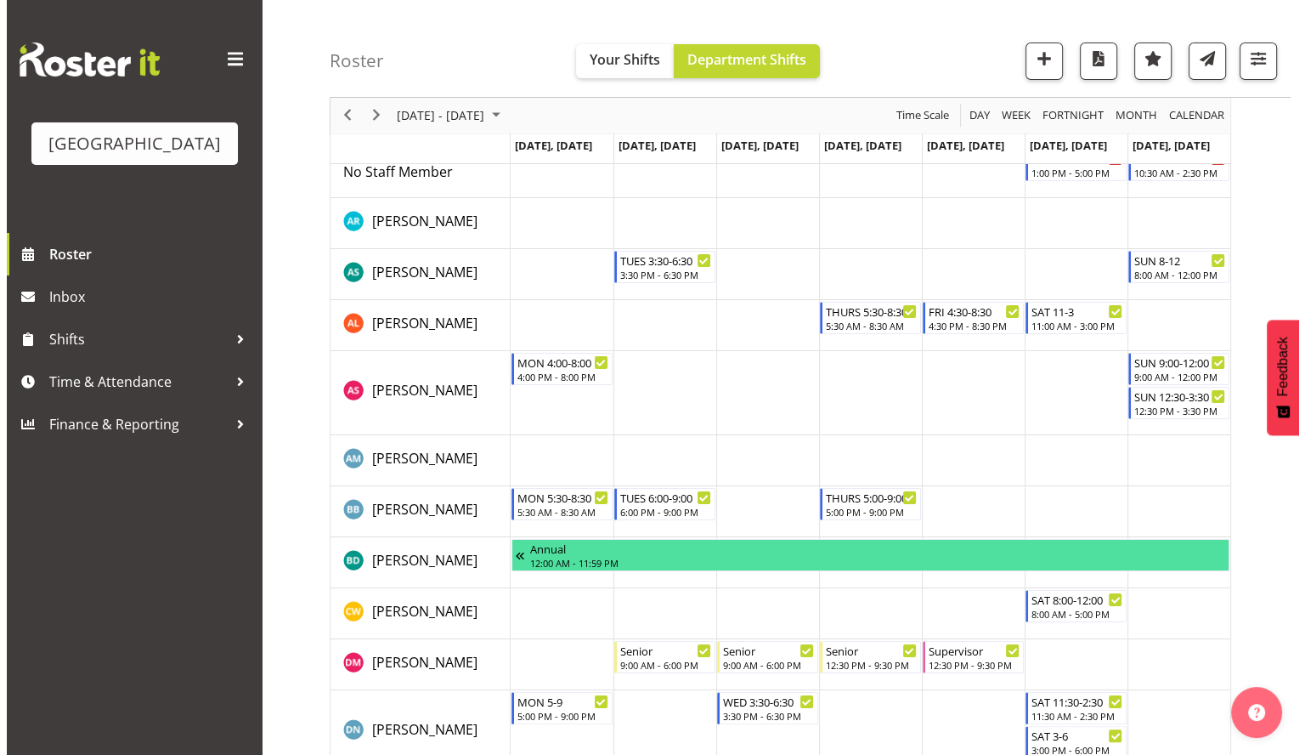
scroll to position [118, 0]
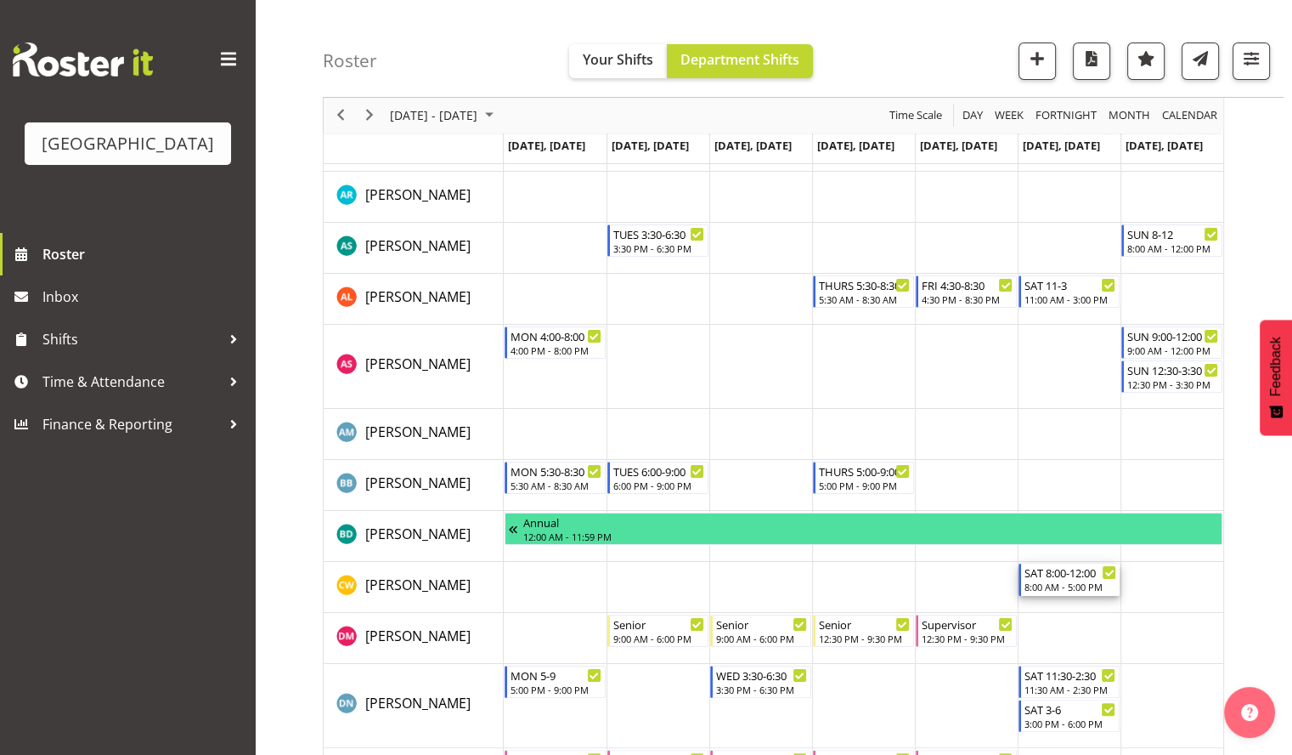
click at [1050, 574] on div "SAT 8:00-12:00" at bounding box center [1071, 571] width 92 height 17
click at [0, 0] on div at bounding box center [0, 0] width 0 height 0
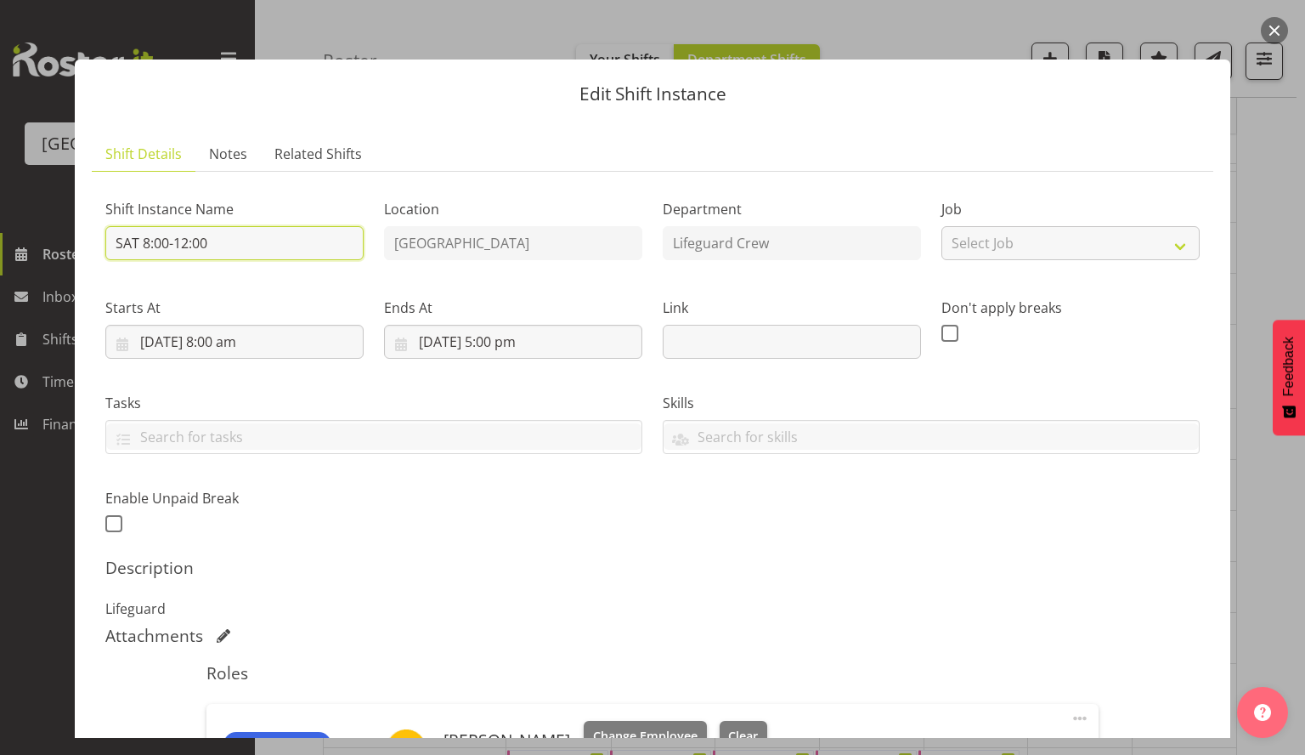
click at [188, 241] on input "SAT 8:00-12:00" at bounding box center [234, 243] width 258 height 34
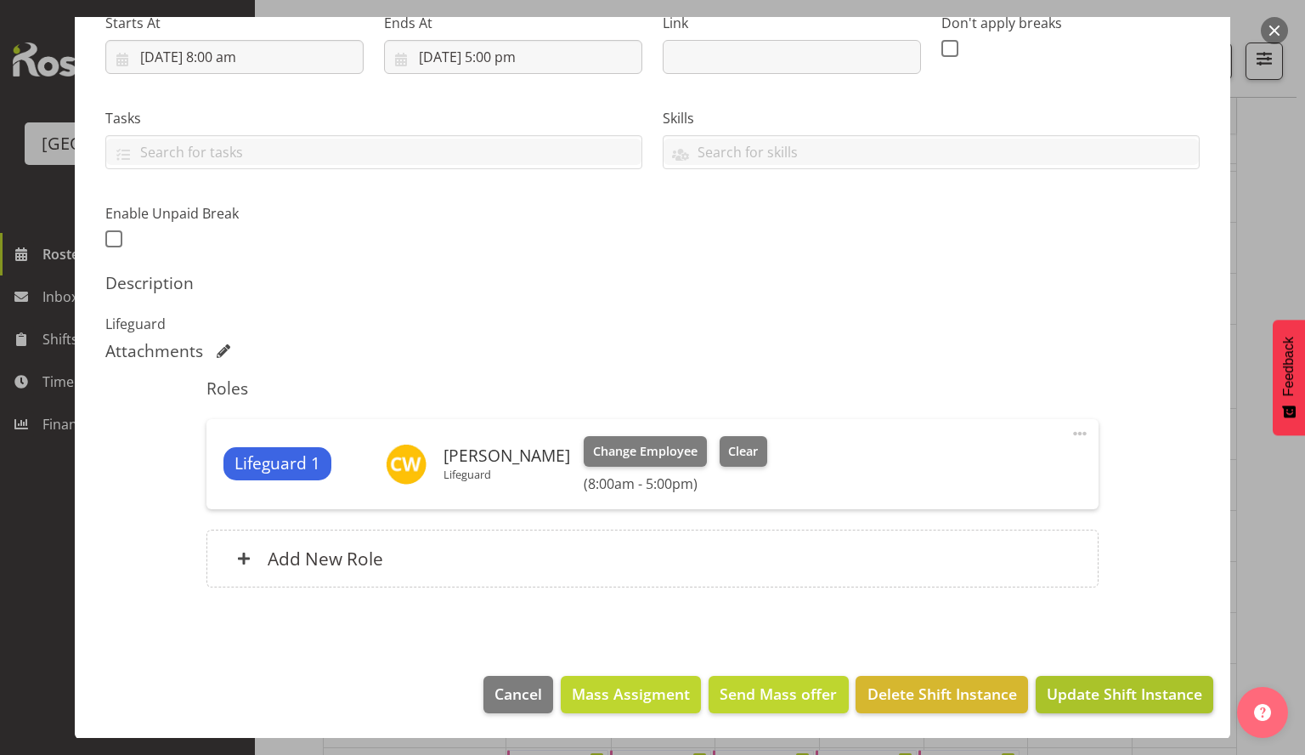
type input "SAT 8:00-5:00"
click at [1145, 693] on span "Update Shift Instance" at bounding box center [1124, 693] width 155 height 22
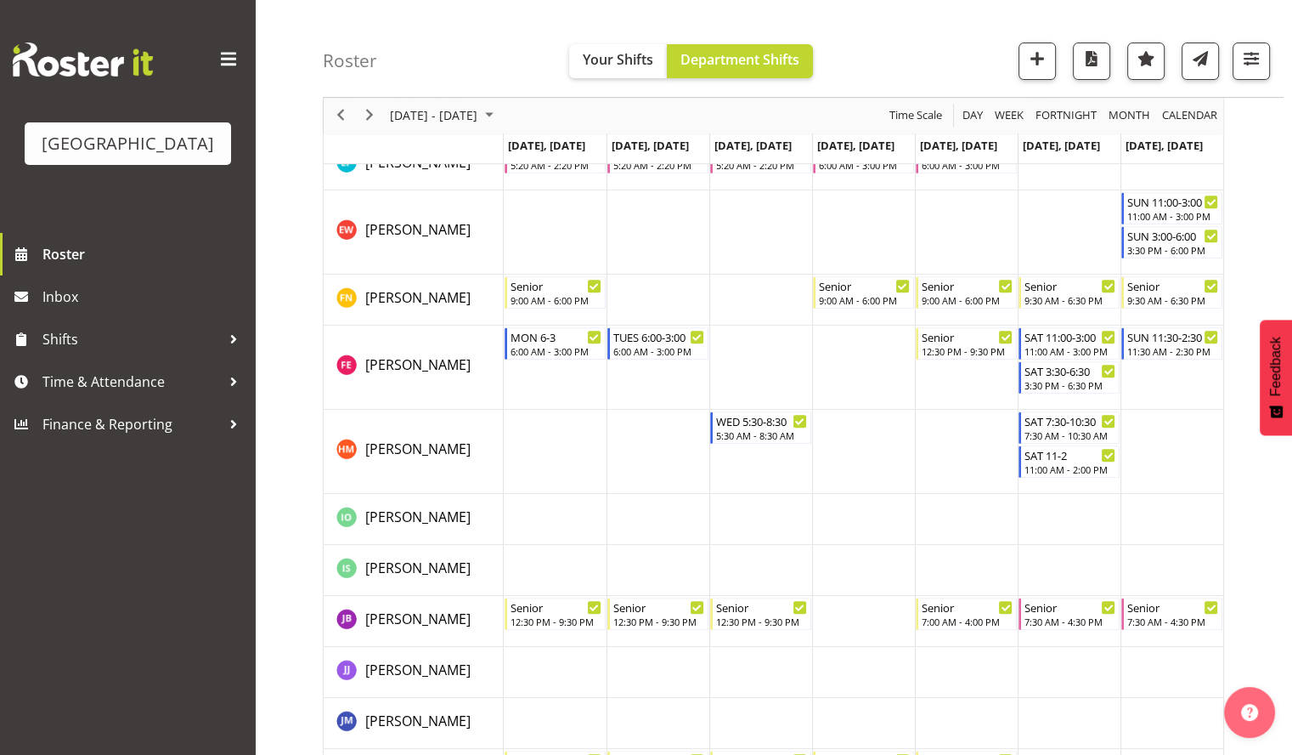
scroll to position [1105, 0]
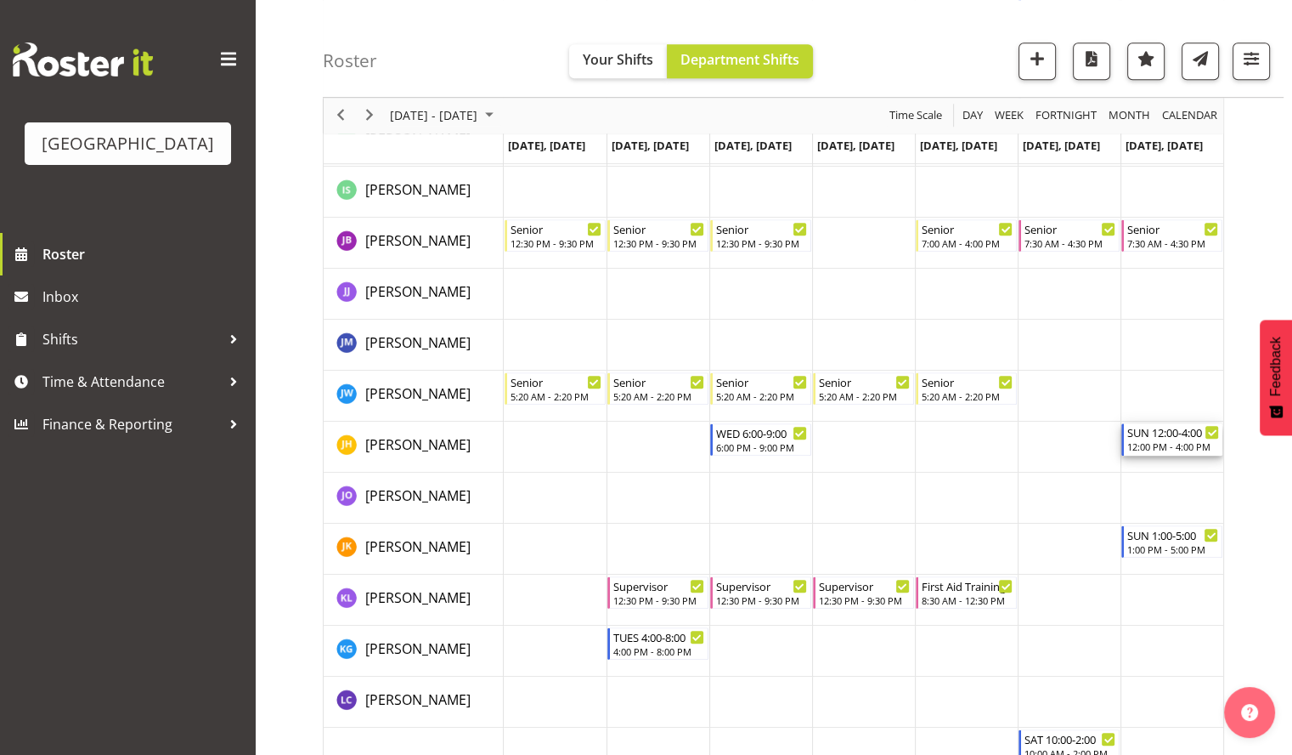
click at [1173, 441] on div "12:00 PM - 4:00 PM" at bounding box center [1174, 446] width 92 height 14
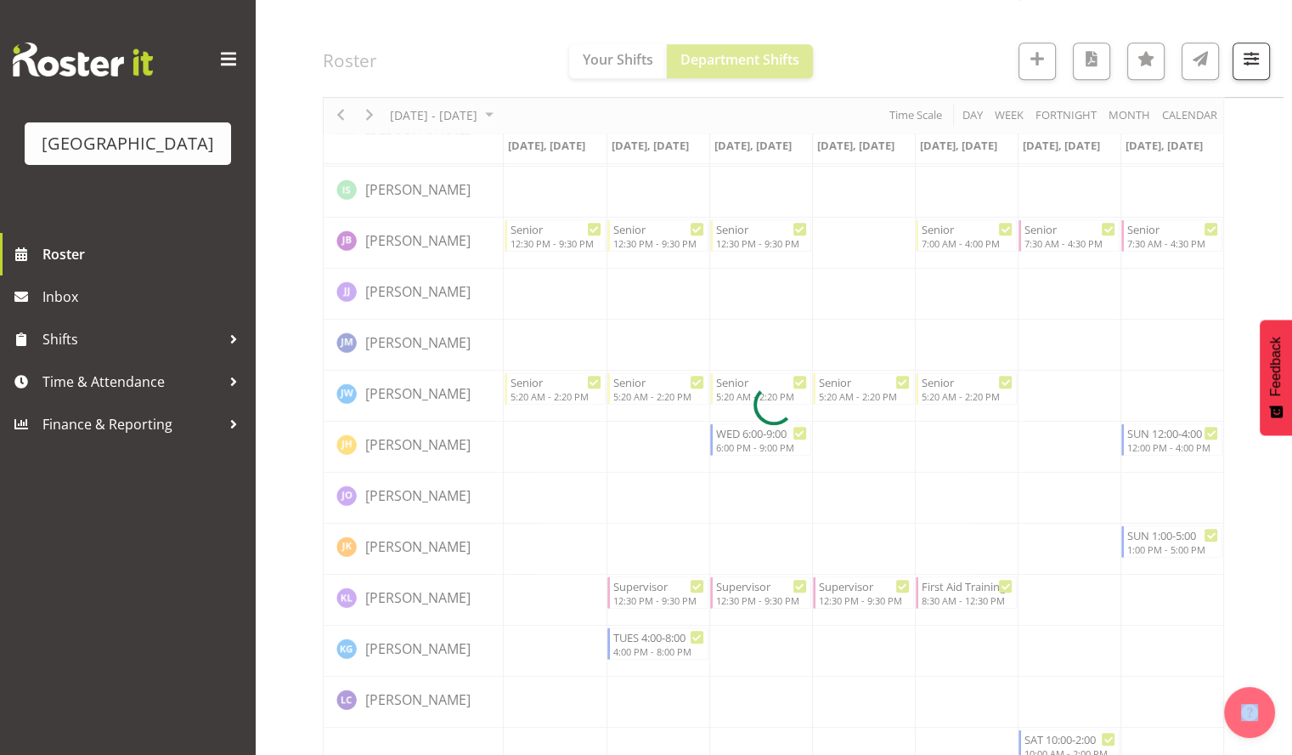
click at [1173, 441] on div at bounding box center [774, 404] width 902 height 2681
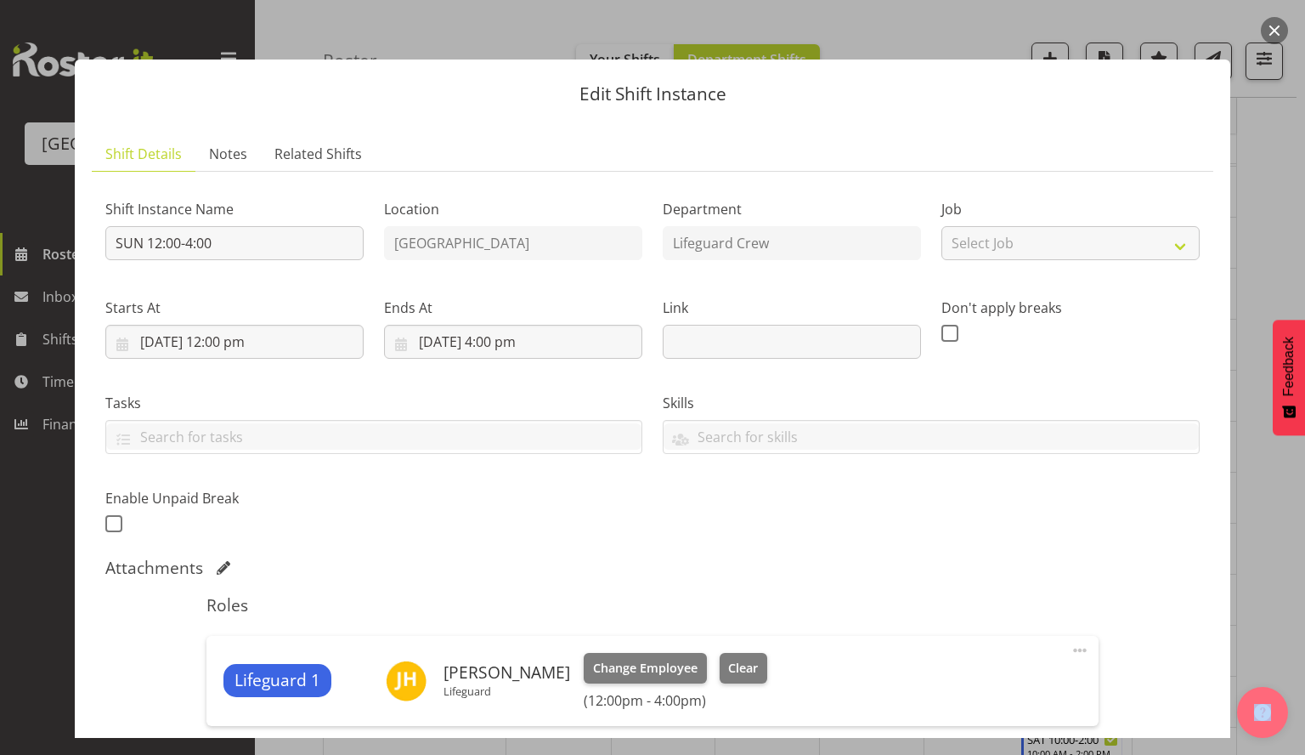
click at [1275, 31] on button "button" at bounding box center [1274, 30] width 27 height 27
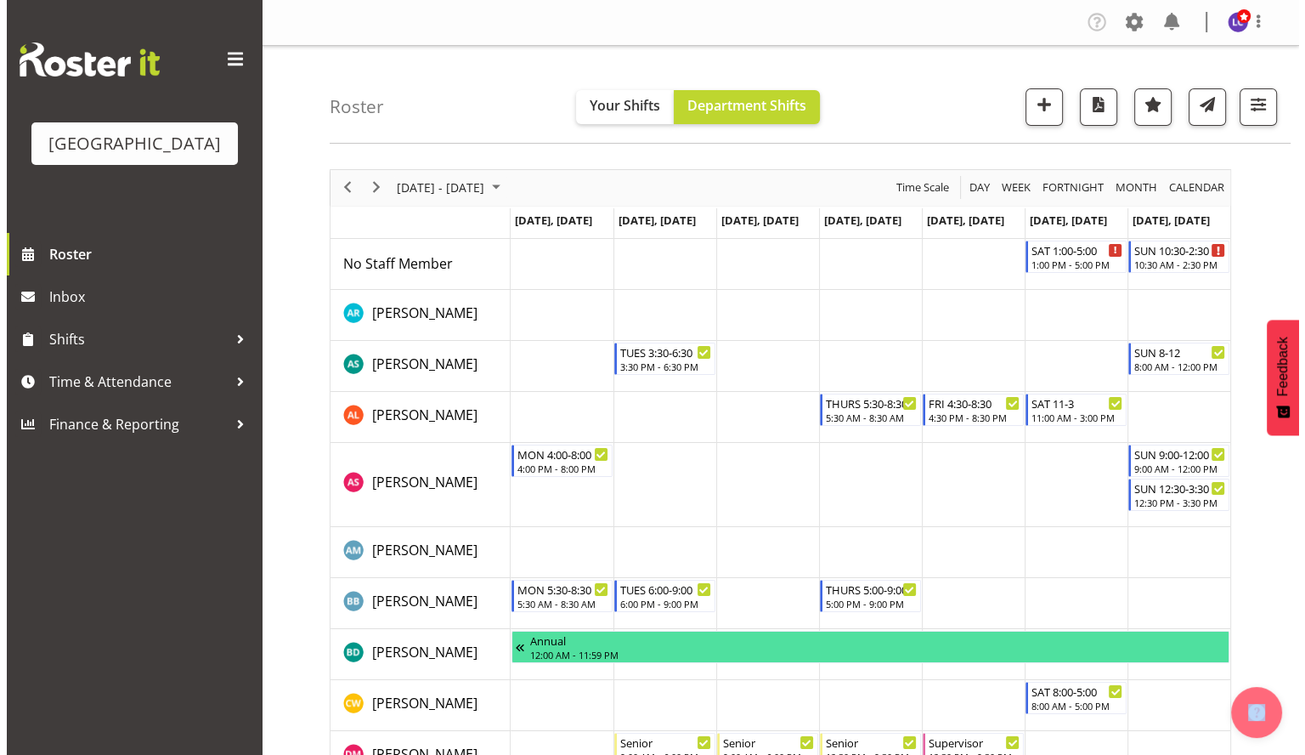
scroll to position [368, 0]
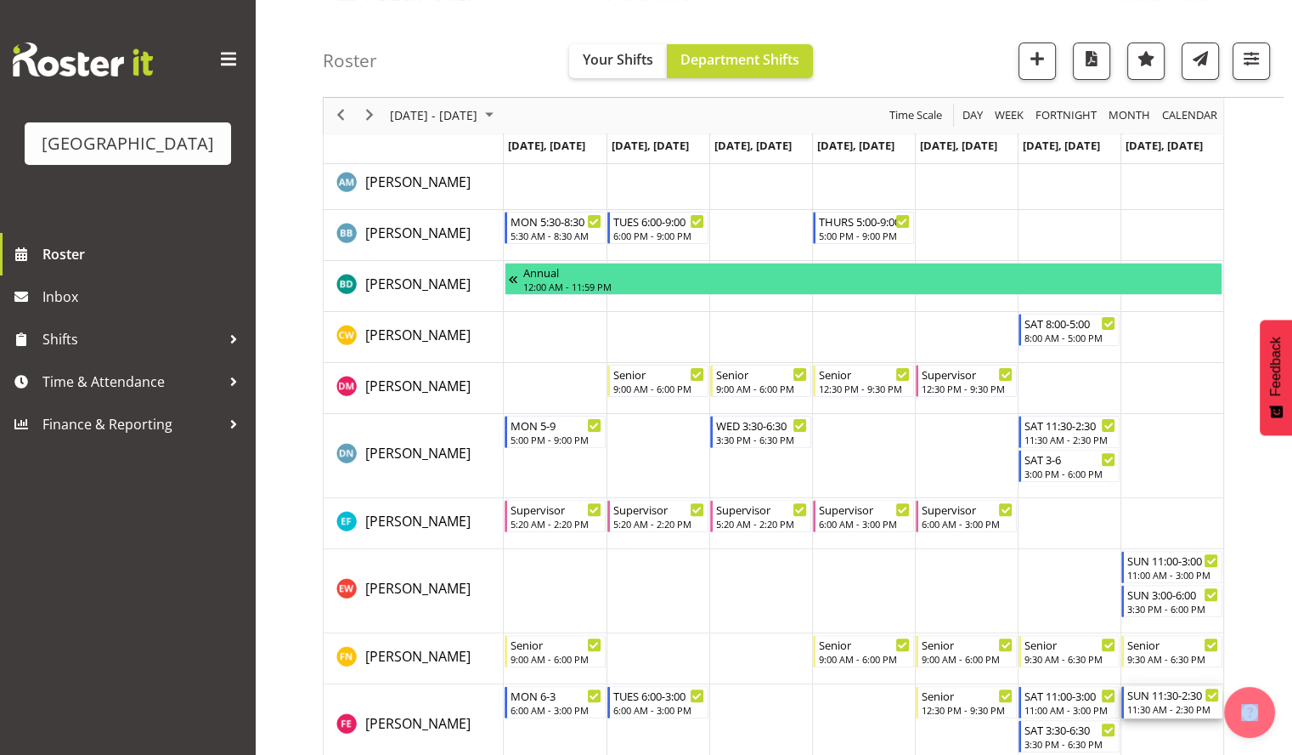
click at [1166, 693] on div "SUN 11:30-2:30" at bounding box center [1174, 694] width 92 height 17
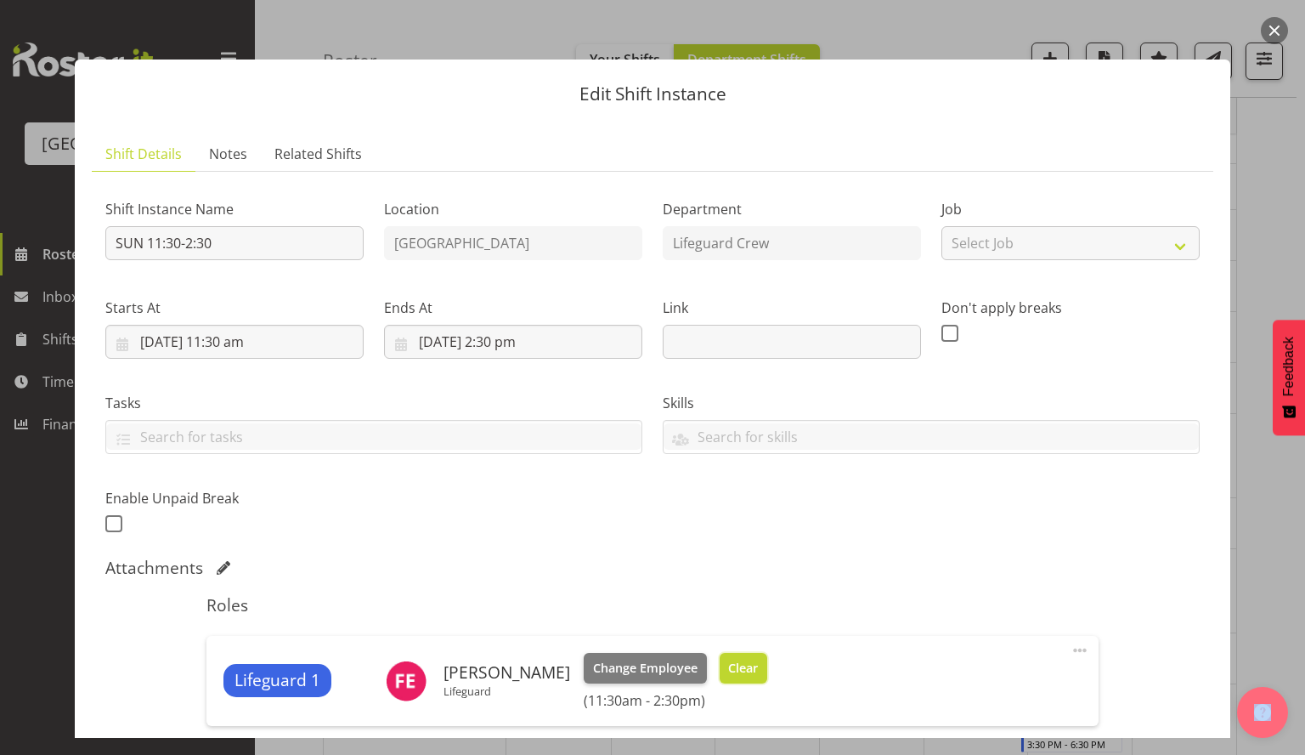
click at [728, 659] on span "Clear" at bounding box center [743, 668] width 30 height 19
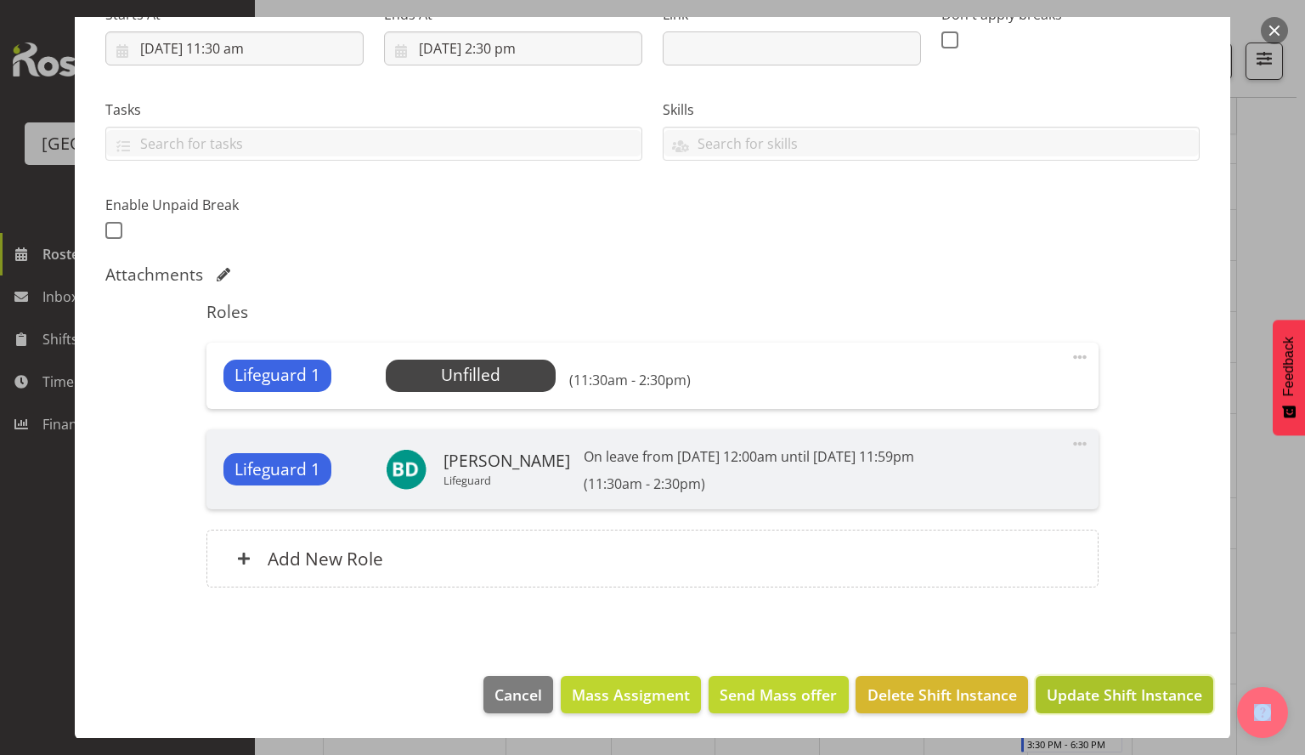
click at [1127, 692] on span "Update Shift Instance" at bounding box center [1124, 694] width 155 height 22
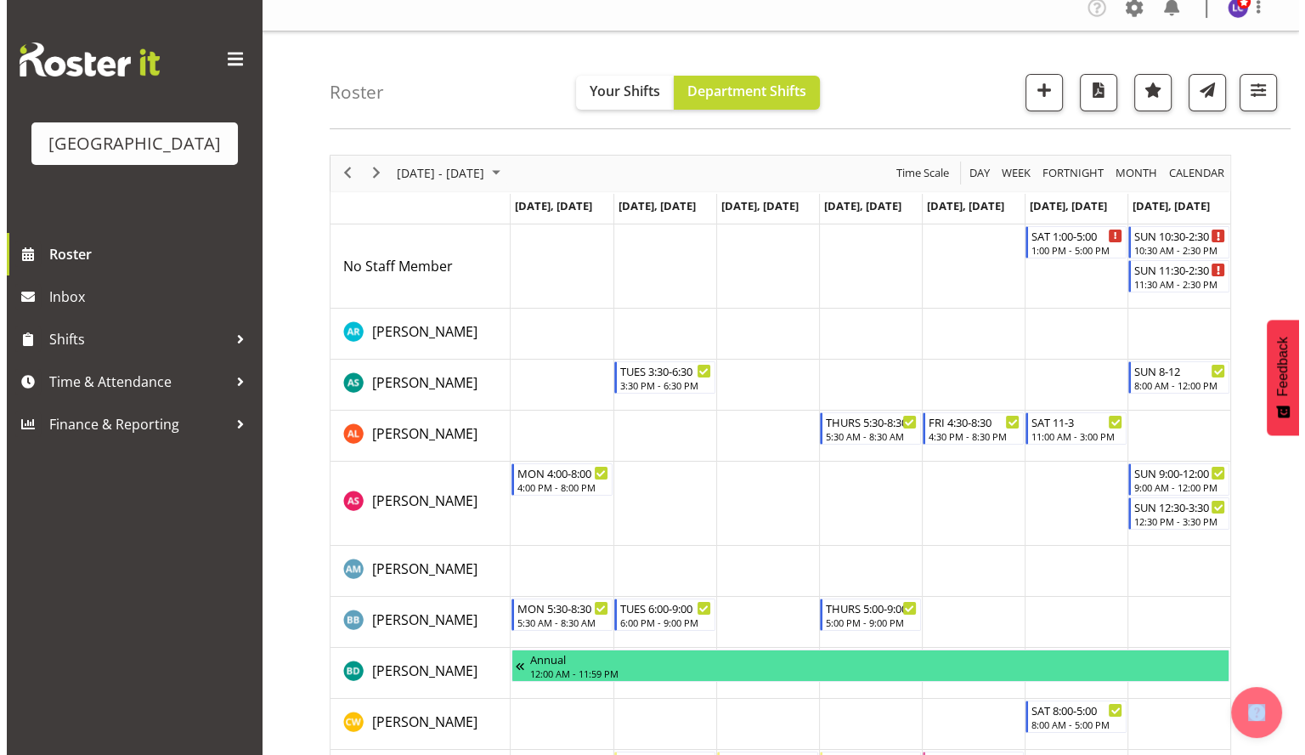
scroll to position [0, 0]
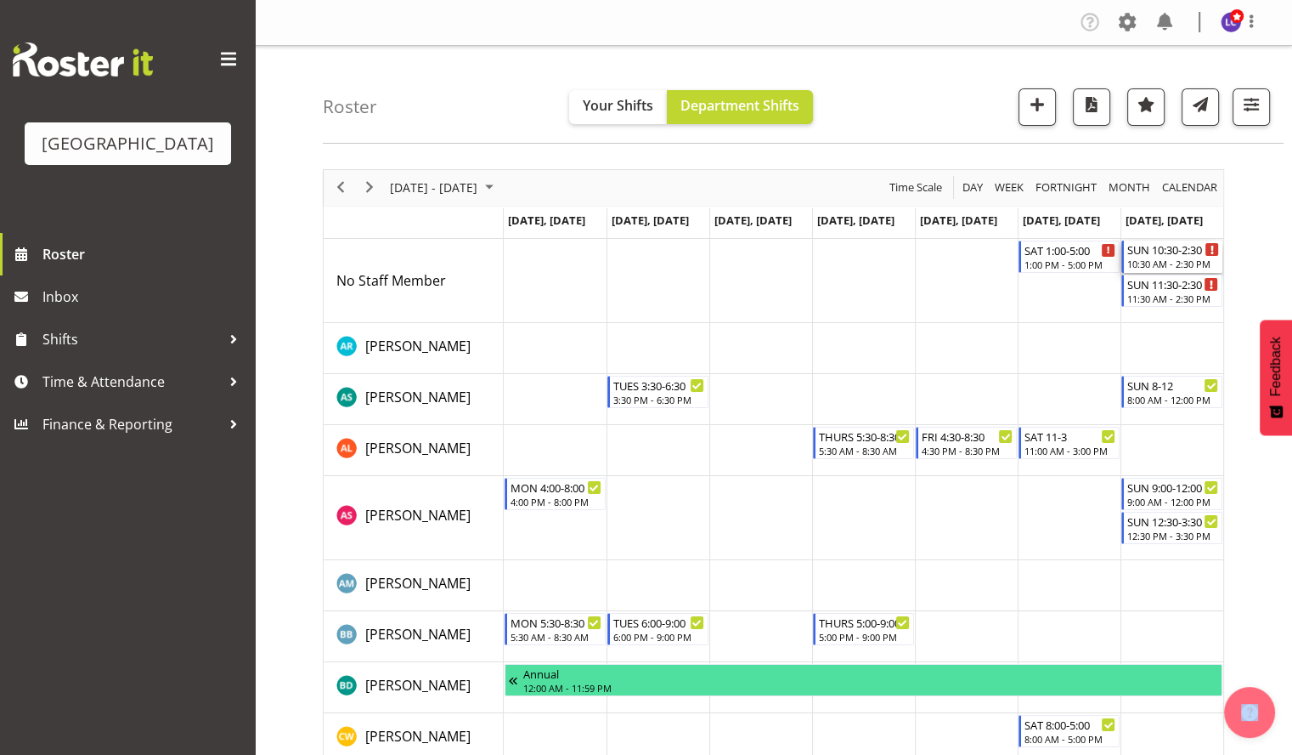
click at [1159, 256] on div "SUN 10:30-2:30" at bounding box center [1174, 248] width 92 height 17
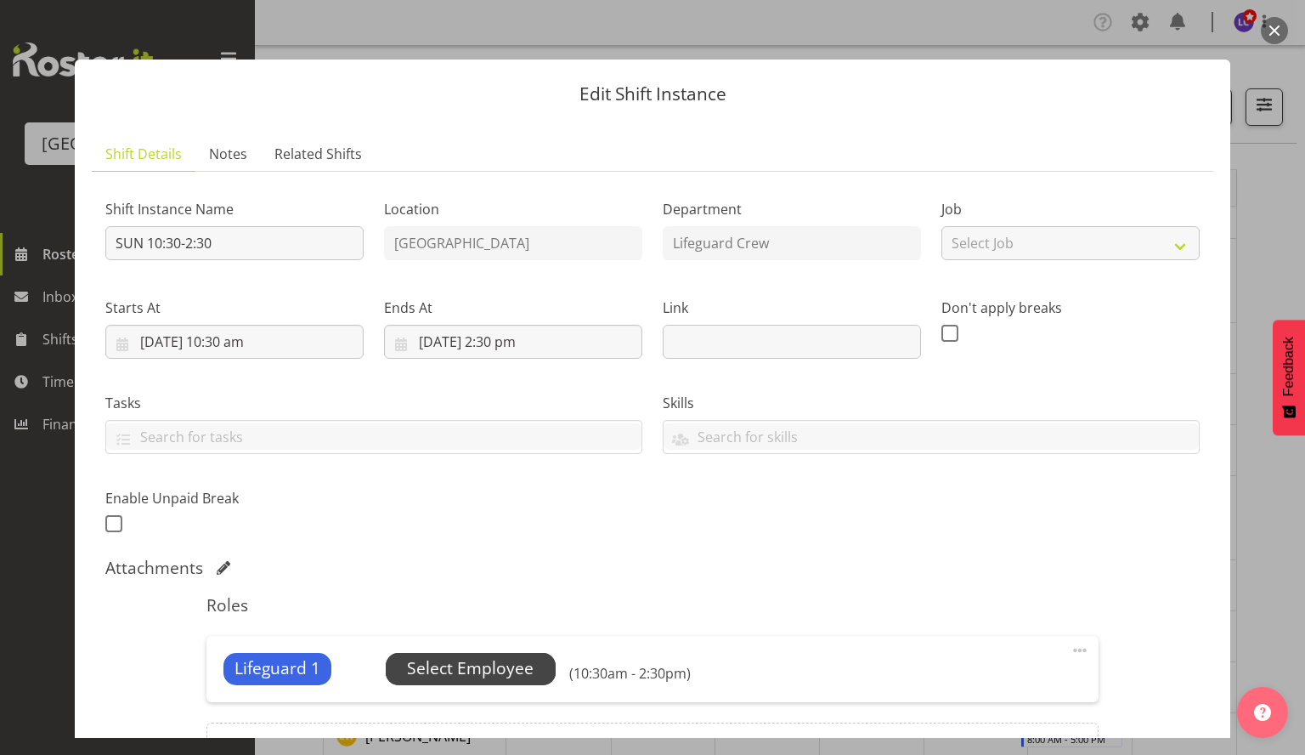
click at [522, 670] on span "Select Employee" at bounding box center [470, 668] width 127 height 25
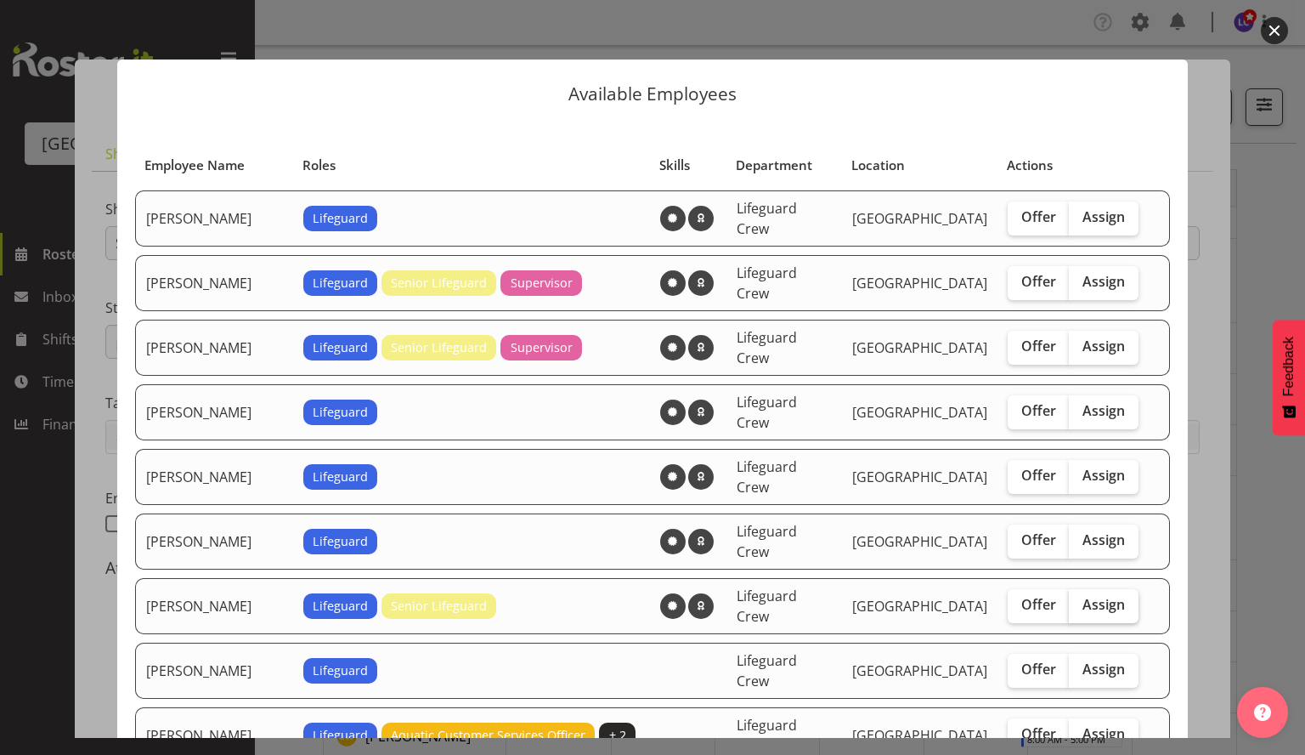
click at [1115, 589] on label "Assign" at bounding box center [1104, 606] width 70 height 34
click at [1080, 599] on input "Assign" at bounding box center [1074, 604] width 11 height 11
checkbox input "true"
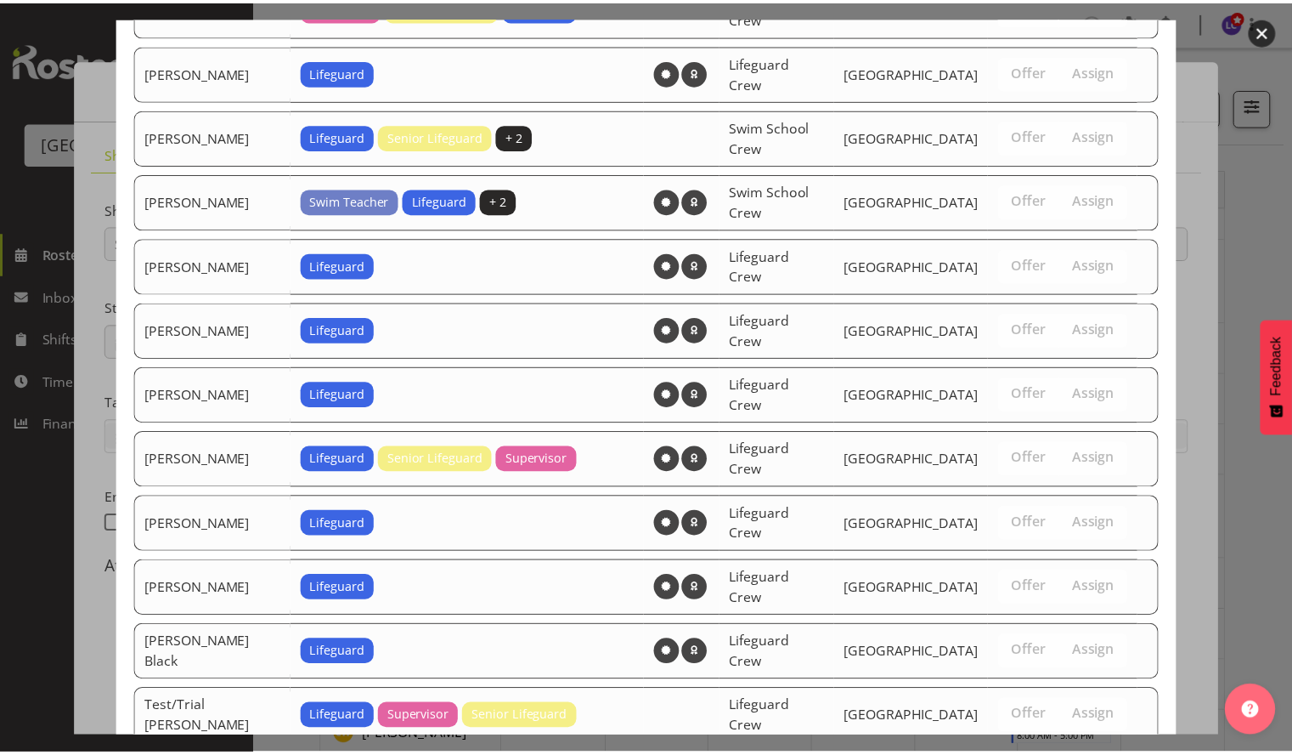
scroll to position [1205, 0]
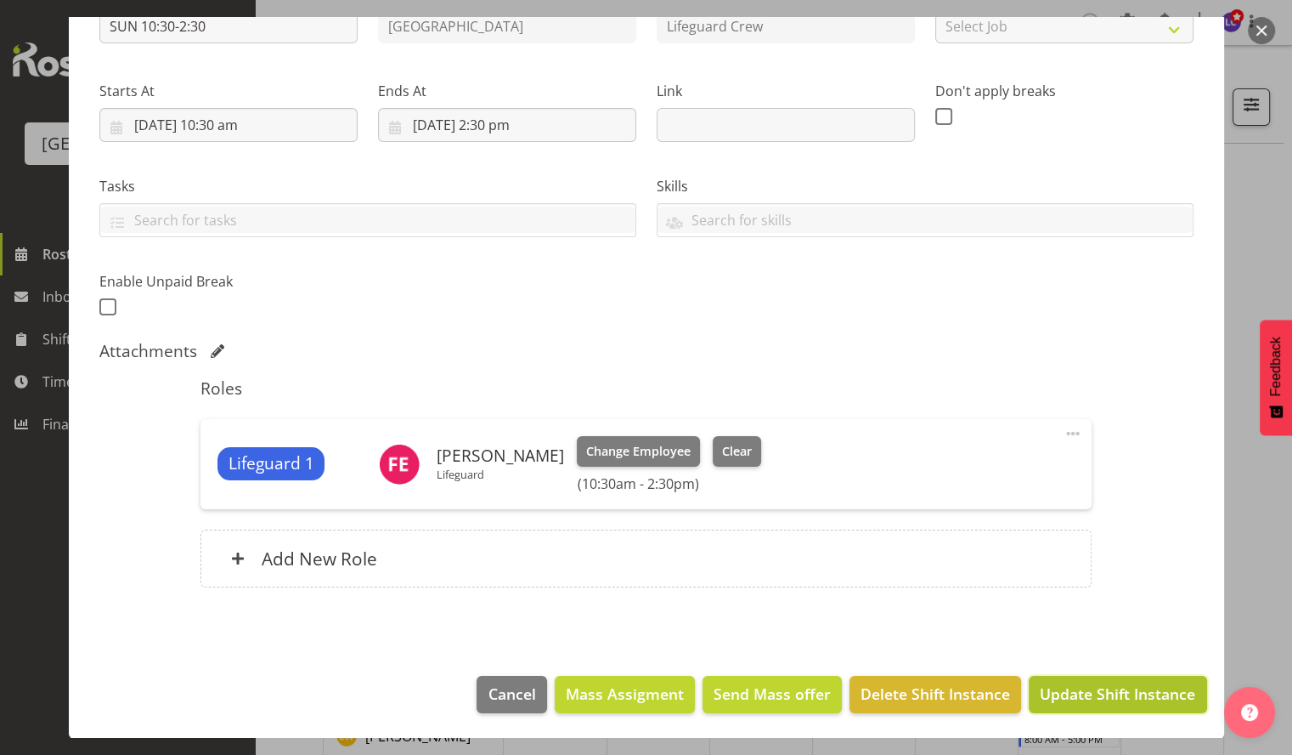
click at [1088, 696] on span "Update Shift Instance" at bounding box center [1117, 693] width 155 height 22
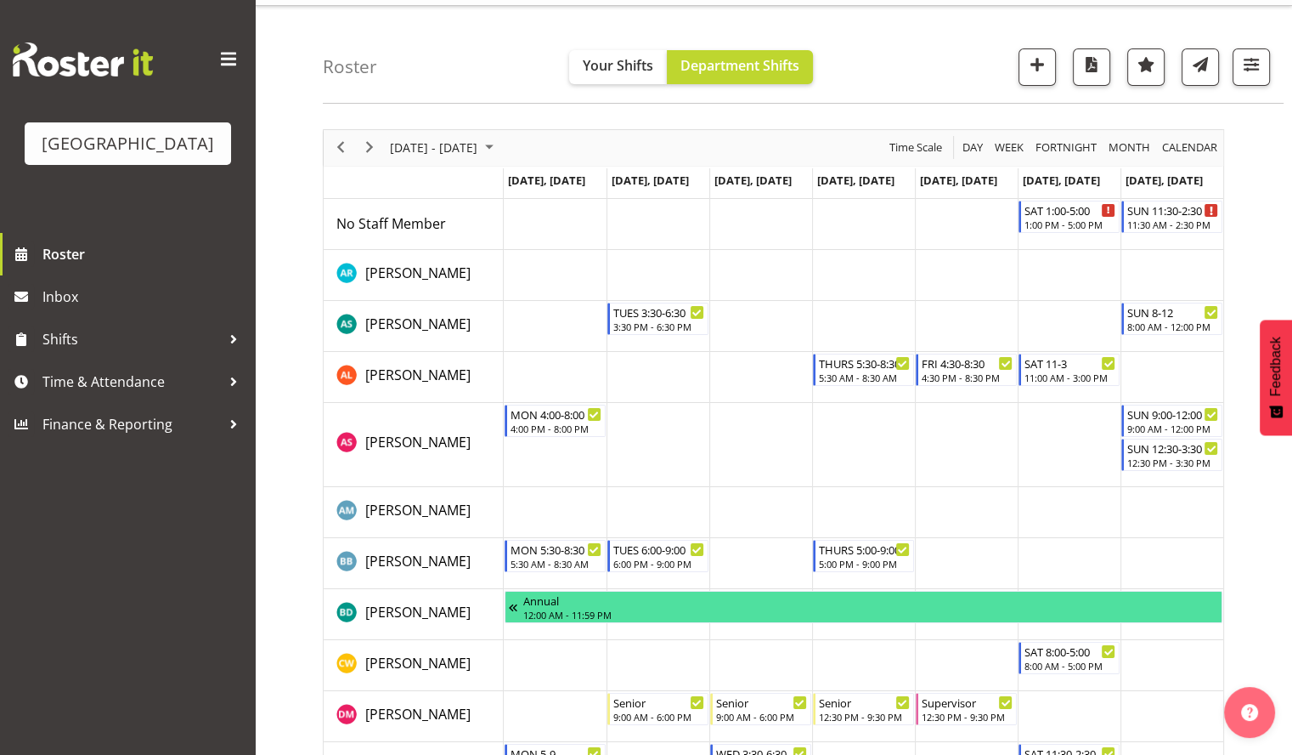
scroll to position [42, 0]
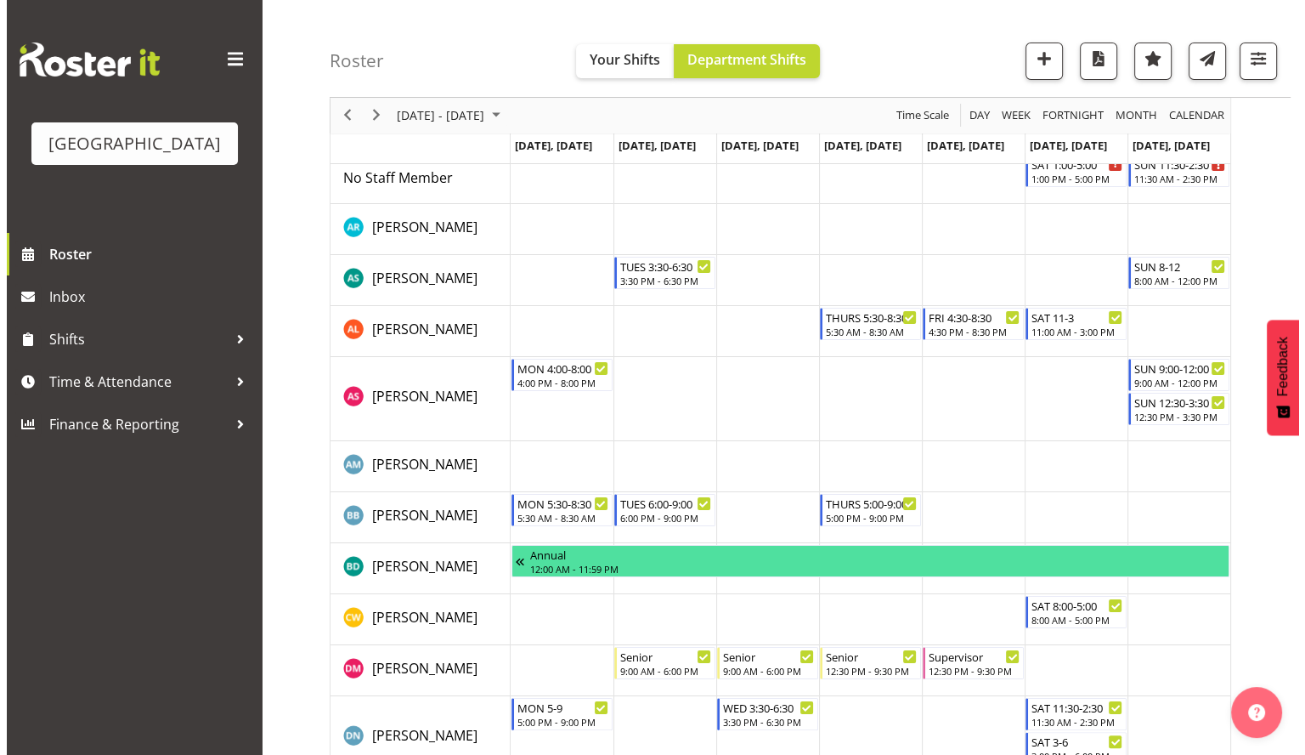
scroll to position [0, 0]
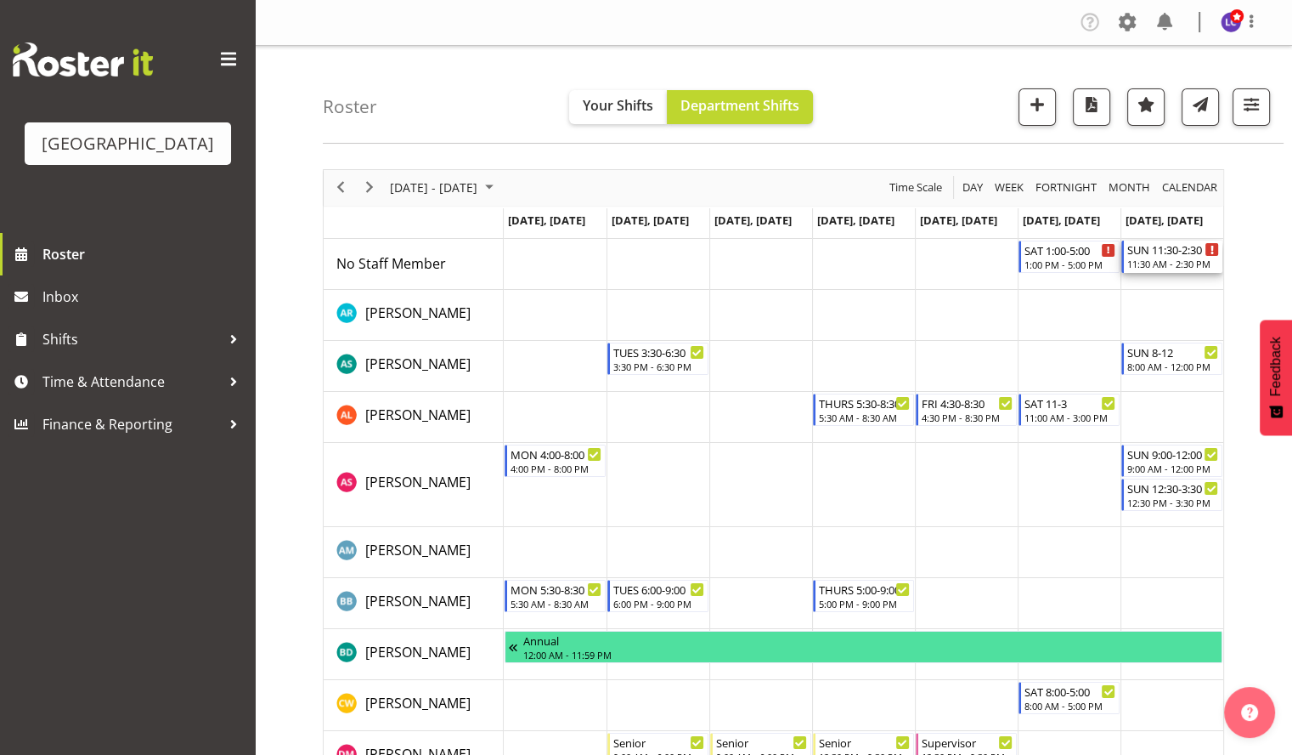
click at [1192, 265] on div "11:30 AM - 2:30 PM" at bounding box center [1174, 264] width 92 height 14
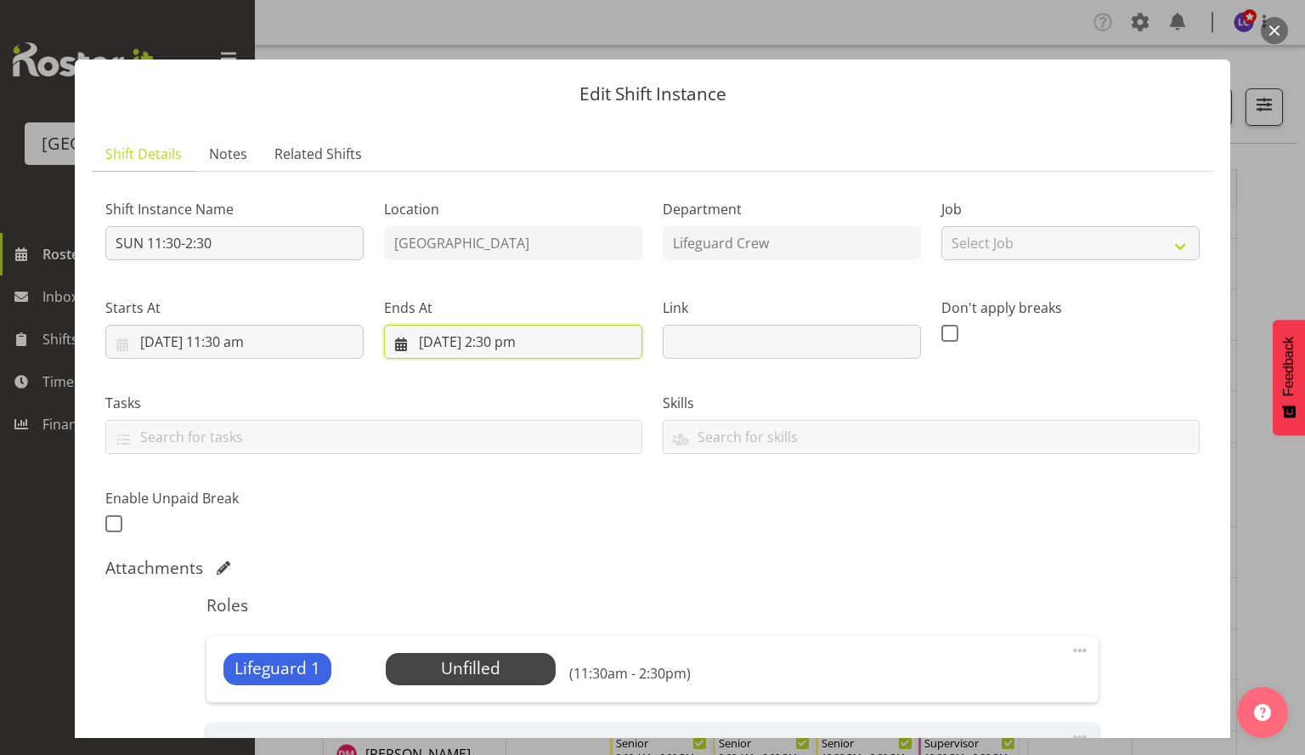
click at [484, 344] on input "[DATE] 2:30 pm" at bounding box center [513, 342] width 258 height 34
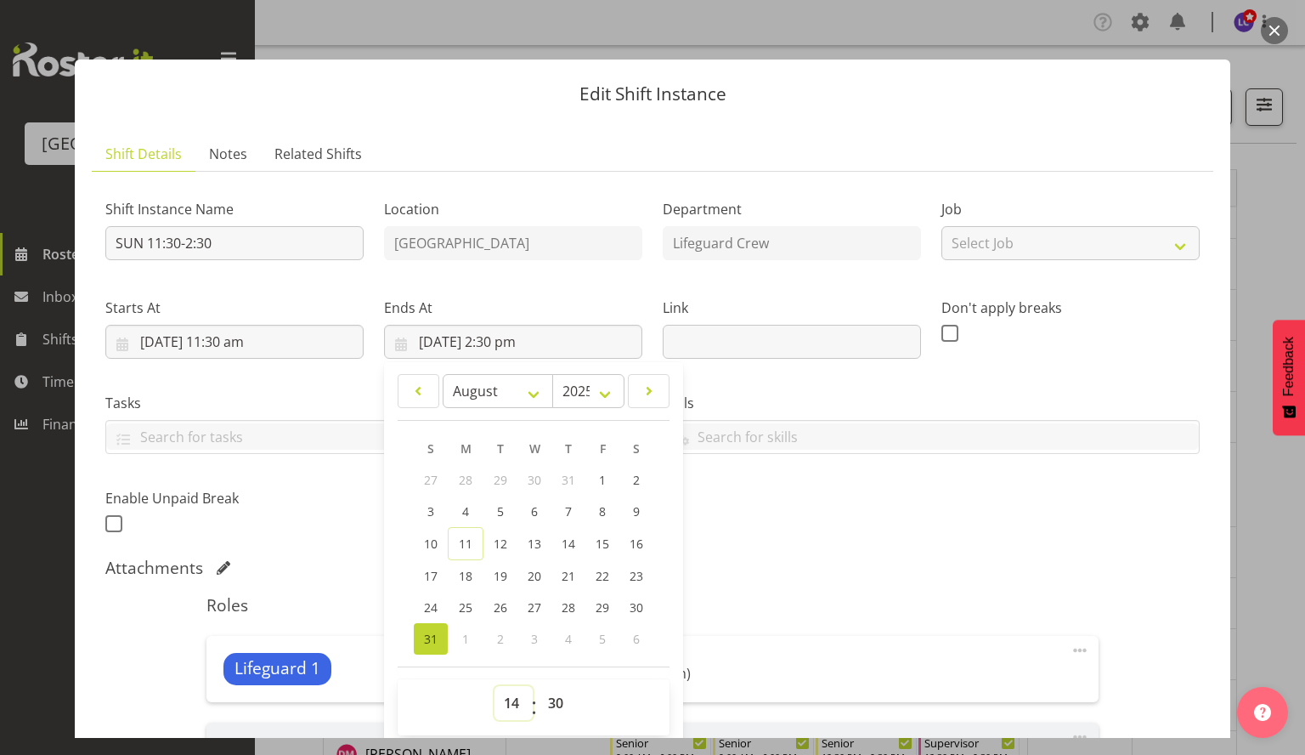
click at [507, 698] on select "00 01 02 03 04 05 06 07 08 09 10 11 12 13 14 15 16 17 18 19 20 21 22 23" at bounding box center [514, 703] width 38 height 34
select select "13"
click at [495, 686] on select "00 01 02 03 04 05 06 07 08 09 10 11 12 13 14 15 16 17 18 19 20 21 22 23" at bounding box center [514, 703] width 38 height 34
type input "[DATE] 1:30 pm"
click at [850, 551] on div "Shift Instance Name SUN 11:30-2:30 Location [GEOGRAPHIC_DATA] Department Lifegu…" at bounding box center [652, 542] width 1094 height 715
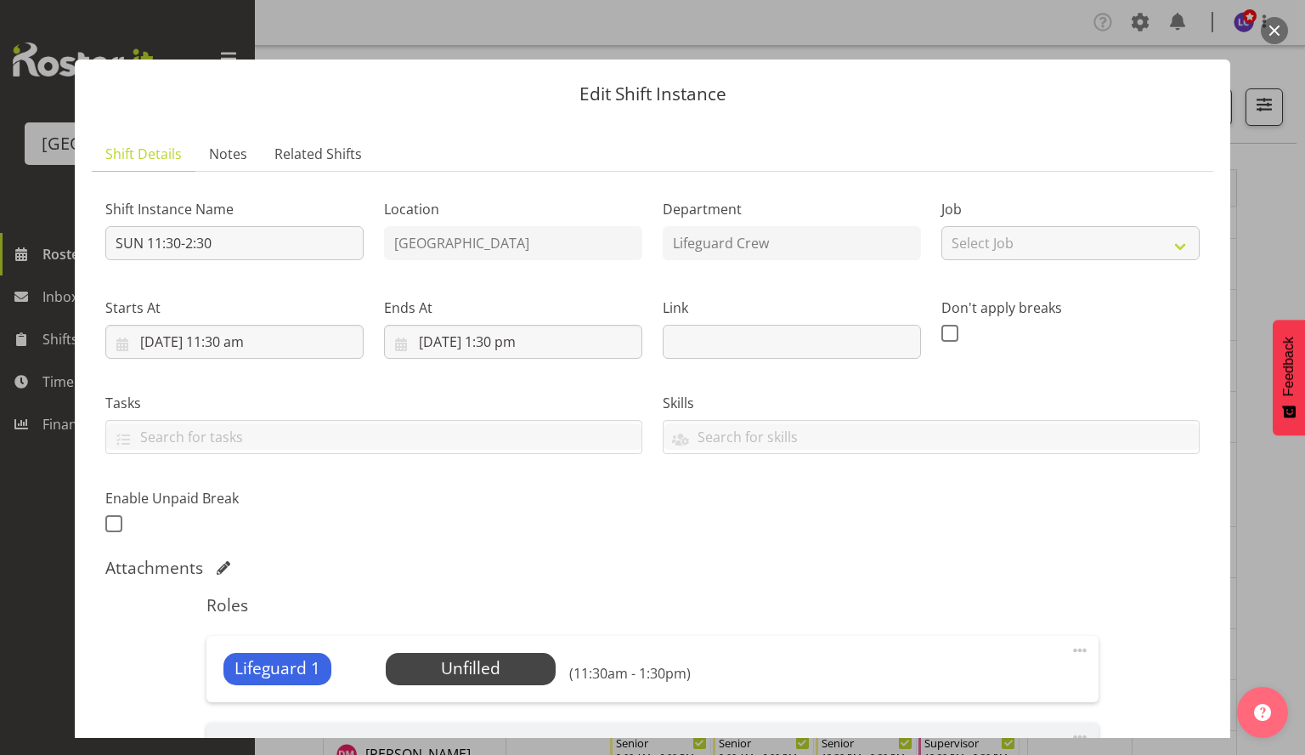
scroll to position [293, 0]
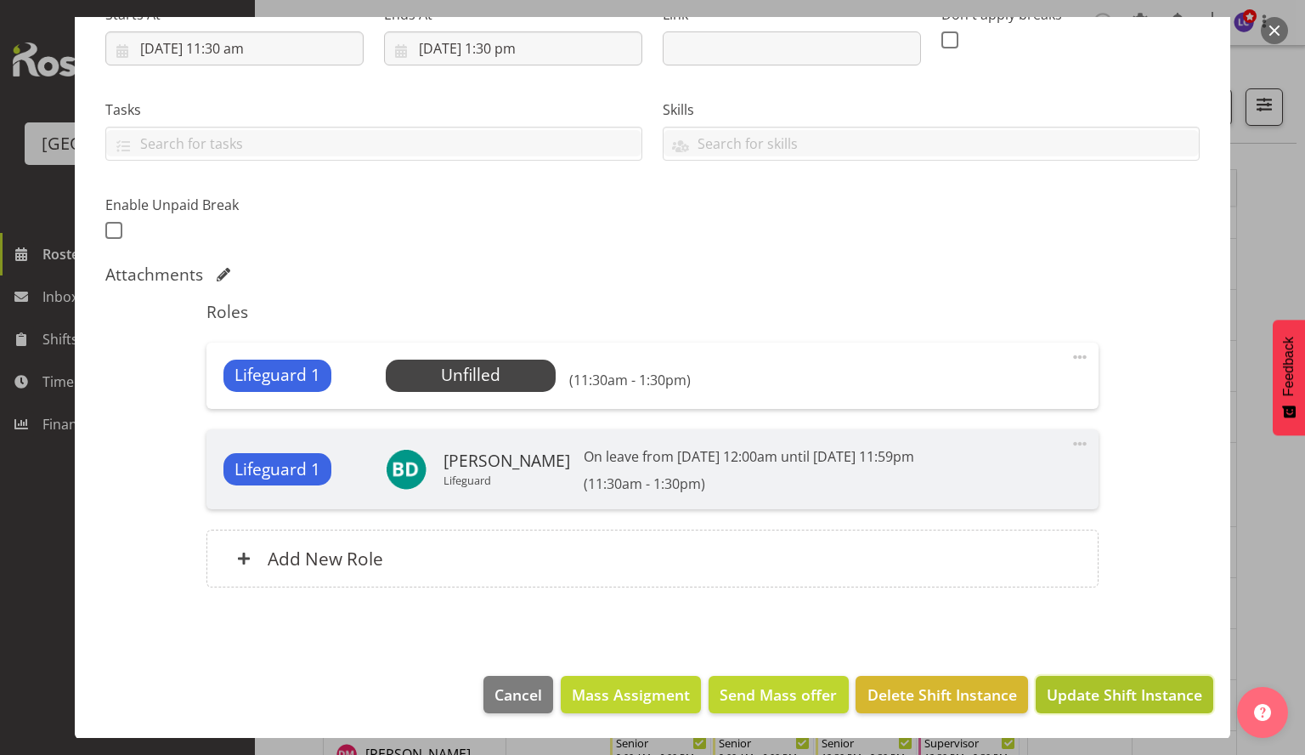
click at [1100, 705] on button "Update Shift Instance" at bounding box center [1125, 694] width 178 height 37
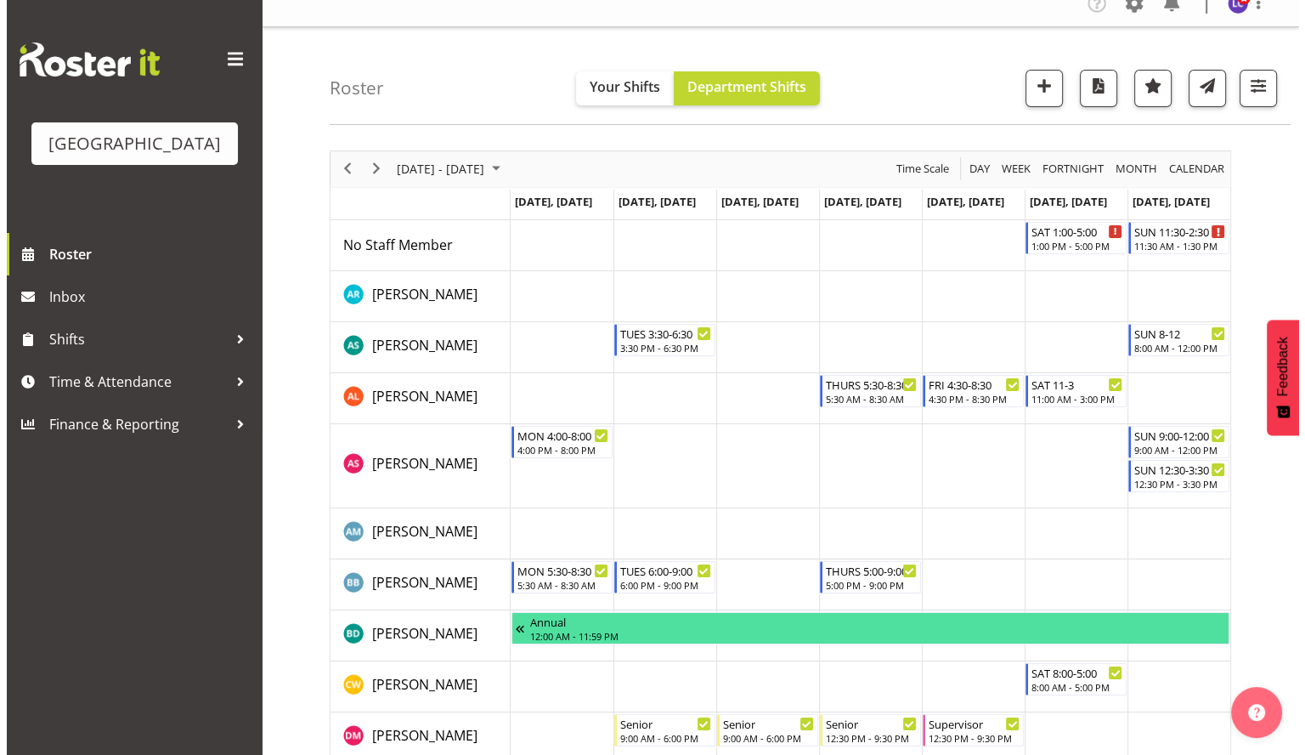
scroll to position [0, 0]
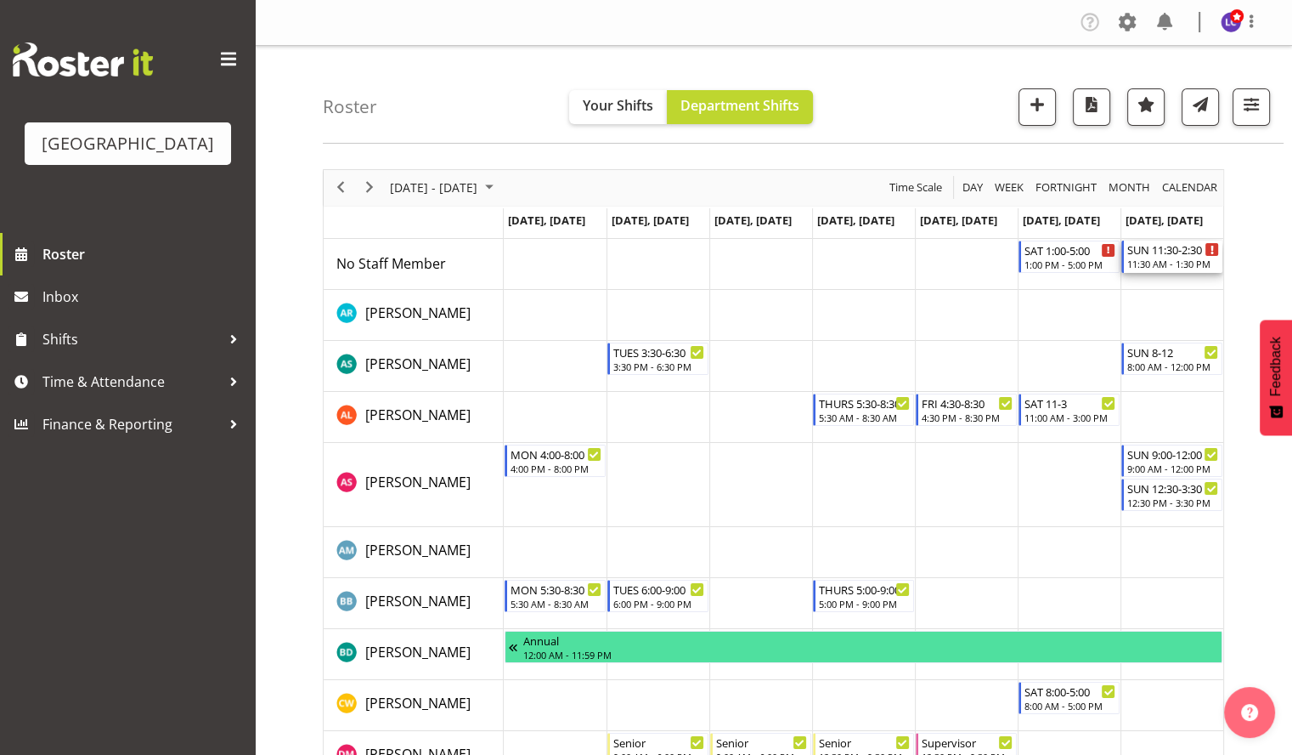
click at [1177, 258] on div "11:30 AM - 1:30 PM" at bounding box center [1174, 264] width 92 height 14
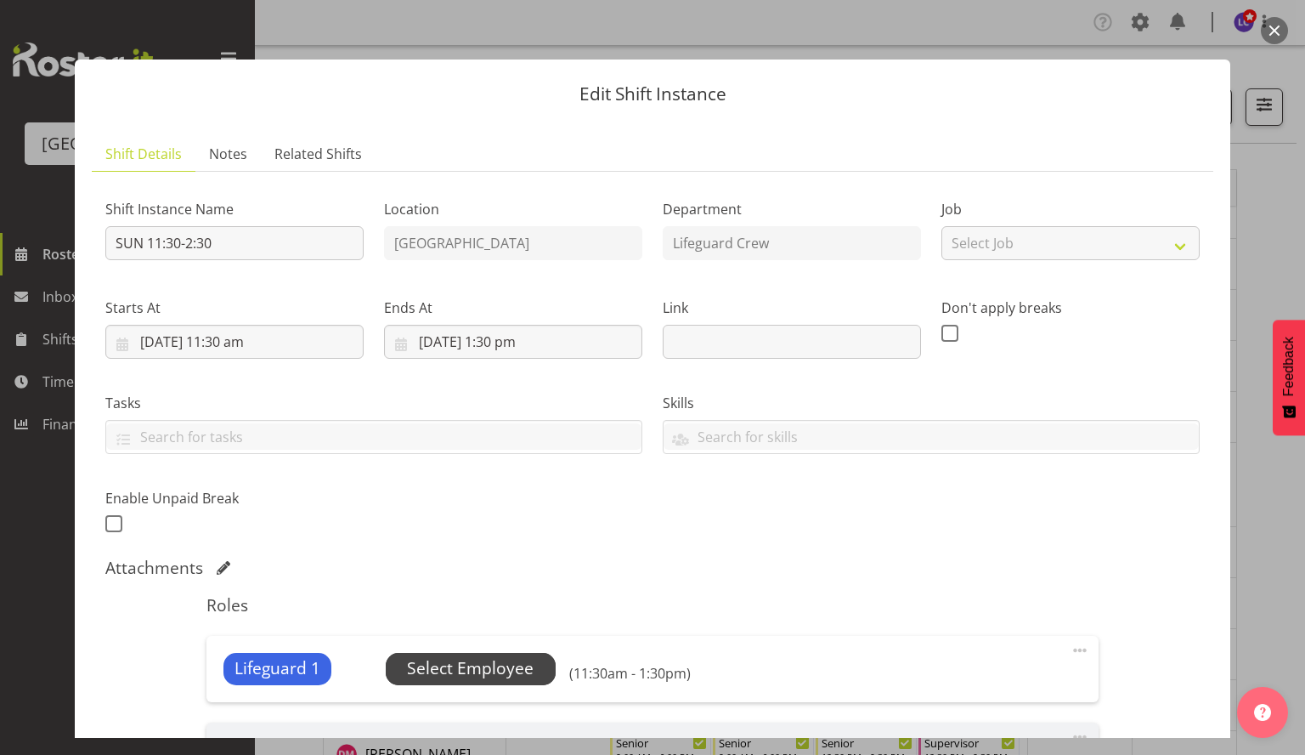
click at [483, 670] on span "Select Employee" at bounding box center [470, 668] width 127 height 25
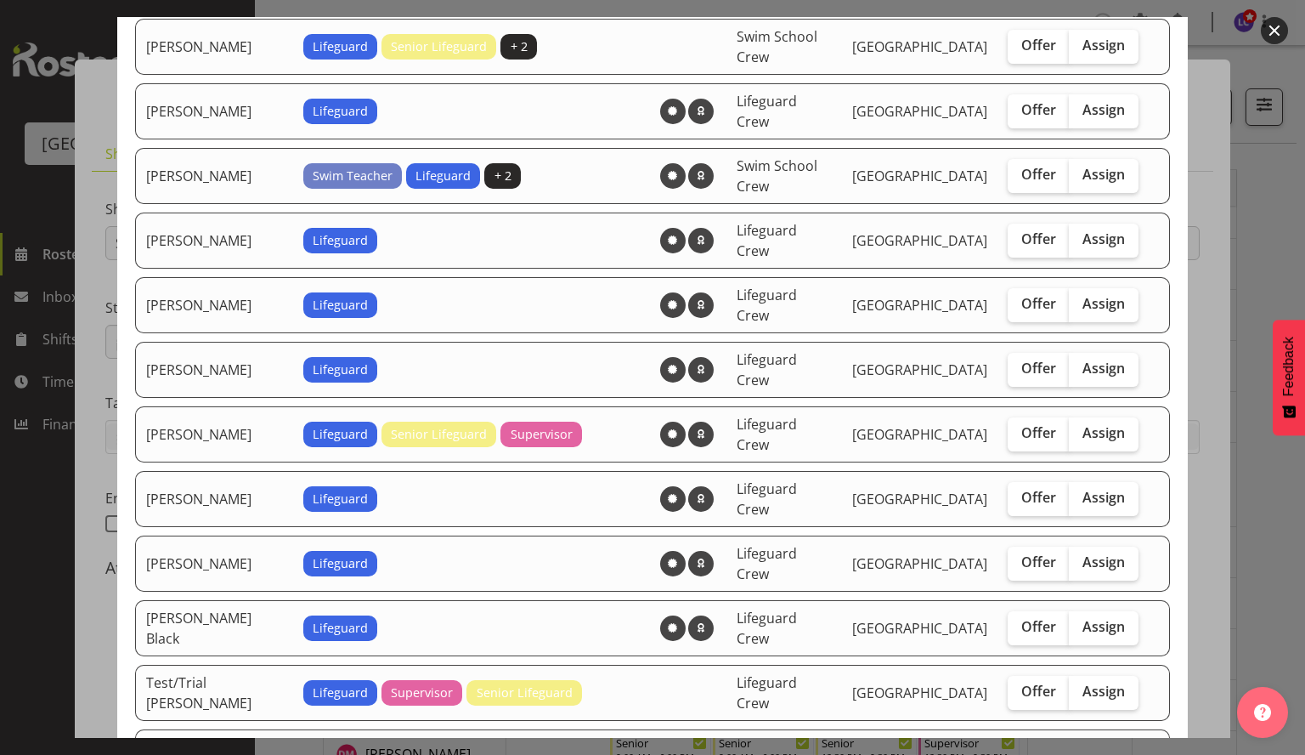
scroll to position [836, 0]
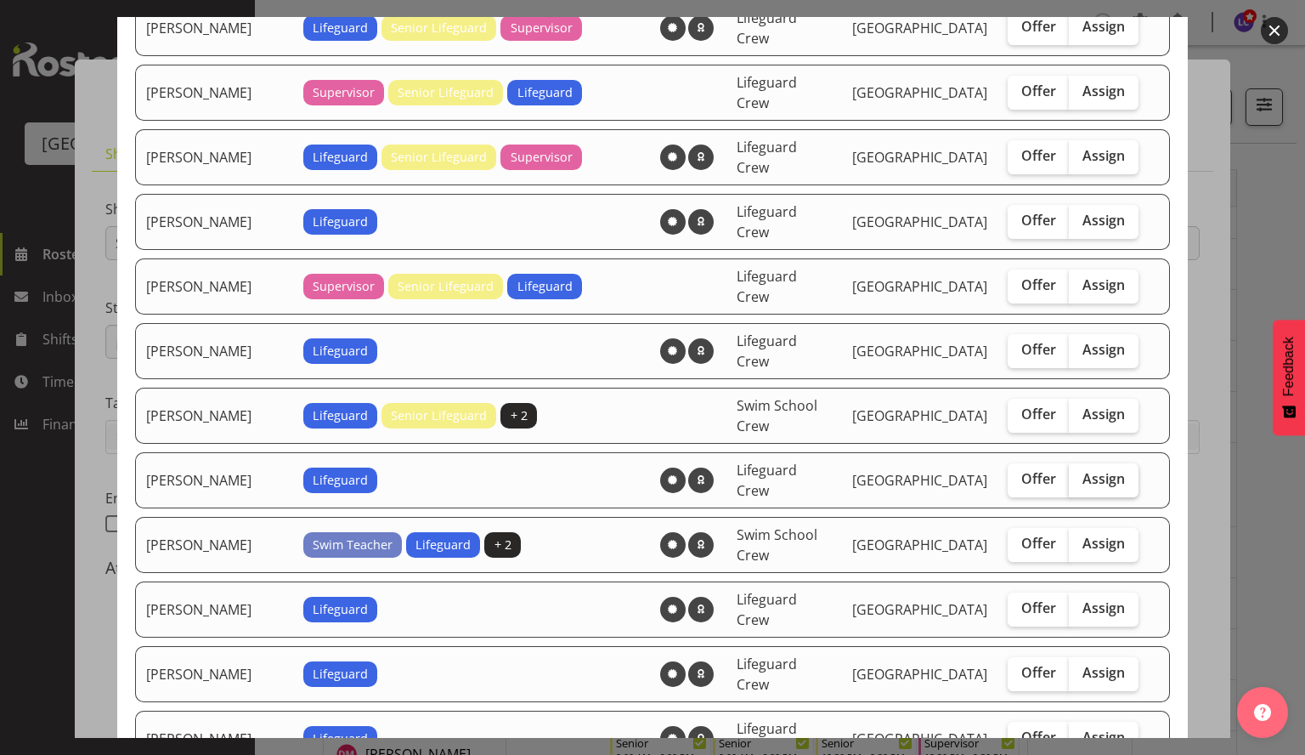
click at [1111, 463] on label "Assign" at bounding box center [1104, 480] width 70 height 34
click at [1080, 473] on input "Assign" at bounding box center [1074, 478] width 11 height 11
checkbox input "true"
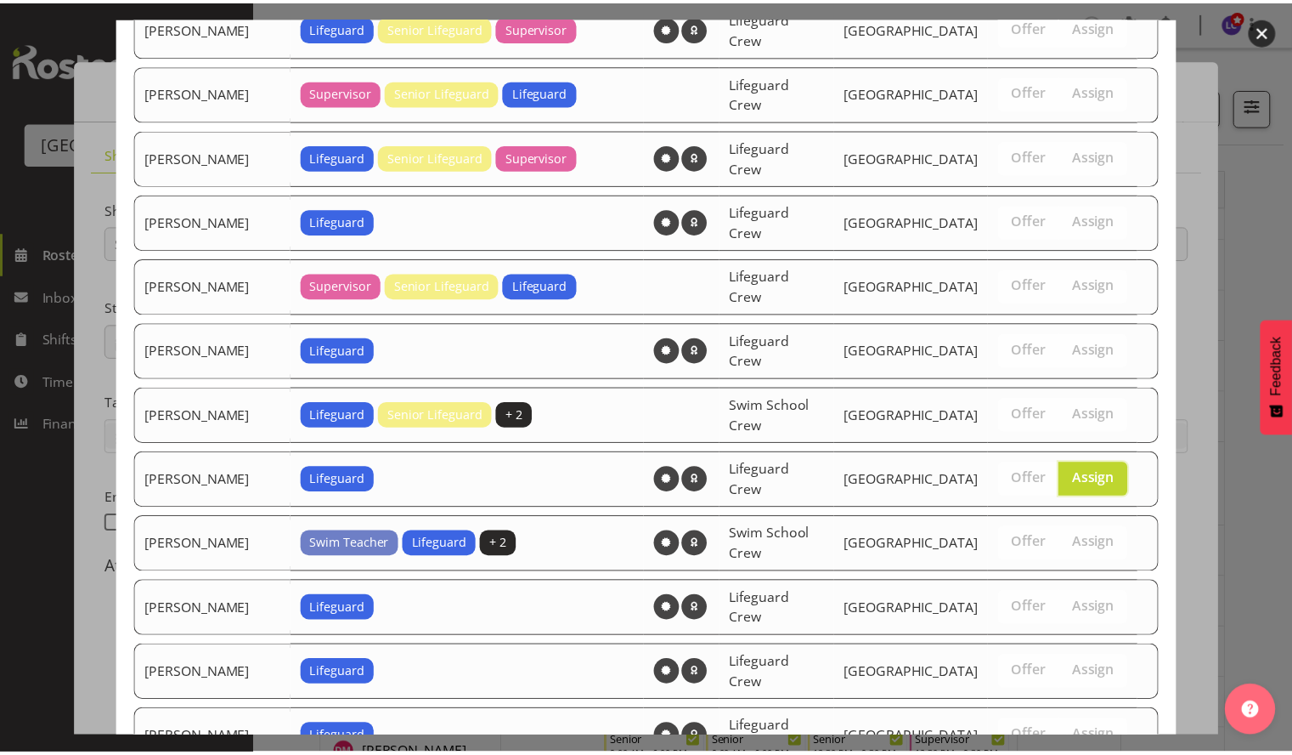
scroll to position [1205, 0]
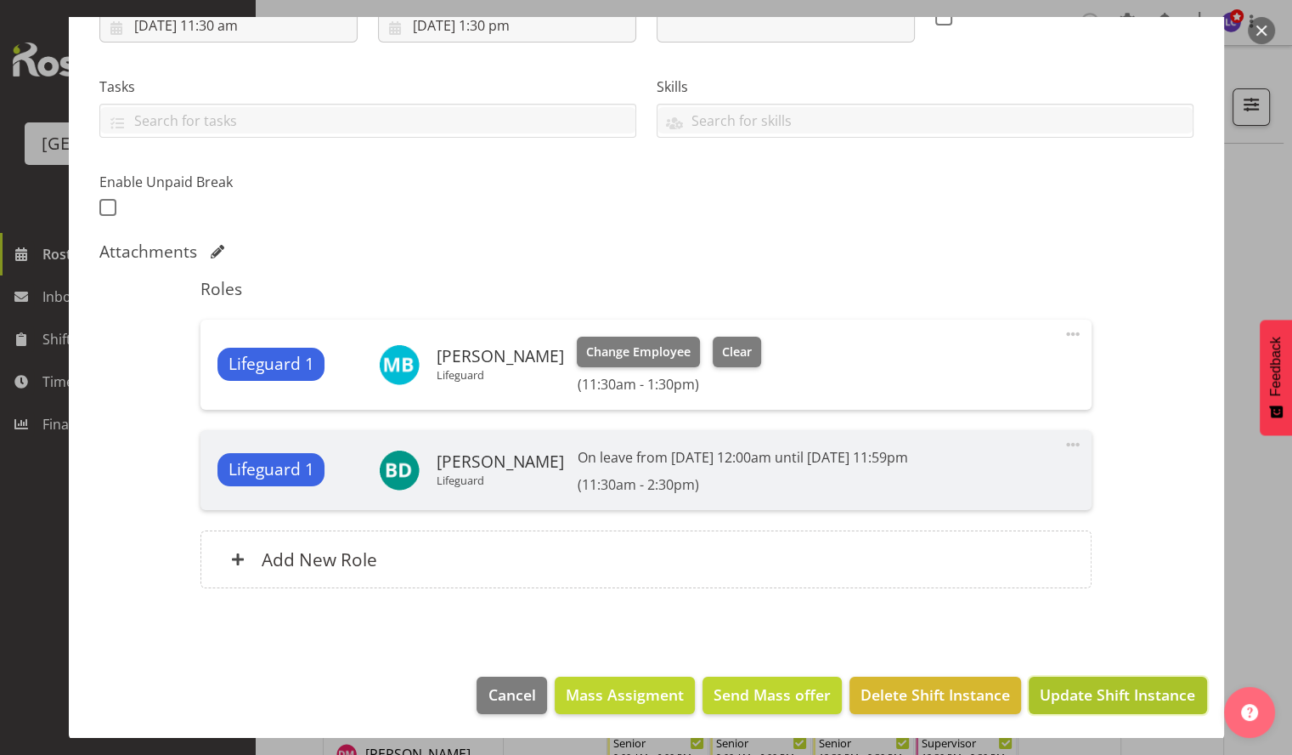
click at [1125, 702] on span "Update Shift Instance" at bounding box center [1117, 694] width 155 height 22
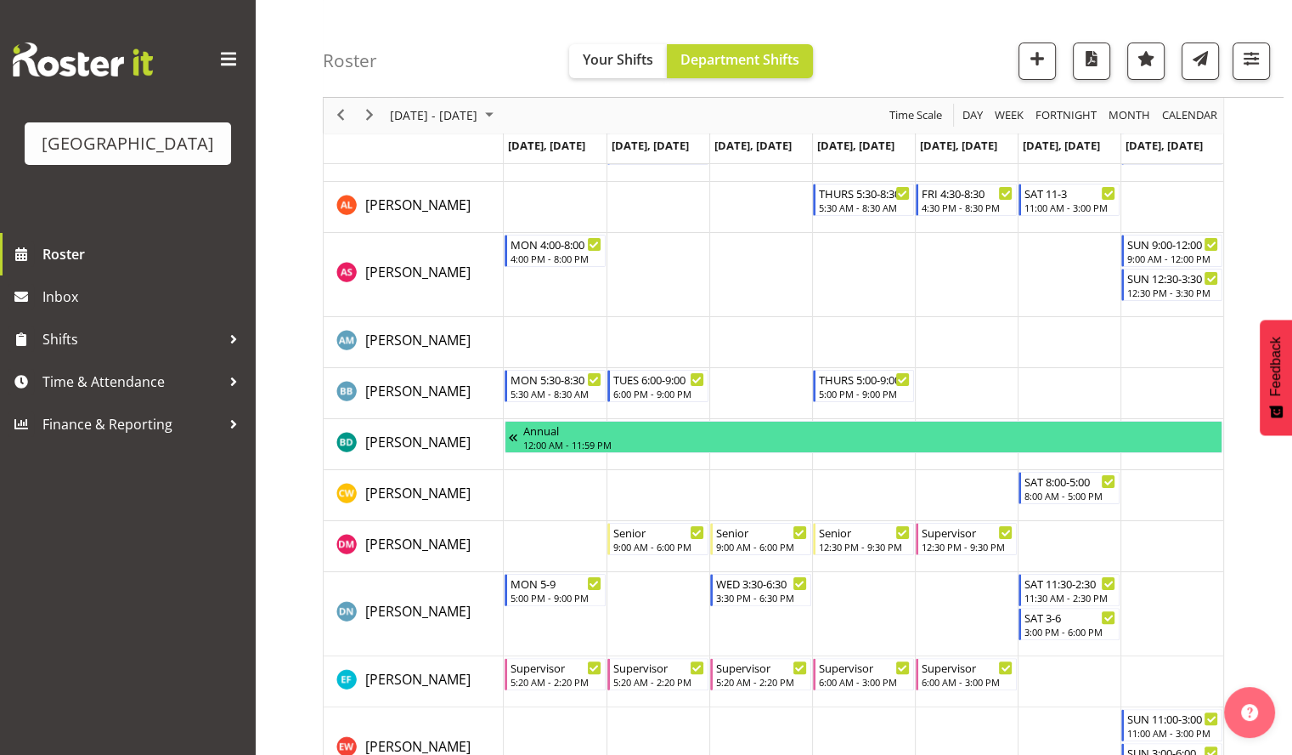
scroll to position [0, 0]
